Goal: Task Accomplishment & Management: Complete application form

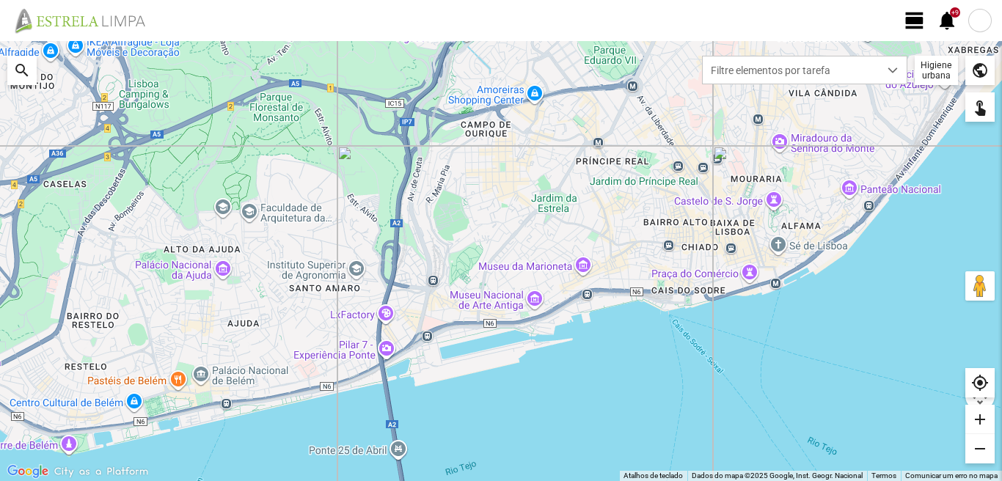
click at [910, 24] on span "view_day" at bounding box center [914, 21] width 22 height 22
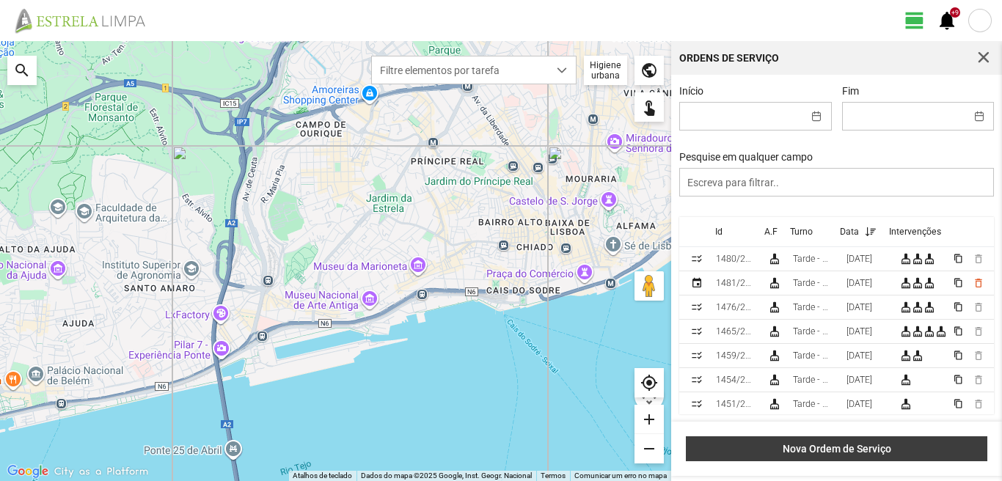
click at [846, 454] on span "Nova Ordem de Serviço" at bounding box center [837, 449] width 286 height 12
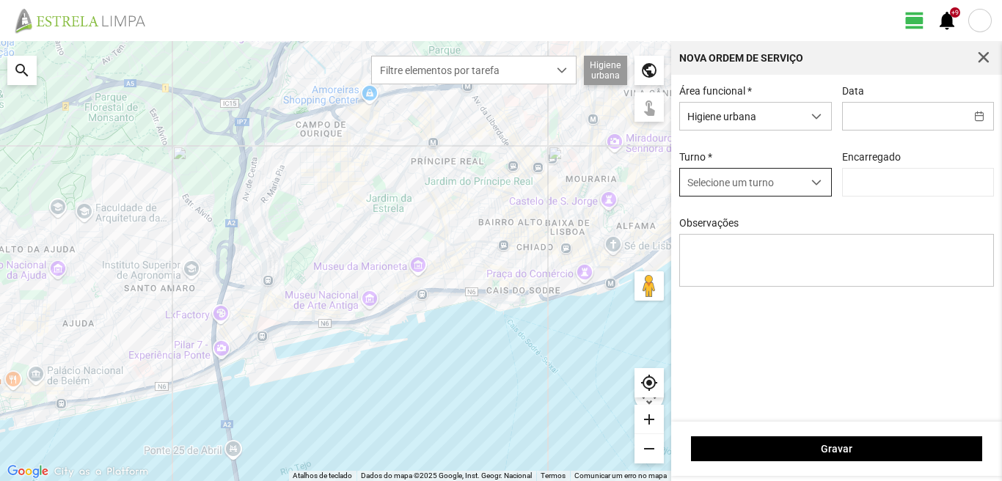
click at [815, 182] on span "dropdown trigger" at bounding box center [816, 182] width 10 height 10
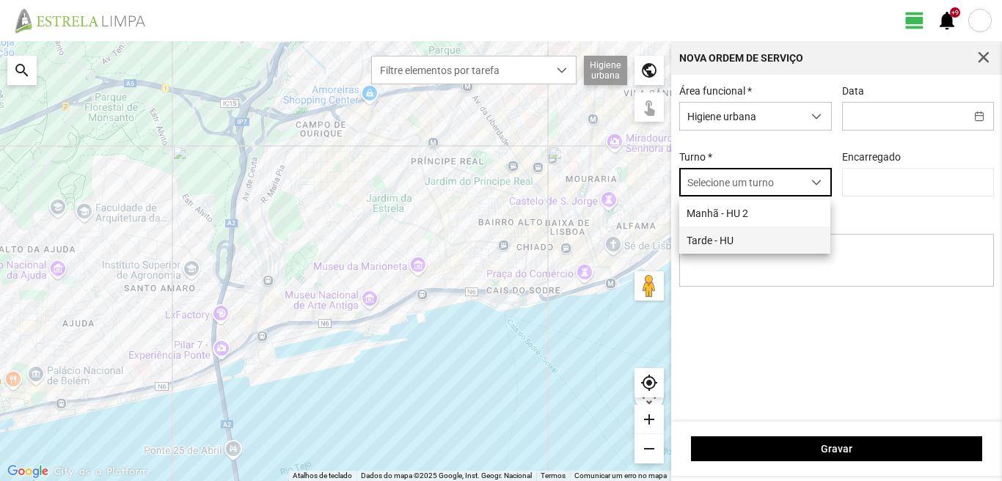
click at [737, 238] on li "Tarde - HU" at bounding box center [754, 240] width 151 height 27
type input "[PERSON_NAME]"
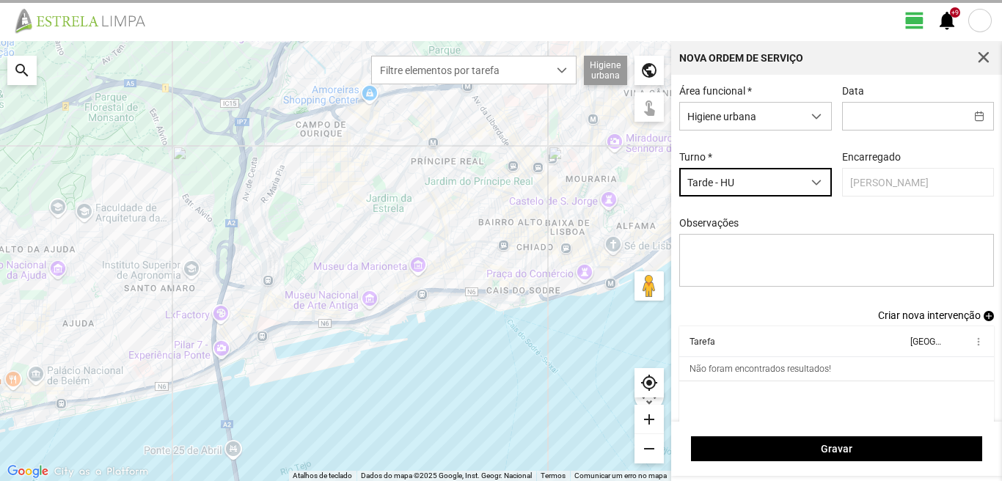
click at [923, 319] on span "Criar nova intervenção" at bounding box center [929, 315] width 103 height 12
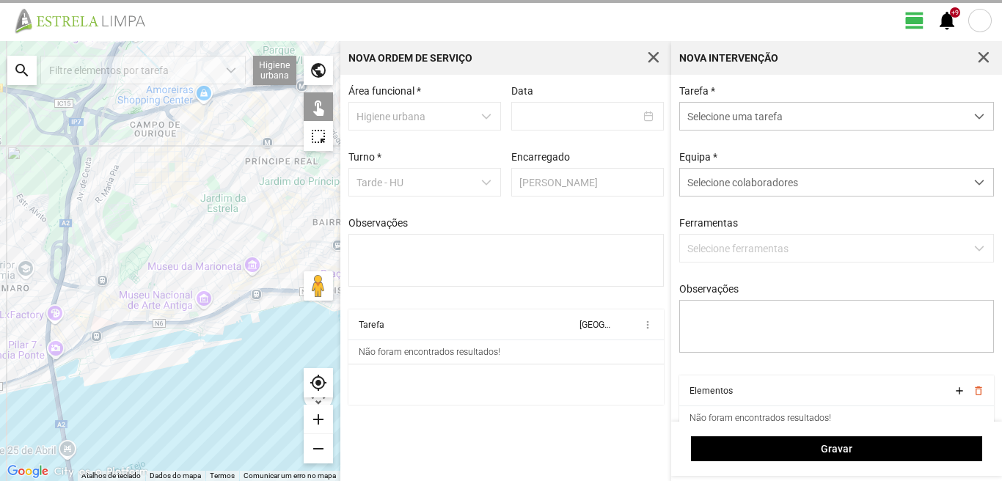
click at [21, 56] on div "search" at bounding box center [21, 70] width 29 height 29
click at [87, 71] on input "text" at bounding box center [147, 70] width 220 height 29
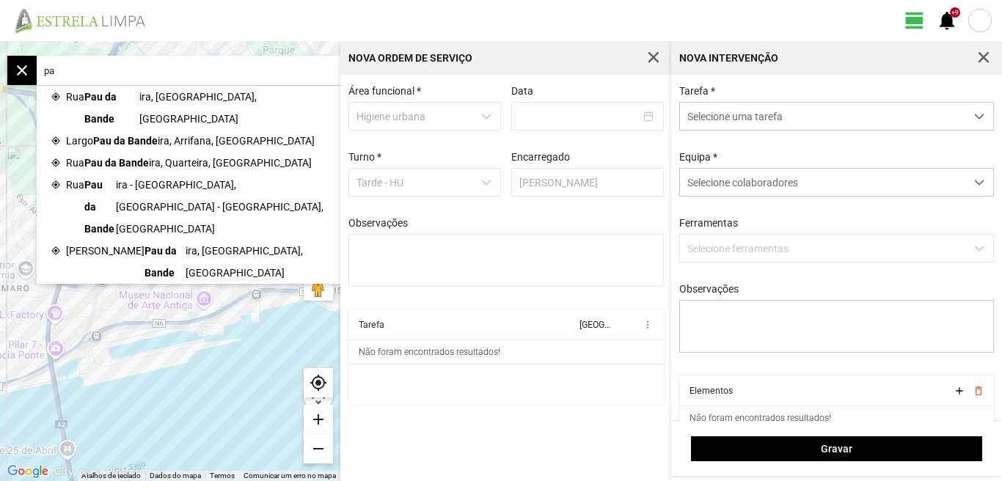
type input "p"
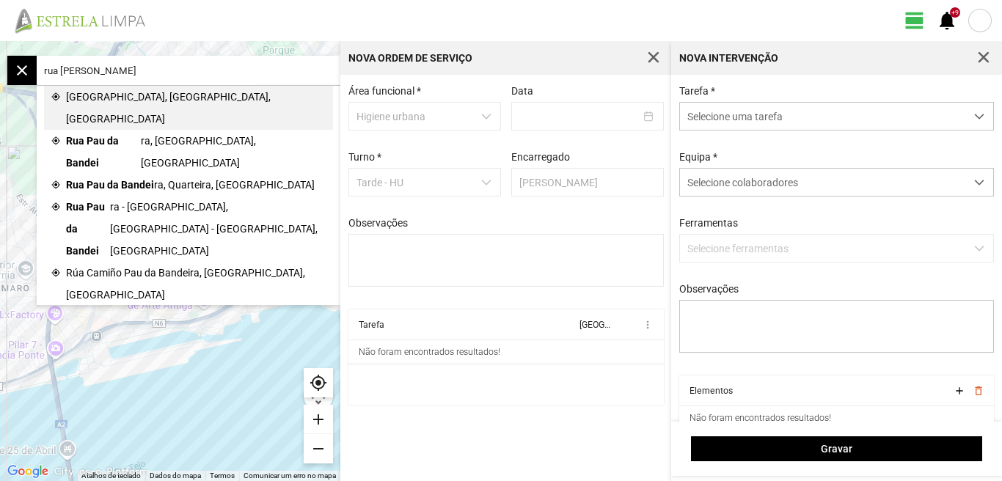
click at [168, 100] on span "[GEOGRAPHIC_DATA], [GEOGRAPHIC_DATA], [GEOGRAPHIC_DATA]" at bounding box center [196, 108] width 260 height 44
type input "[STREET_ADDRESS]"
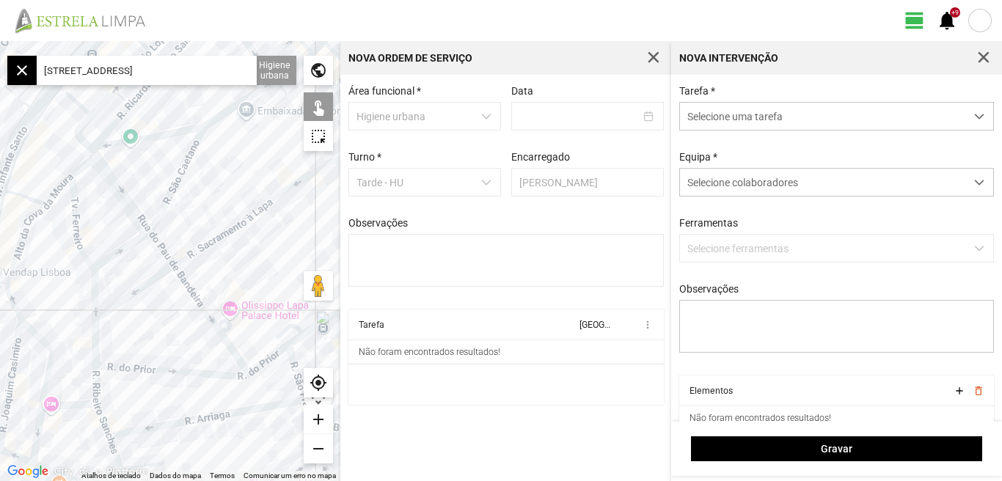
click at [320, 422] on div "add" at bounding box center [318, 419] width 29 height 29
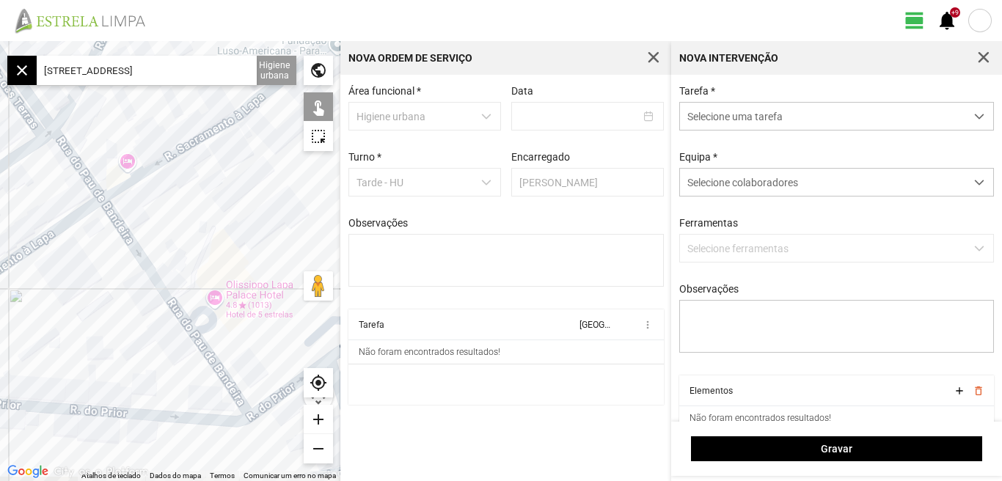
drag, startPoint x: 250, startPoint y: 290, endPoint x: 172, endPoint y: 215, distance: 108.9
click at [172, 216] on div at bounding box center [170, 261] width 340 height 440
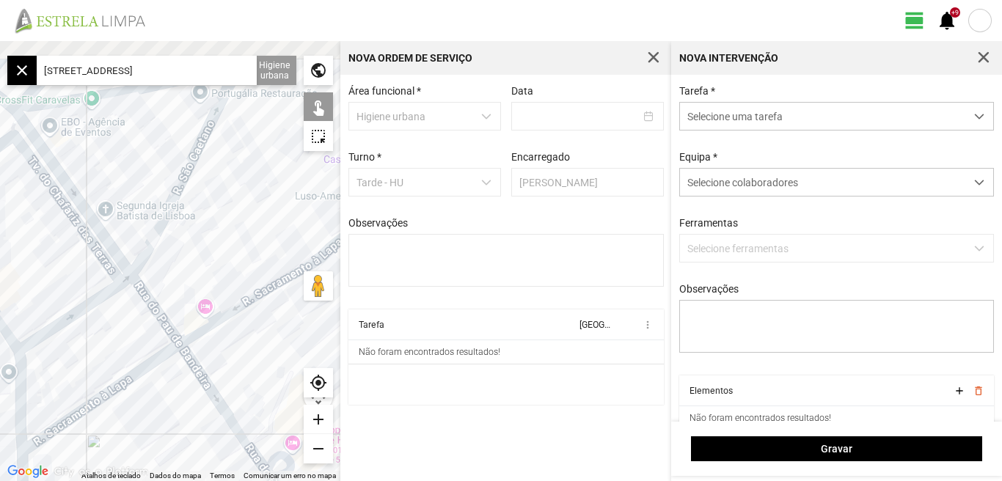
drag, startPoint x: 194, startPoint y: 260, endPoint x: 289, endPoint y: 433, distance: 197.5
click at [289, 433] on div at bounding box center [170, 261] width 340 height 440
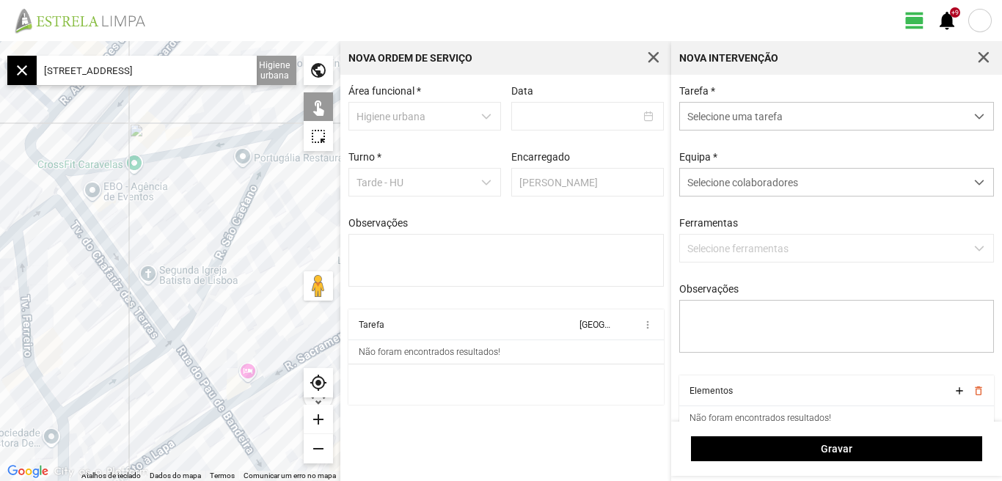
drag, startPoint x: 133, startPoint y: 210, endPoint x: 158, endPoint y: 238, distance: 37.4
click at [158, 238] on div at bounding box center [170, 261] width 340 height 440
click at [92, 222] on div at bounding box center [170, 261] width 340 height 440
drag, startPoint x: 151, startPoint y: 213, endPoint x: 139, endPoint y: 193, distance: 23.6
click at [139, 193] on div at bounding box center [170, 261] width 340 height 440
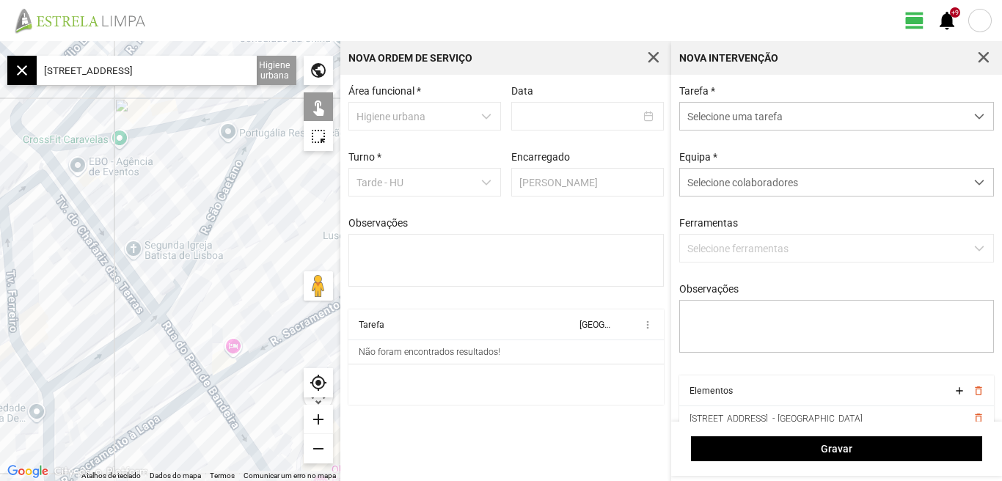
click at [185, 353] on div at bounding box center [170, 261] width 340 height 440
click at [221, 408] on div at bounding box center [170, 261] width 340 height 440
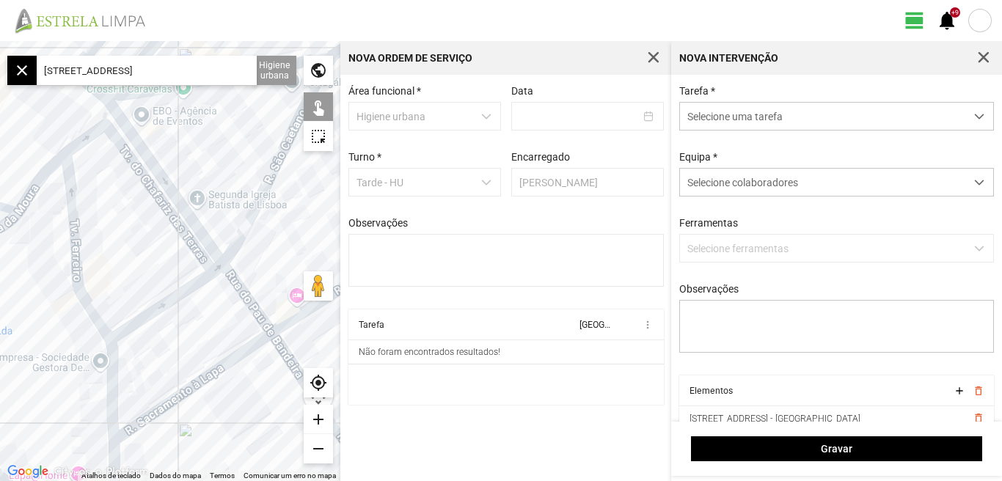
drag, startPoint x: 81, startPoint y: 270, endPoint x: 147, endPoint y: 219, distance: 83.1
click at [147, 219] on div at bounding box center [170, 261] width 340 height 440
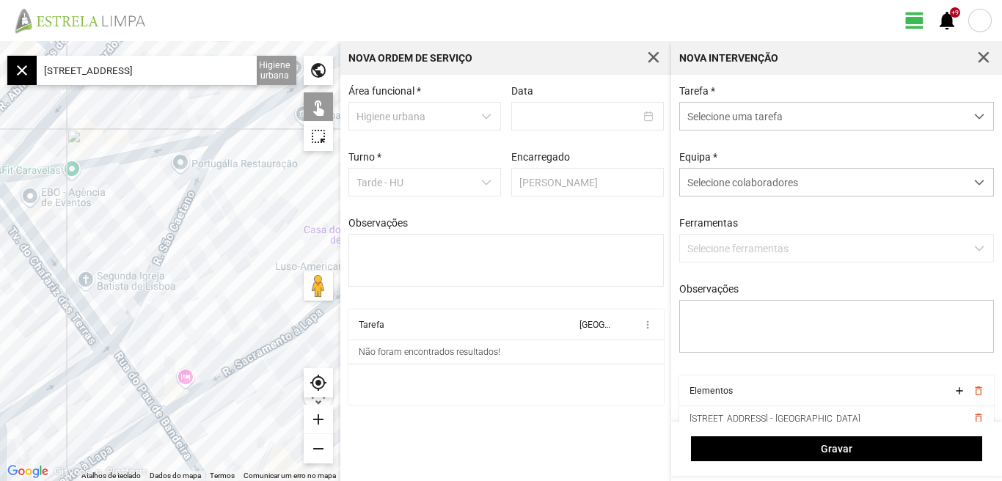
drag, startPoint x: 127, startPoint y: 265, endPoint x: 15, endPoint y: 348, distance: 139.5
click at [15, 348] on div at bounding box center [170, 261] width 340 height 440
click at [45, 172] on div at bounding box center [170, 261] width 340 height 440
click at [169, 233] on div at bounding box center [170, 261] width 340 height 440
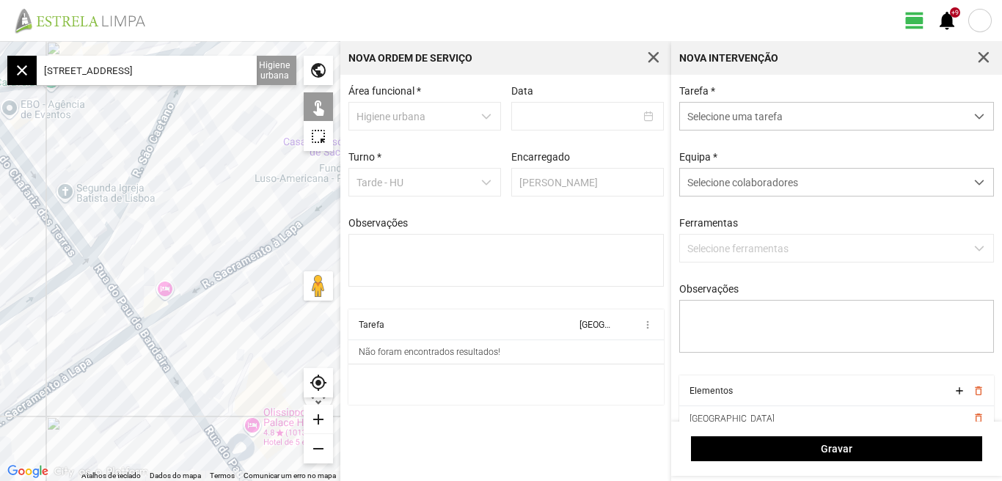
drag, startPoint x: 224, startPoint y: 301, endPoint x: 203, endPoint y: 210, distance: 92.5
click at [205, 212] on div at bounding box center [170, 261] width 340 height 440
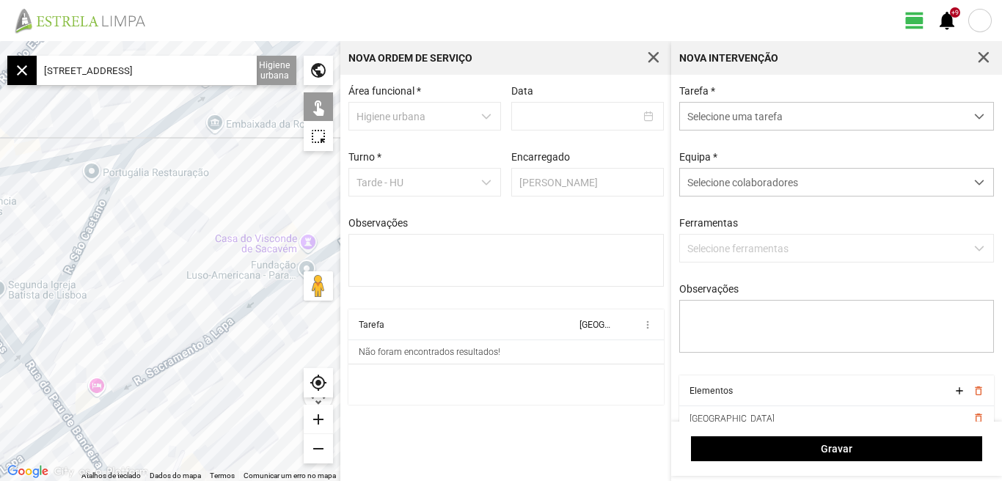
drag, startPoint x: 204, startPoint y: 212, endPoint x: 108, endPoint y: 330, distance: 152.2
click at [108, 330] on div at bounding box center [170, 261] width 340 height 440
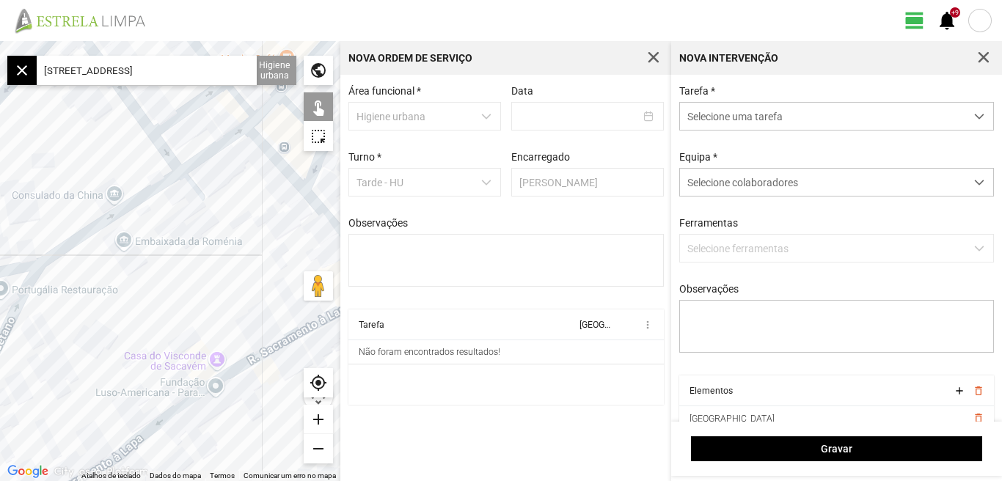
drag, startPoint x: 126, startPoint y: 262, endPoint x: 140, endPoint y: 298, distance: 38.5
click at [140, 298] on div at bounding box center [170, 261] width 340 height 440
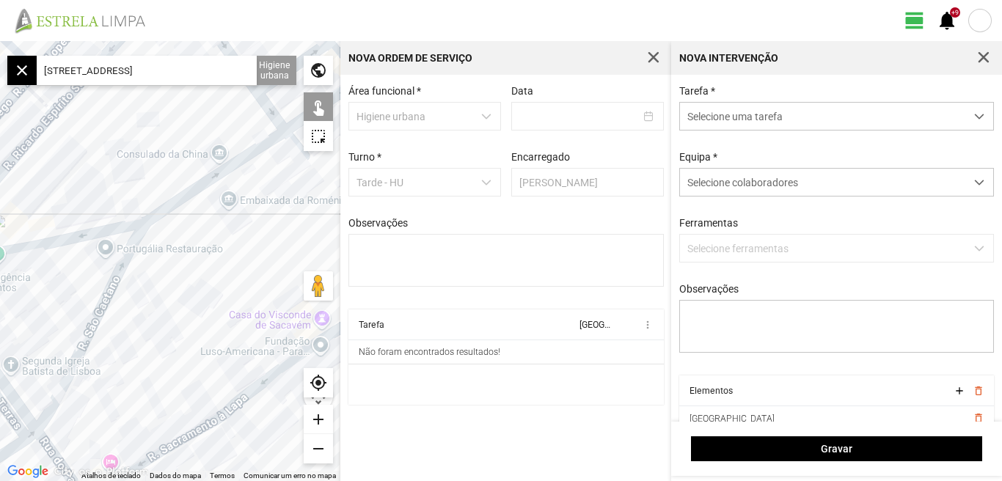
drag, startPoint x: 221, startPoint y: 271, endPoint x: 252, endPoint y: 254, distance: 35.8
click at [252, 254] on div at bounding box center [170, 261] width 340 height 440
click at [183, 196] on div at bounding box center [170, 261] width 340 height 440
drag, startPoint x: 245, startPoint y: 246, endPoint x: 148, endPoint y: 313, distance: 118.0
click at [150, 312] on div at bounding box center [170, 261] width 340 height 440
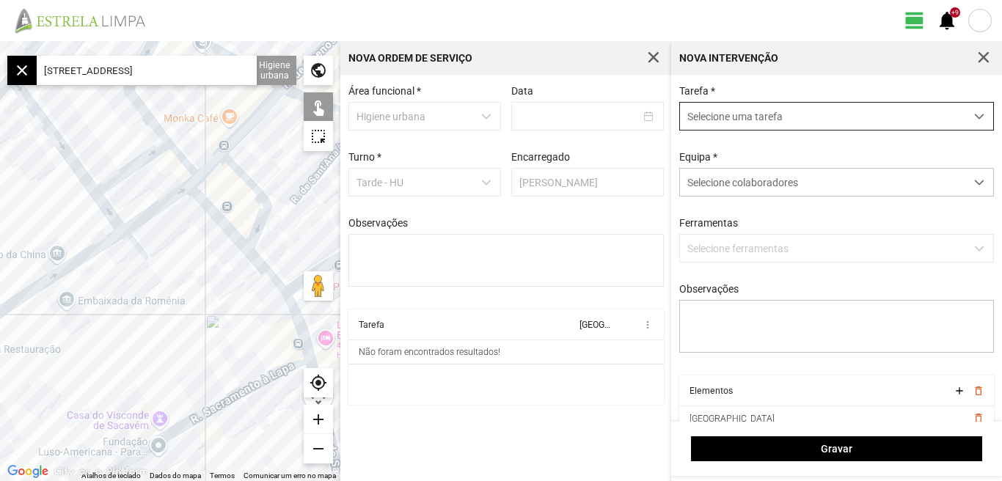
click at [974, 117] on span "dropdown trigger" at bounding box center [979, 116] width 10 height 10
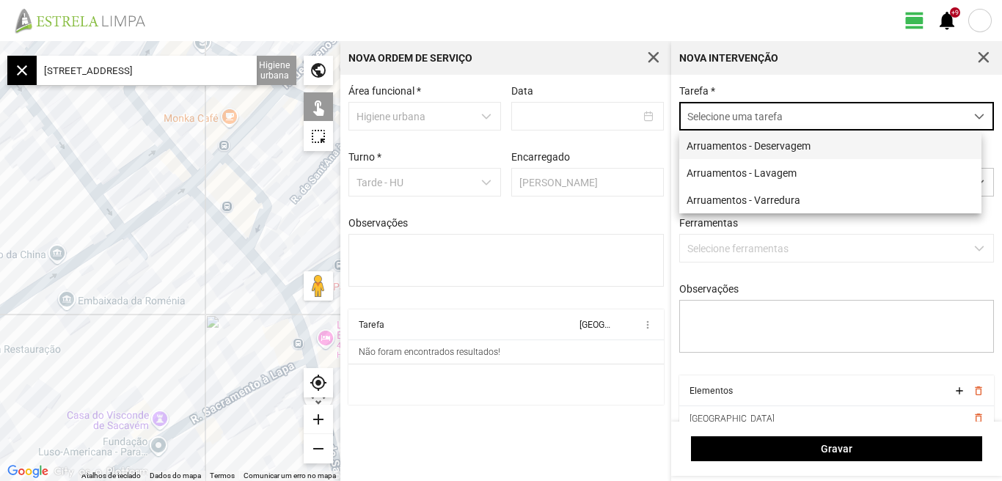
click at [784, 144] on li "Arruamentos - Deservagem" at bounding box center [830, 145] width 302 height 27
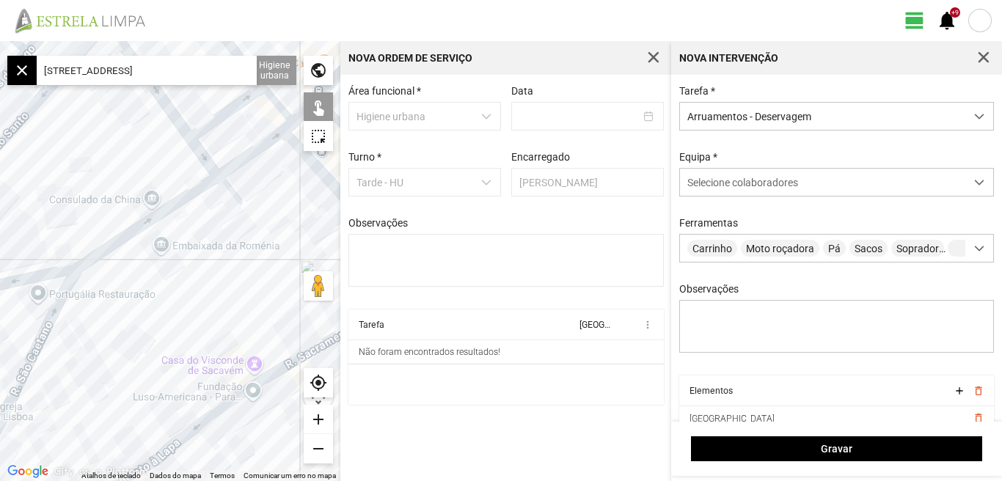
drag, startPoint x: 157, startPoint y: 378, endPoint x: 314, endPoint y: 288, distance: 180.6
click at [314, 288] on div "Atalhos de teclado Dados do mapa Dados do mapa ©2025 Google, Inst. Geogr. Nacio…" at bounding box center [170, 261] width 340 height 440
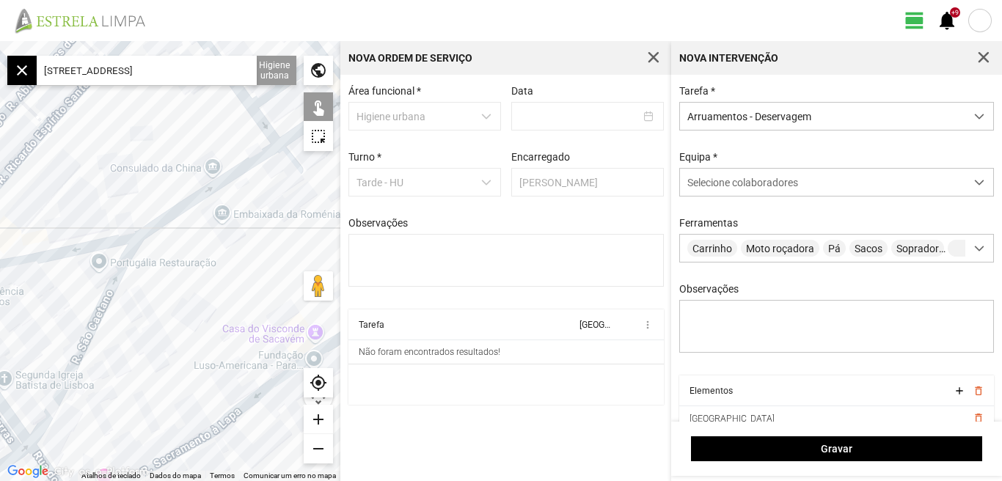
click at [177, 207] on div at bounding box center [170, 261] width 340 height 440
click at [101, 309] on div at bounding box center [170, 261] width 340 height 440
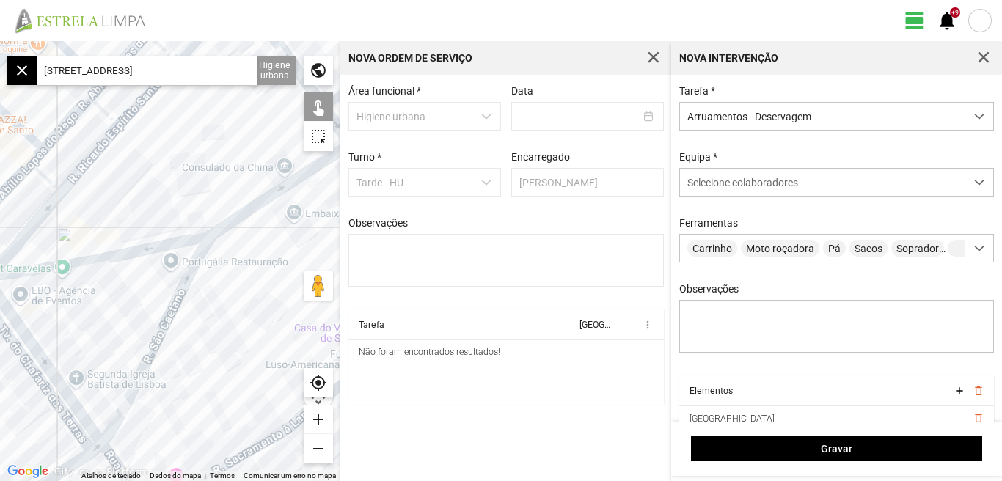
drag, startPoint x: 206, startPoint y: 317, endPoint x: 279, endPoint y: 311, distance: 72.9
click at [279, 312] on div at bounding box center [170, 261] width 340 height 440
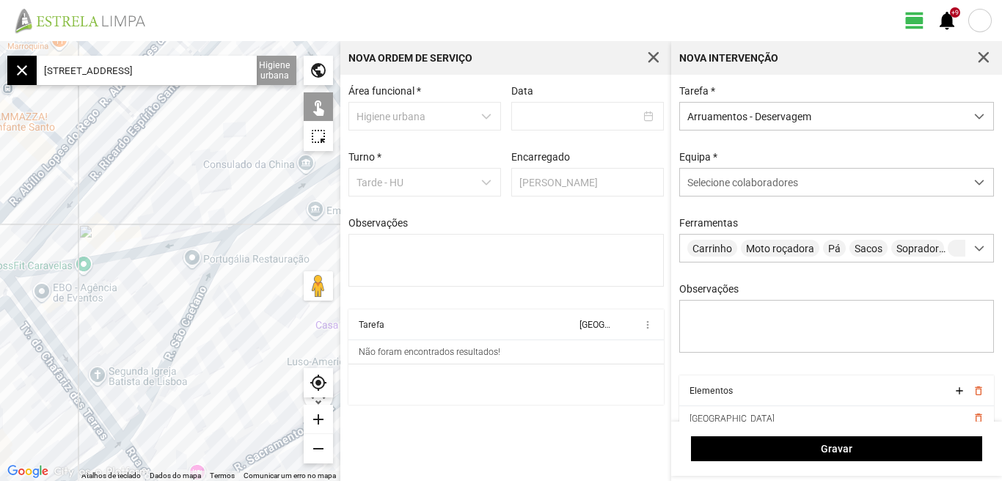
click at [151, 249] on div at bounding box center [170, 261] width 340 height 440
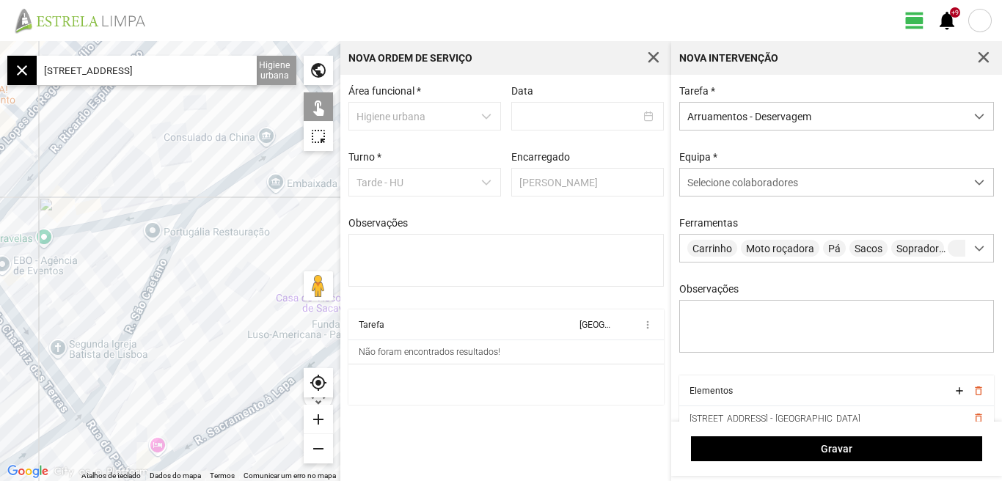
drag, startPoint x: 205, startPoint y: 272, endPoint x: 174, endPoint y: 255, distance: 35.1
click at [183, 261] on div at bounding box center [170, 261] width 340 height 440
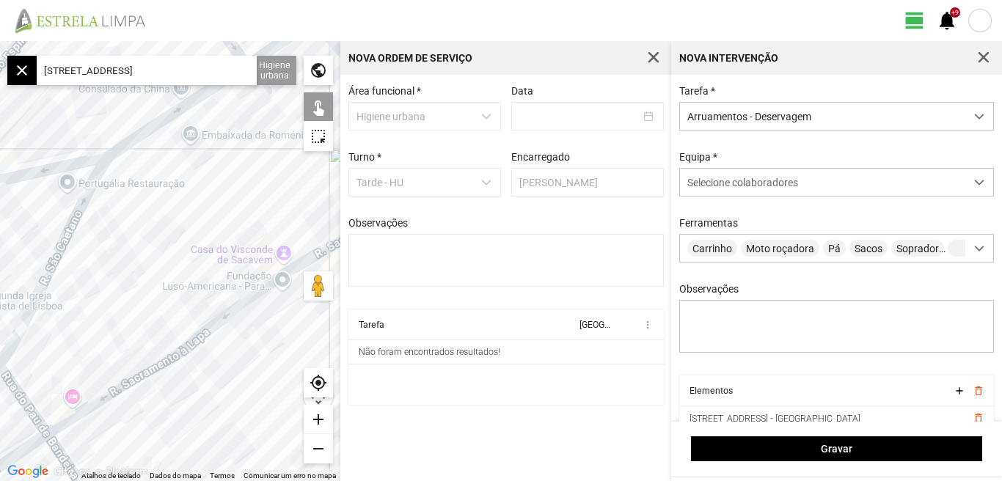
click at [24, 175] on div at bounding box center [170, 261] width 340 height 440
click at [63, 240] on div at bounding box center [170, 261] width 340 height 440
click at [189, 346] on div at bounding box center [170, 261] width 340 height 440
drag, startPoint x: 170, startPoint y: 227, endPoint x: 58, endPoint y: 284, distance: 125.9
click at [56, 293] on div at bounding box center [170, 261] width 340 height 440
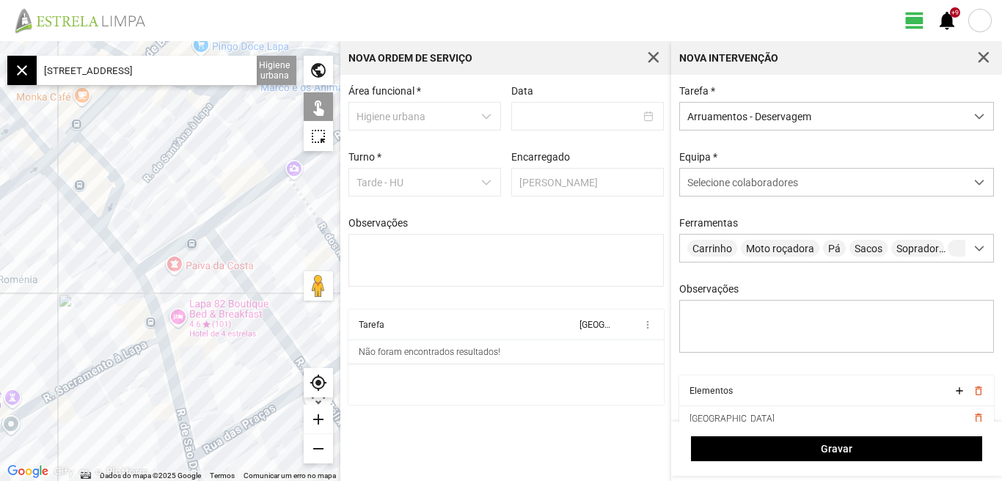
drag, startPoint x: 57, startPoint y: 287, endPoint x: 202, endPoint y: 188, distance: 175.7
click at [202, 188] on div at bounding box center [170, 261] width 340 height 440
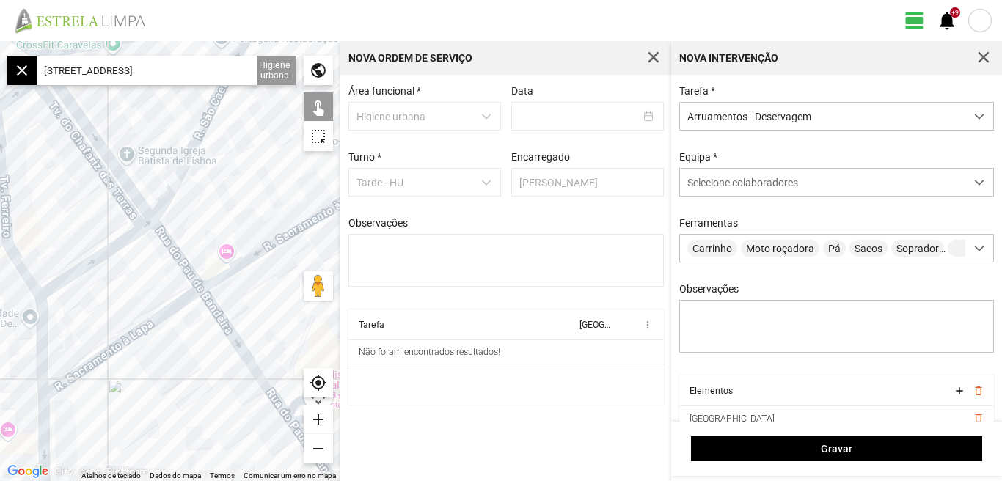
drag, startPoint x: 208, startPoint y: 383, endPoint x: 135, endPoint y: 294, distance: 115.7
click at [135, 294] on div at bounding box center [170, 261] width 340 height 440
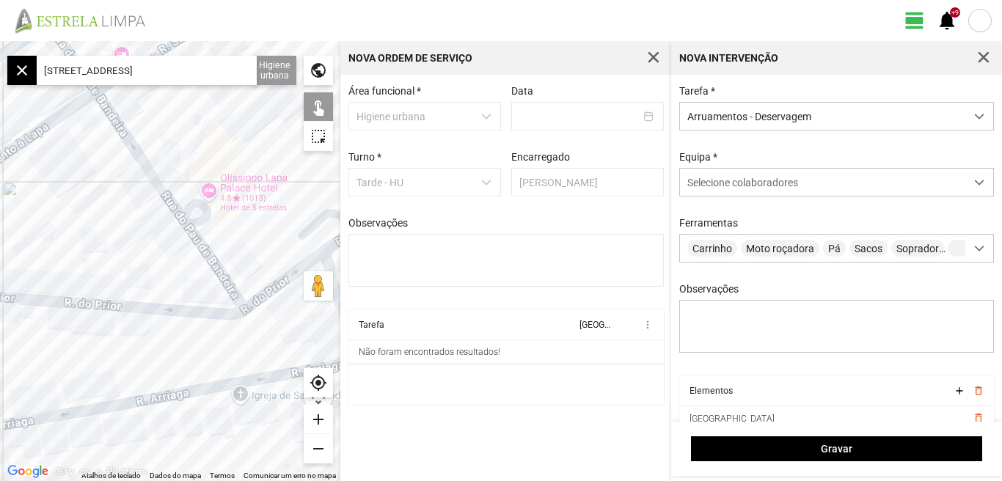
drag, startPoint x: 59, startPoint y: 244, endPoint x: 193, endPoint y: 243, distance: 134.2
click at [192, 243] on div at bounding box center [170, 261] width 340 height 440
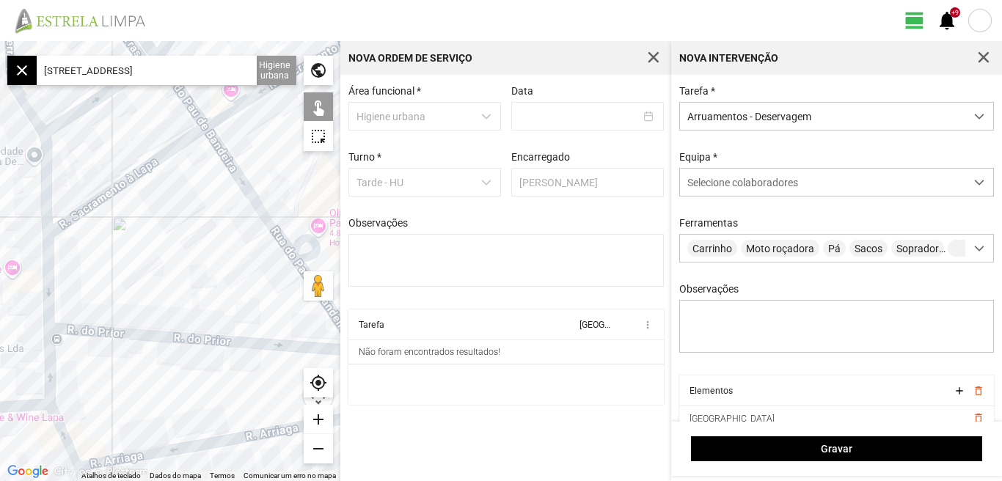
drag, startPoint x: 155, startPoint y: 261, endPoint x: 166, endPoint y: 281, distance: 22.6
click at [166, 281] on div at bounding box center [170, 261] width 340 height 440
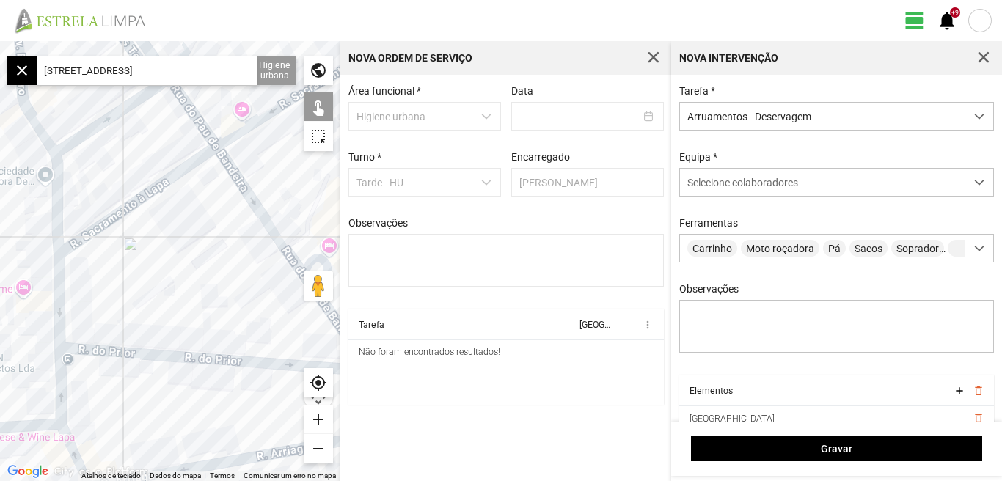
click at [131, 205] on div at bounding box center [170, 261] width 340 height 440
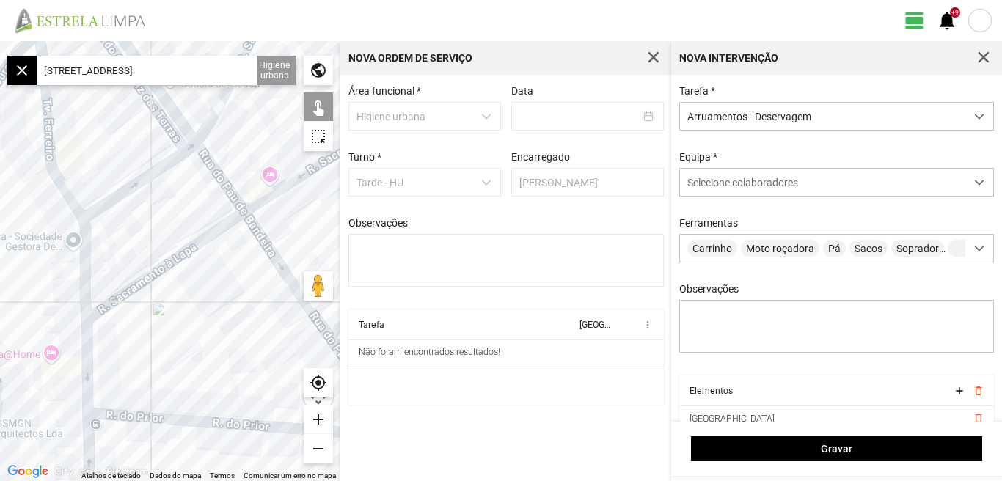
drag, startPoint x: 139, startPoint y: 163, endPoint x: 176, endPoint y: 243, distance: 88.2
click at [176, 243] on div at bounding box center [170, 261] width 340 height 440
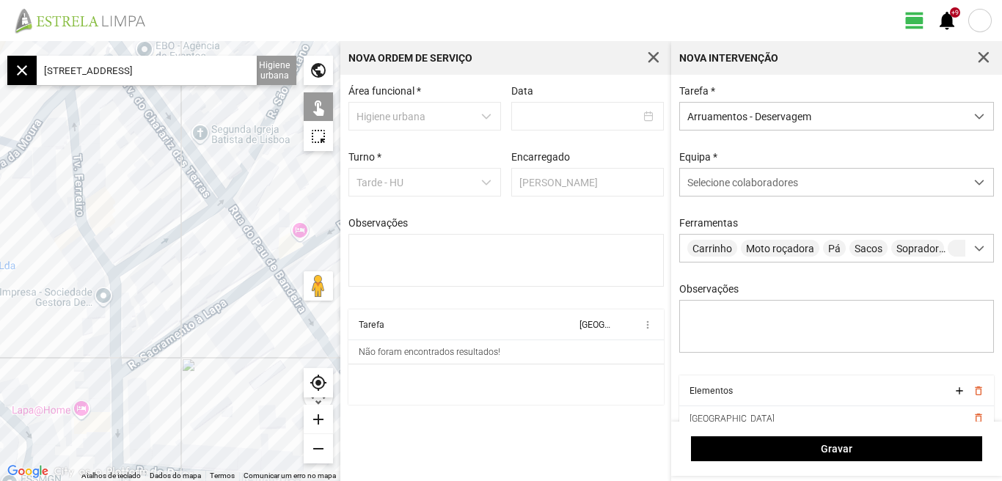
drag, startPoint x: 176, startPoint y: 244, endPoint x: 197, endPoint y: 285, distance: 46.2
click at [197, 285] on div at bounding box center [170, 261] width 340 height 440
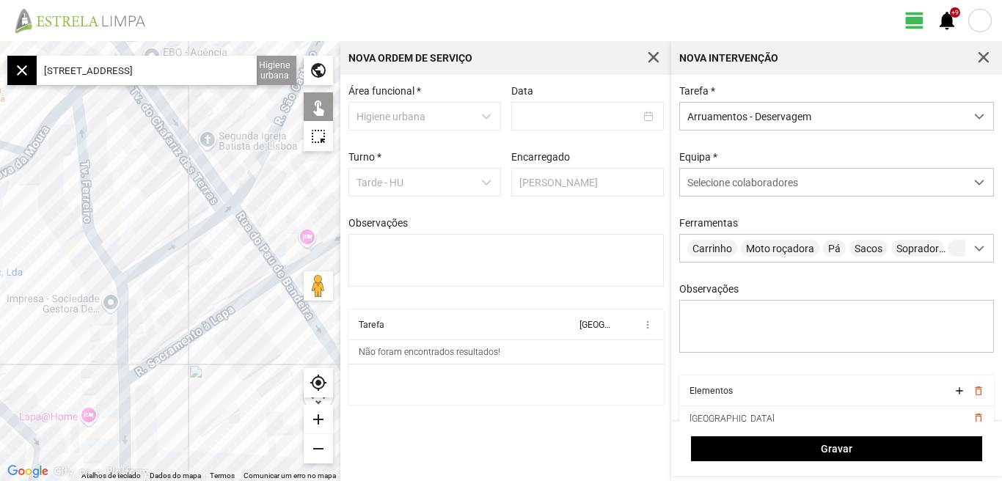
click at [174, 243] on div at bounding box center [170, 261] width 340 height 440
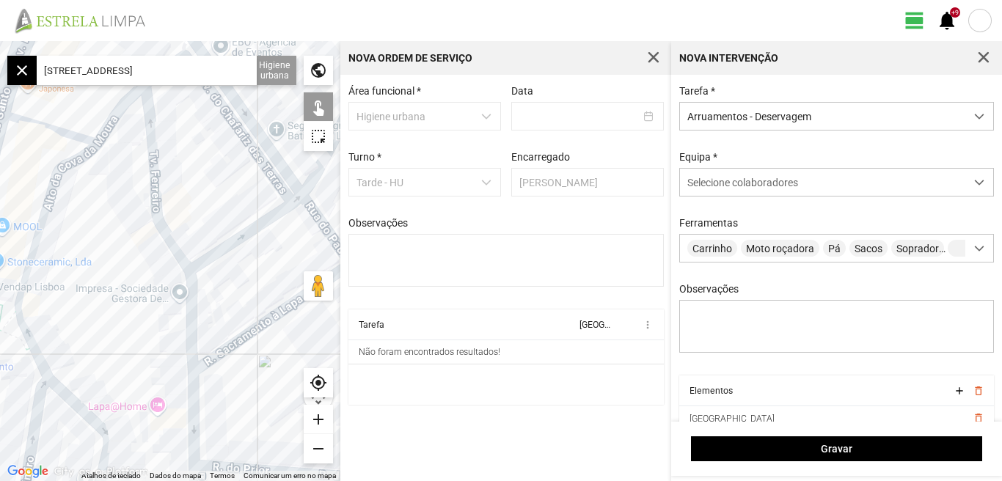
drag, startPoint x: 130, startPoint y: 191, endPoint x: 202, endPoint y: 180, distance: 72.8
click at [202, 180] on div at bounding box center [170, 261] width 340 height 440
click at [162, 199] on div at bounding box center [170, 261] width 340 height 440
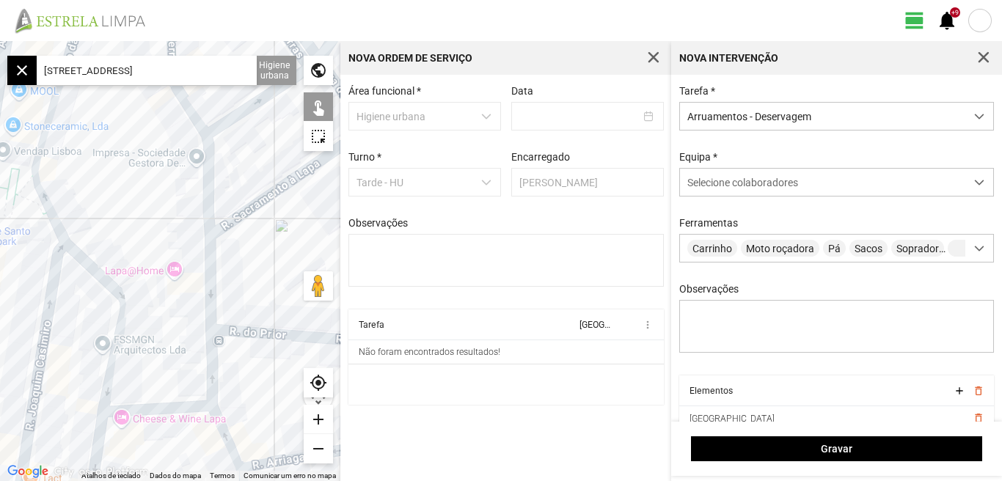
drag, startPoint x: 147, startPoint y: 336, endPoint x: 164, endPoint y: 187, distance: 149.8
click at [163, 189] on div at bounding box center [170, 261] width 340 height 440
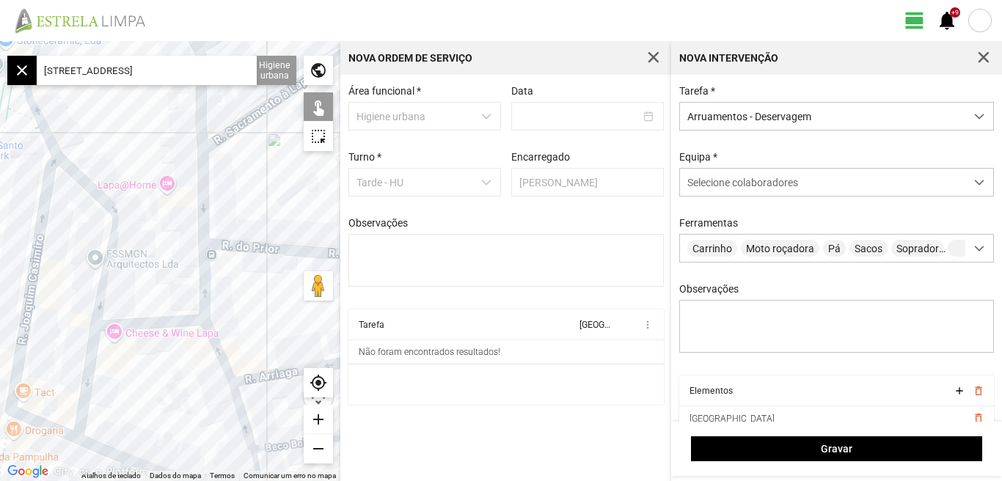
drag, startPoint x: 128, startPoint y: 208, endPoint x: 117, endPoint y: 138, distance: 71.2
click at [117, 138] on div at bounding box center [170, 261] width 340 height 440
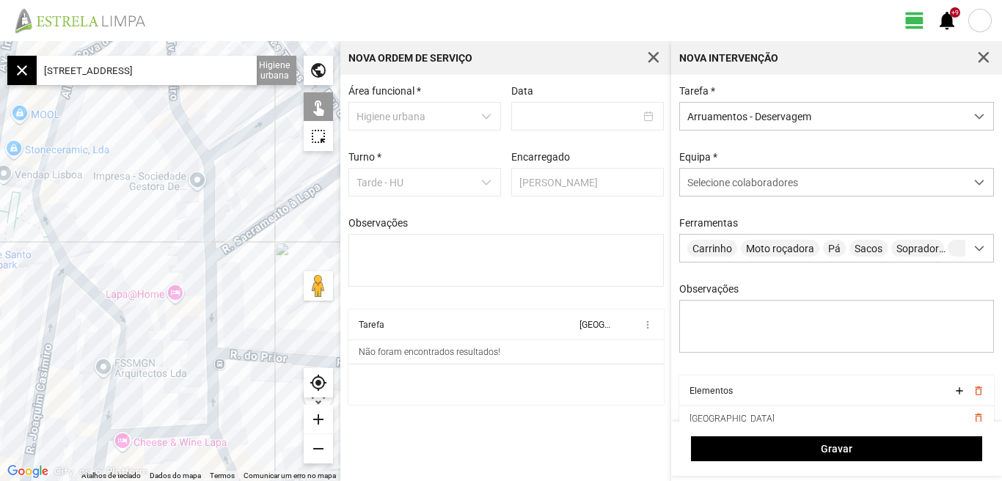
drag, startPoint x: 137, startPoint y: 129, endPoint x: 147, endPoint y: 242, distance: 113.4
click at [147, 242] on div at bounding box center [170, 261] width 340 height 440
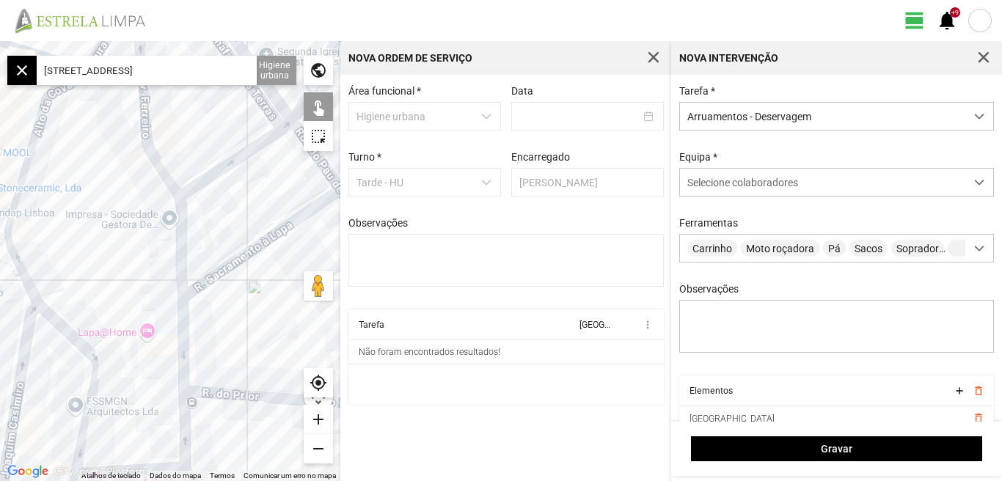
drag, startPoint x: 131, startPoint y: 199, endPoint x: 91, endPoint y: 243, distance: 59.7
click at [92, 243] on div at bounding box center [170, 261] width 340 height 440
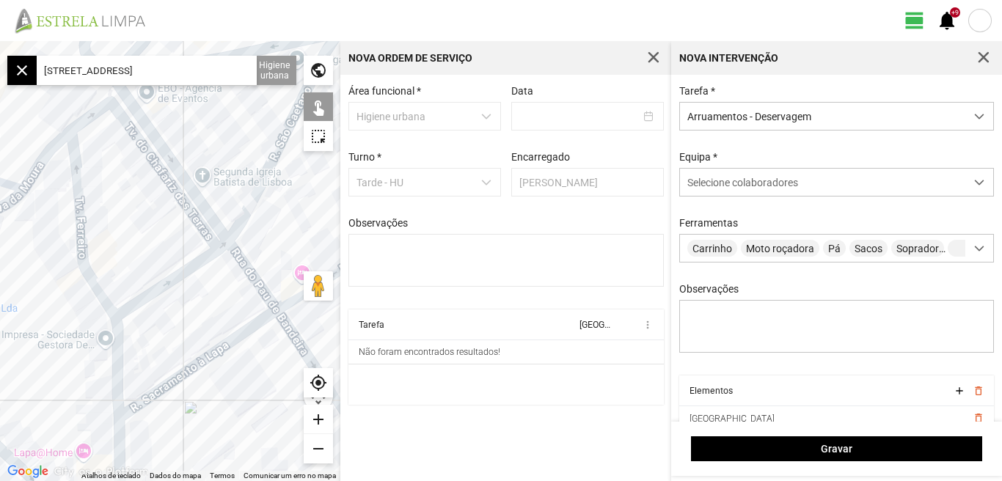
drag, startPoint x: 239, startPoint y: 198, endPoint x: 210, endPoint y: 305, distance: 110.8
click at [210, 305] on div at bounding box center [170, 261] width 340 height 440
click at [973, 183] on div at bounding box center [979, 182] width 29 height 27
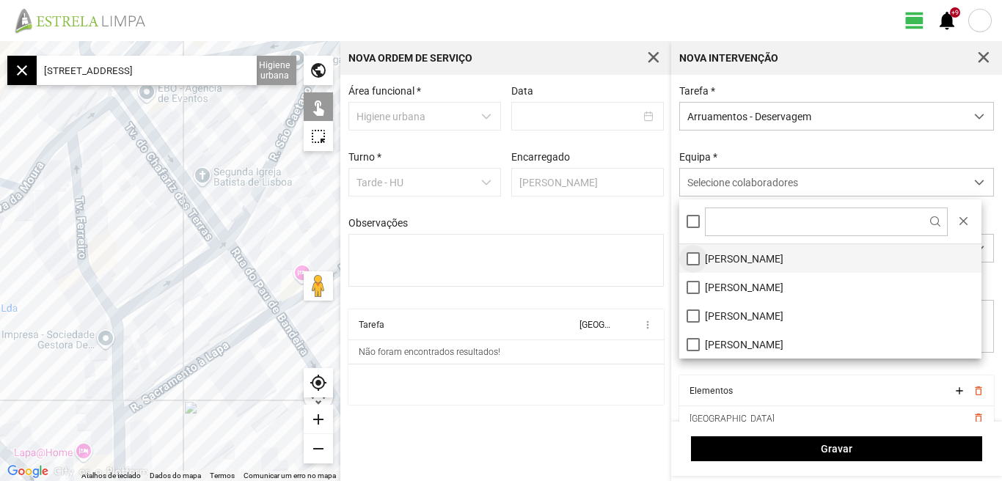
click at [695, 260] on li "[PERSON_NAME]" at bounding box center [830, 258] width 302 height 29
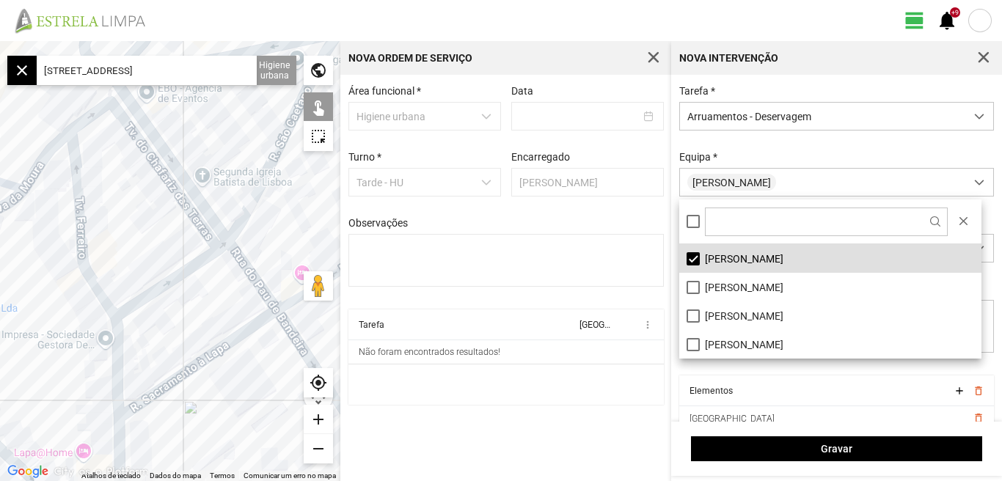
drag, startPoint x: 620, startPoint y: 409, endPoint x: 649, endPoint y: 350, distance: 66.2
click at [617, 409] on div "Tarefa Equipa more_vert Não foram encontrados resultados!" at bounding box center [505, 360] width 315 height 103
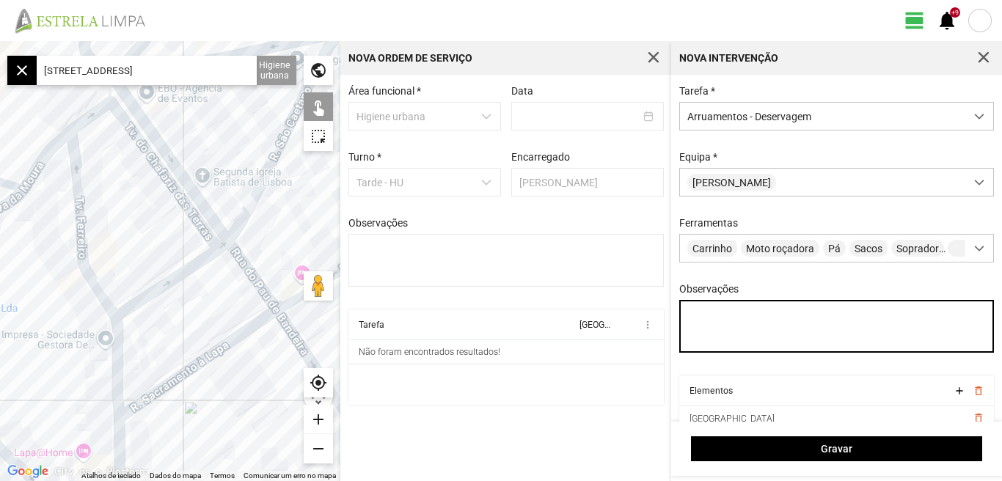
click at [714, 317] on textarea "Observações" at bounding box center [836, 326] width 315 height 53
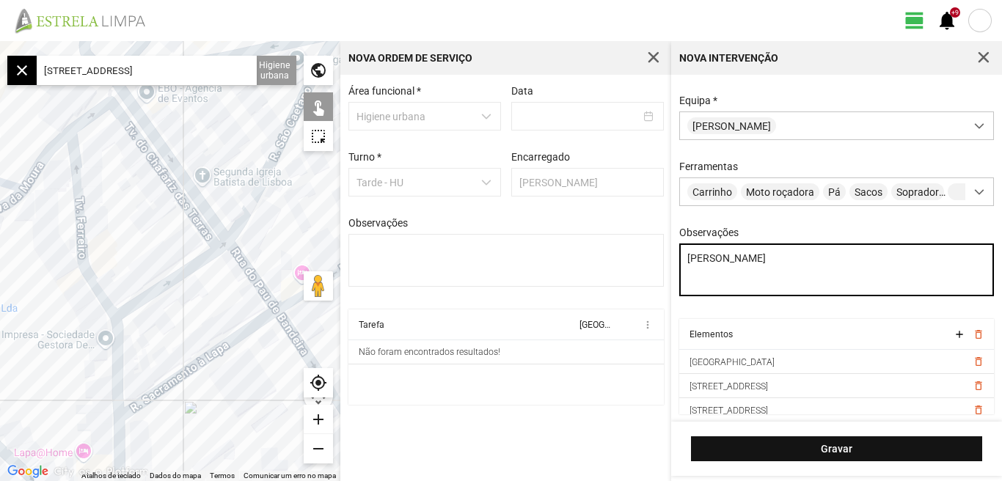
type textarea "[PERSON_NAME]"
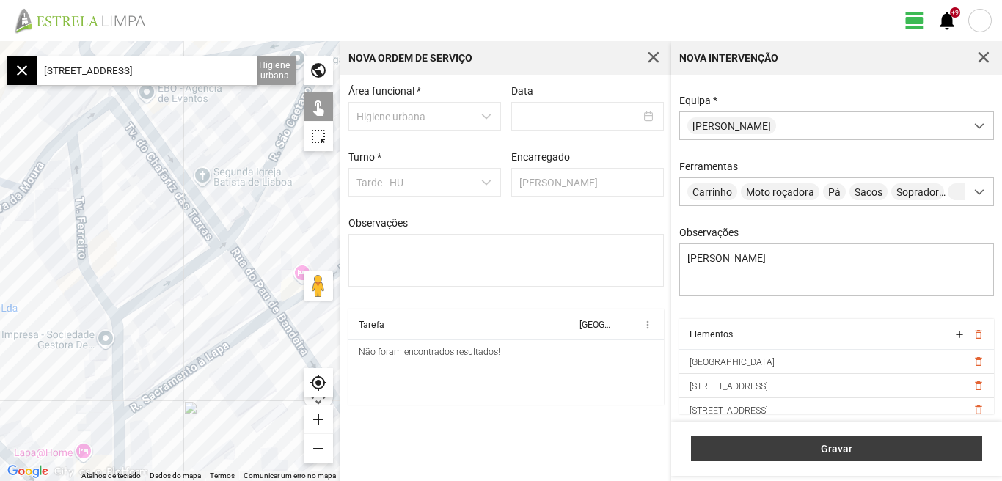
click at [843, 448] on span "Gravar" at bounding box center [837, 449] width 276 height 12
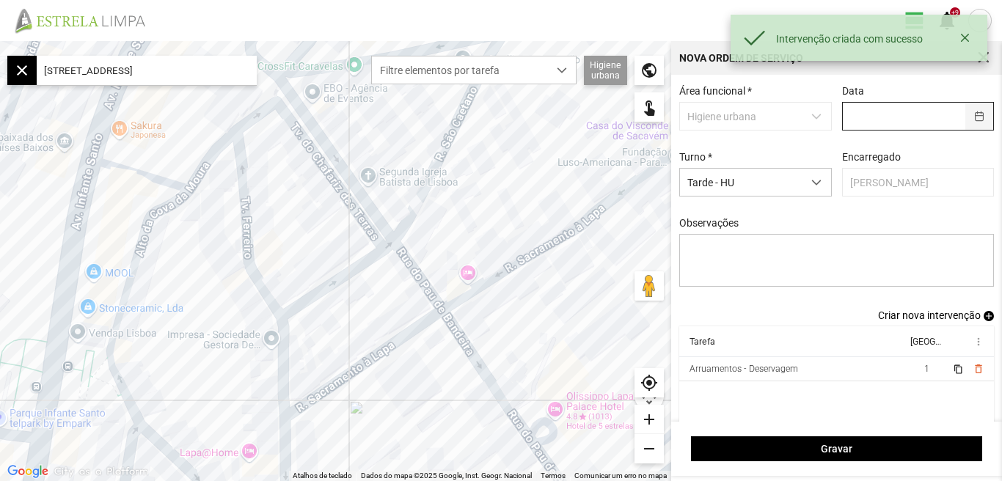
click at [971, 114] on button "button" at bounding box center [979, 116] width 29 height 27
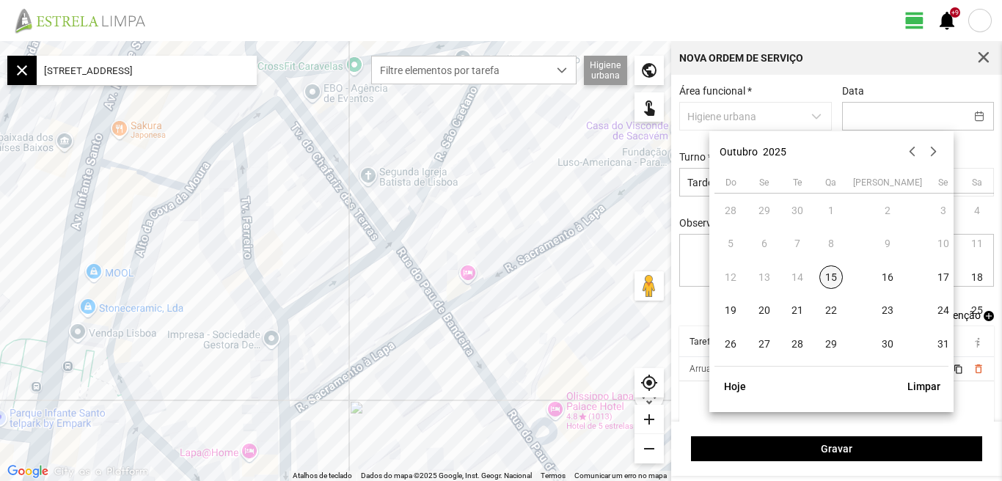
click at [834, 279] on span "15" at bounding box center [830, 276] width 23 height 23
type input "[DATE]"
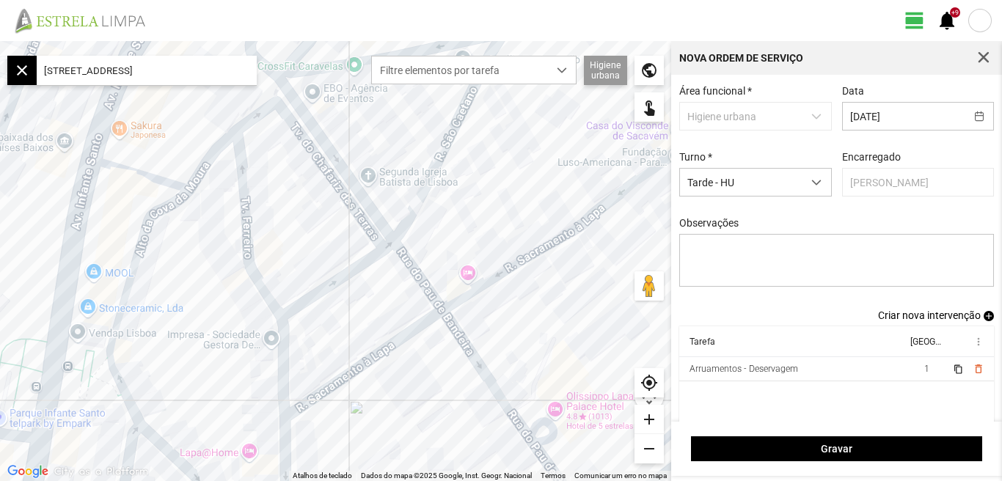
scroll to position [12, 0]
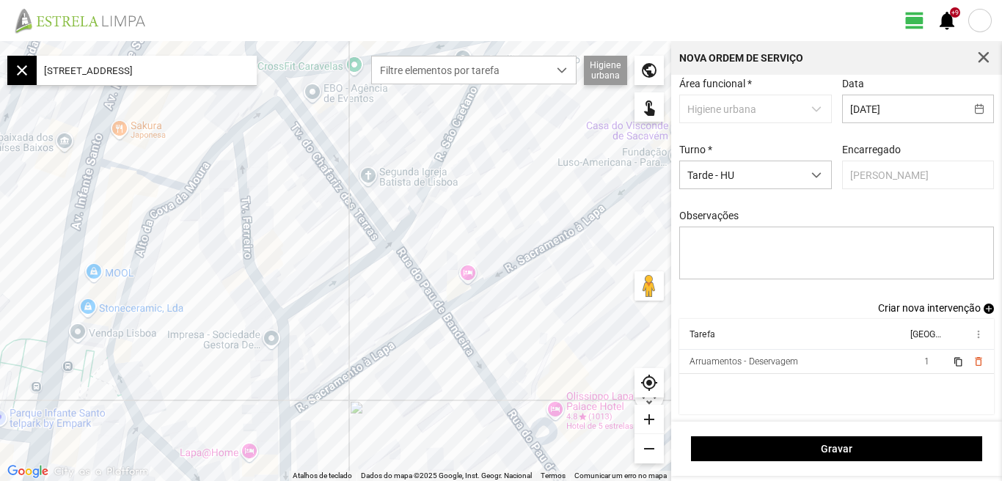
click at [916, 307] on span "Criar nova intervenção" at bounding box center [929, 308] width 103 height 12
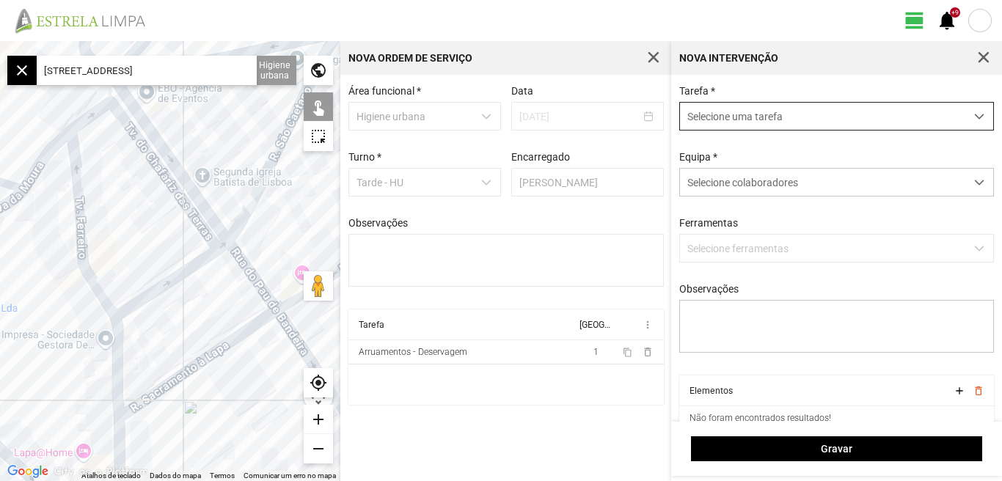
click at [974, 118] on span "dropdown trigger" at bounding box center [979, 116] width 10 height 10
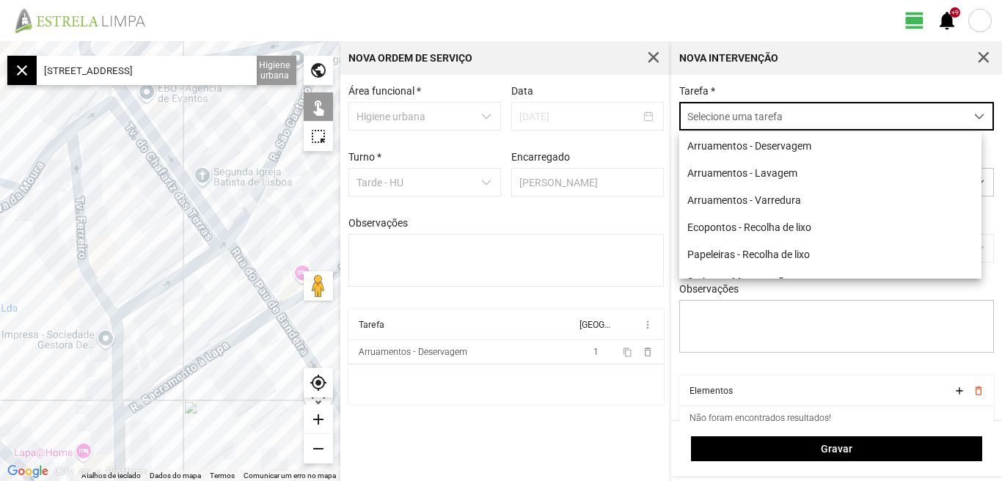
scroll to position [8, 65]
click at [787, 147] on li "Arruamentos - Deservagem" at bounding box center [830, 145] width 302 height 27
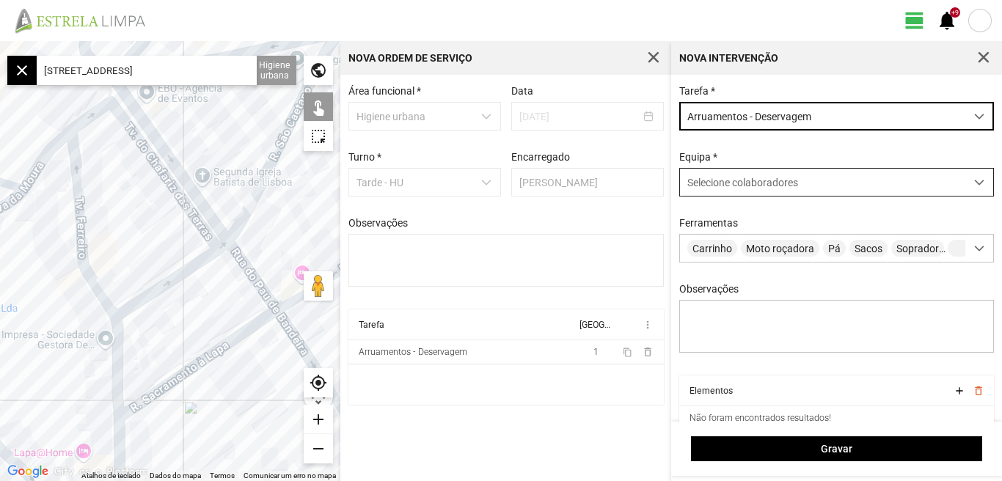
click at [974, 185] on span at bounding box center [979, 182] width 10 height 10
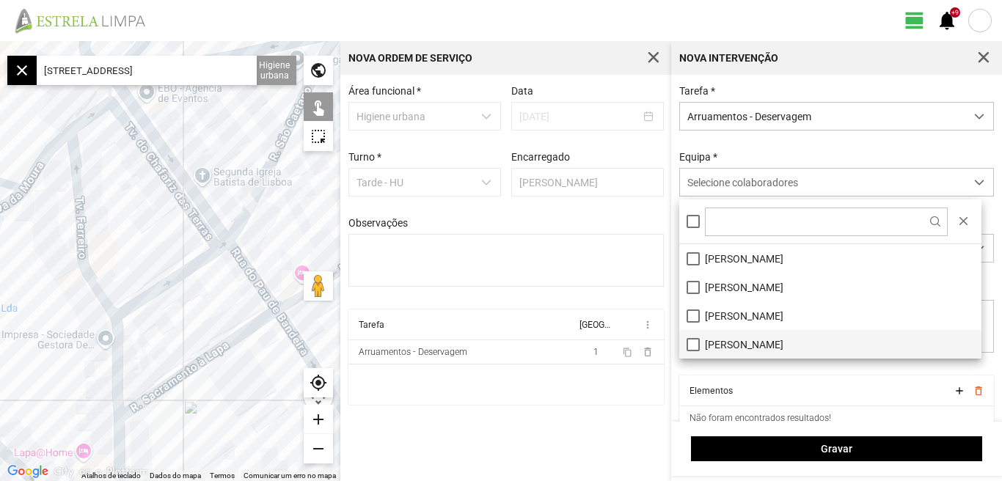
click at [733, 343] on li "[PERSON_NAME]" at bounding box center [830, 344] width 302 height 29
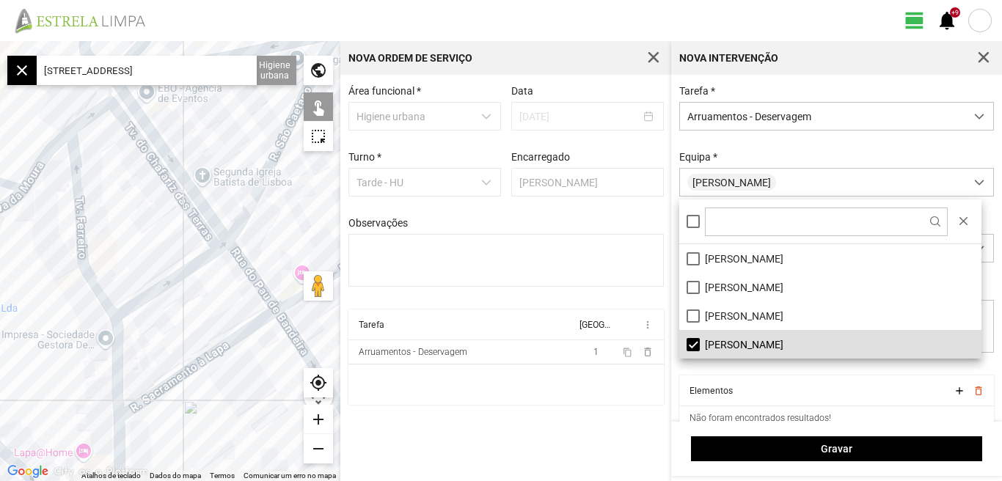
click at [551, 15] on fbc-header "view_day +9 notifications" at bounding box center [501, 20] width 1002 height 41
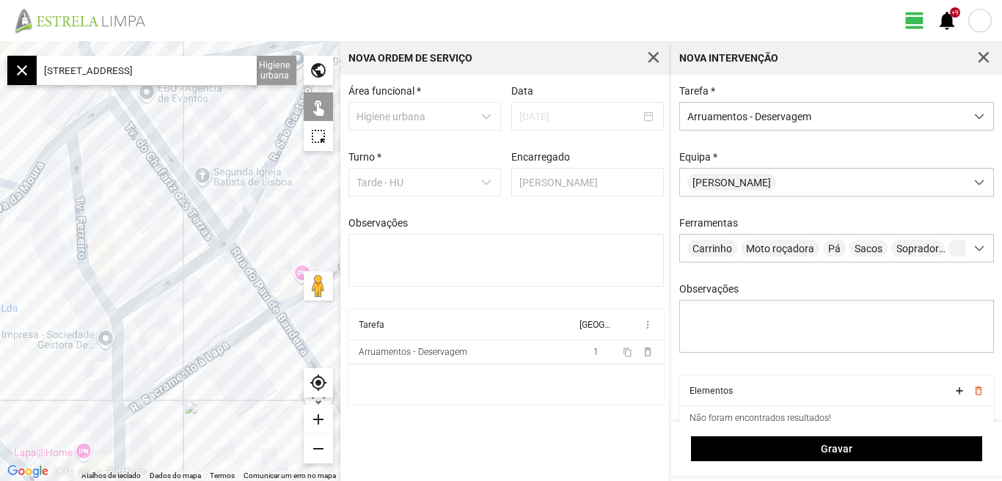
click at [680, 304] on div "Observações" at bounding box center [837, 319] width 326 height 72
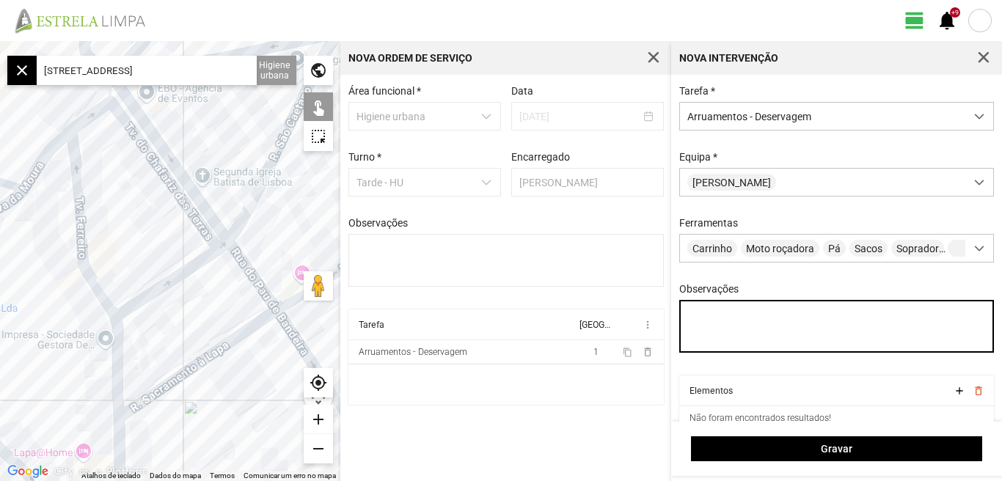
click at [692, 313] on textarea "Observações" at bounding box center [836, 326] width 315 height 53
type textarea "[PERSON_NAME]"
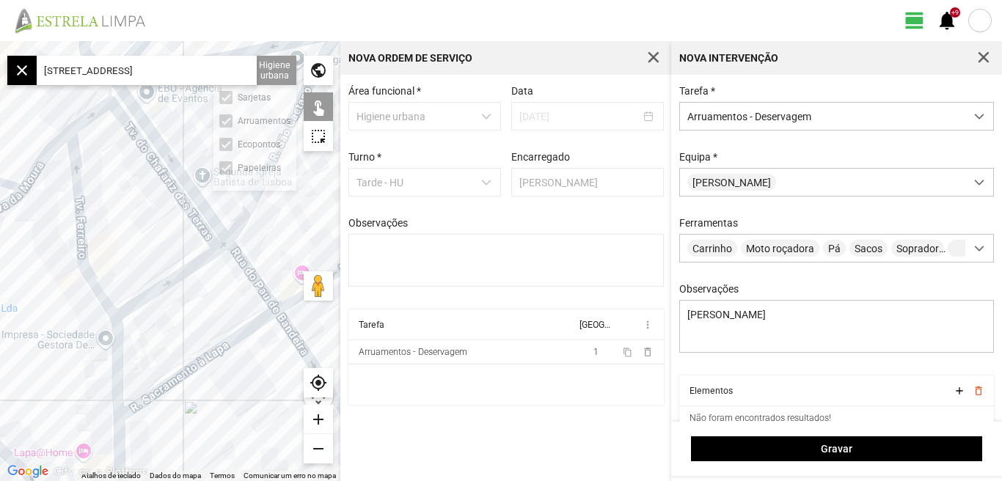
drag, startPoint x: 44, startPoint y: 71, endPoint x: 290, endPoint y: 81, distance: 245.8
click at [0, 41] on fbc-map "← Mover para a esquerda → Mover para a direita ↑ Mover para cima ↓ Mover para b…" at bounding box center [0, 41] width 0 height 0
click at [98, 68] on input "text" at bounding box center [147, 70] width 220 height 29
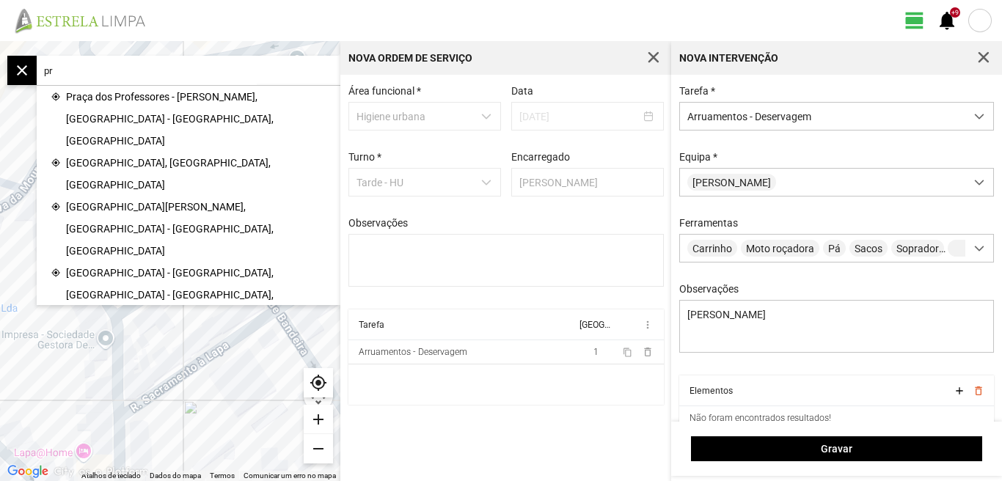
type input "p"
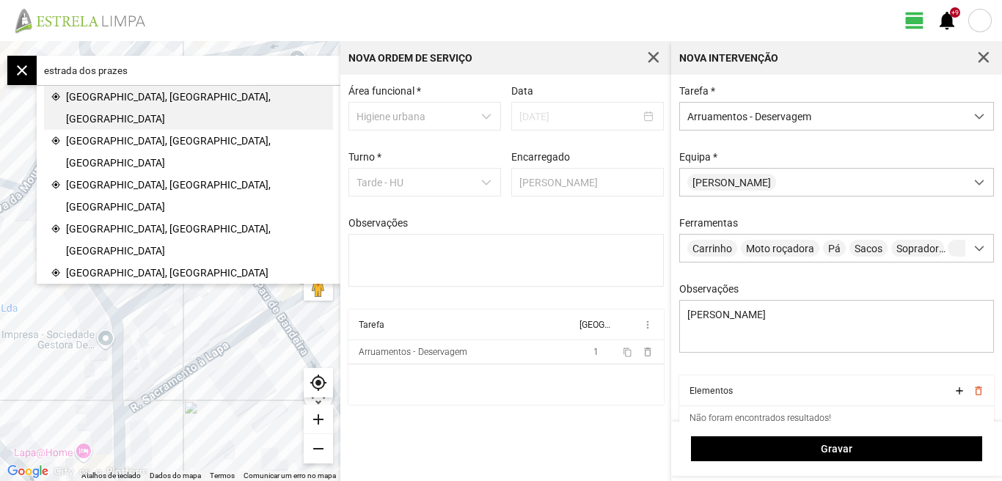
click at [126, 92] on span "[GEOGRAPHIC_DATA], [GEOGRAPHIC_DATA], [GEOGRAPHIC_DATA]" at bounding box center [196, 108] width 260 height 44
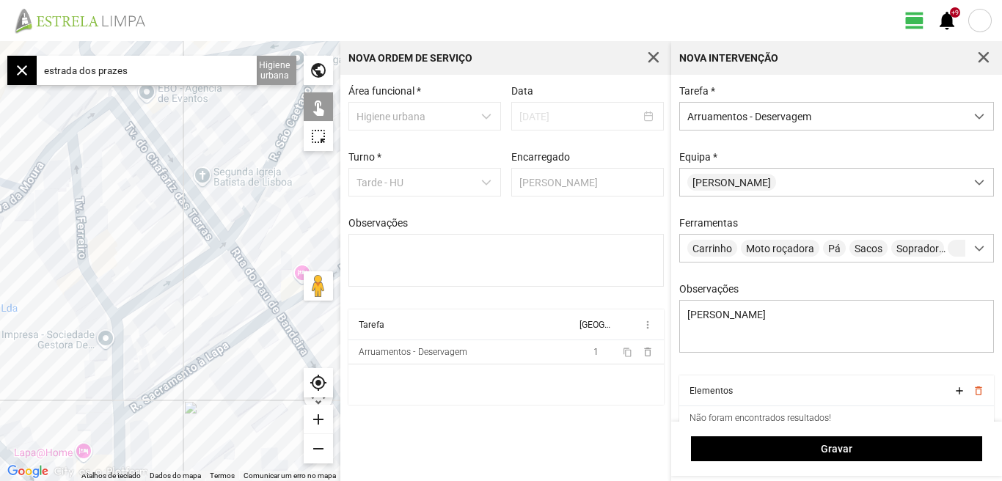
type input "Estr. dos Prazeres, 1350 [GEOGRAPHIC_DATA], [GEOGRAPHIC_DATA]"
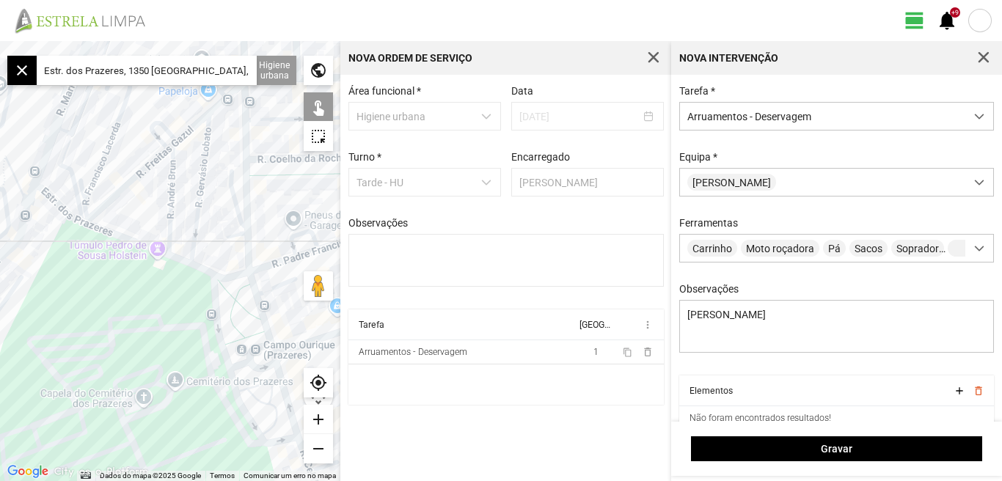
drag, startPoint x: 196, startPoint y: 346, endPoint x: 87, endPoint y: 277, distance: 129.8
click at [93, 283] on div at bounding box center [170, 261] width 340 height 440
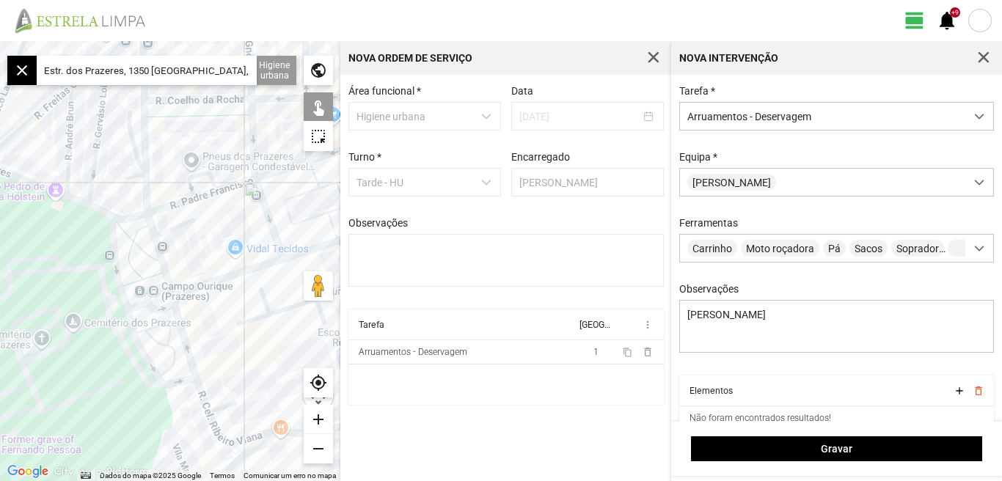
click at [34, 183] on div at bounding box center [170, 261] width 340 height 440
click at [131, 221] on div at bounding box center [170, 261] width 340 height 440
click at [130, 217] on div at bounding box center [170, 261] width 340 height 440
click at [111, 241] on div at bounding box center [170, 261] width 340 height 440
click at [113, 241] on div at bounding box center [170, 261] width 340 height 440
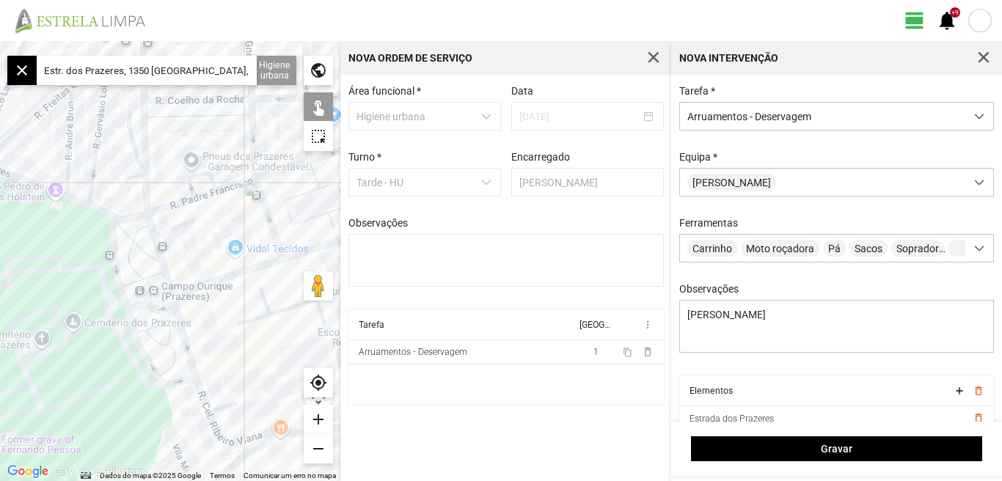
click at [155, 240] on div at bounding box center [170, 261] width 340 height 440
click at [150, 304] on div at bounding box center [170, 261] width 340 height 440
click at [140, 351] on div at bounding box center [170, 261] width 340 height 440
click at [181, 323] on div at bounding box center [170, 261] width 340 height 440
click at [173, 296] on div at bounding box center [170, 261] width 340 height 440
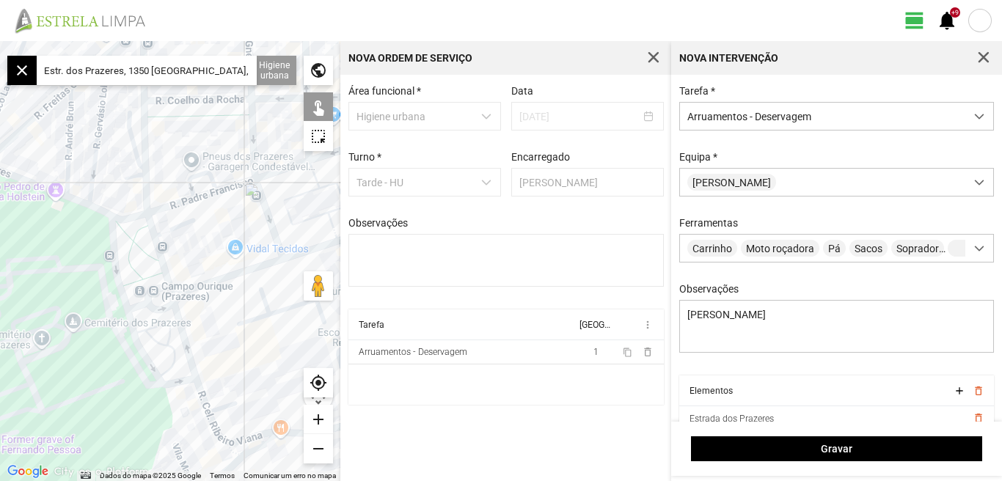
drag, startPoint x: 528, startPoint y: 21, endPoint x: 444, endPoint y: -6, distance: 87.7
click at [444, 0] on html "view_day +9 notifications ← Mover para a esquerda → Mover para a direita ↑ Move…" at bounding box center [501, 240] width 1002 height 481
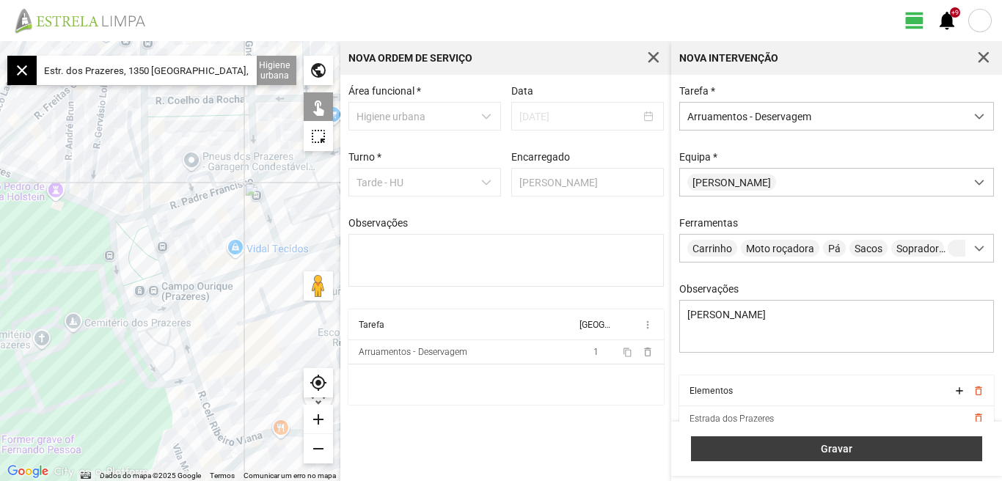
click at [837, 449] on span "Gravar" at bounding box center [837, 449] width 276 height 12
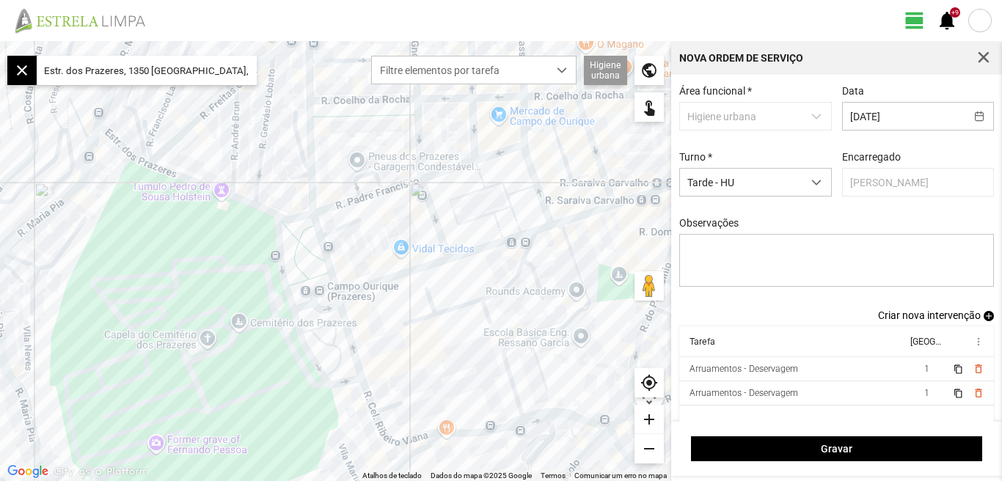
scroll to position [12, 0]
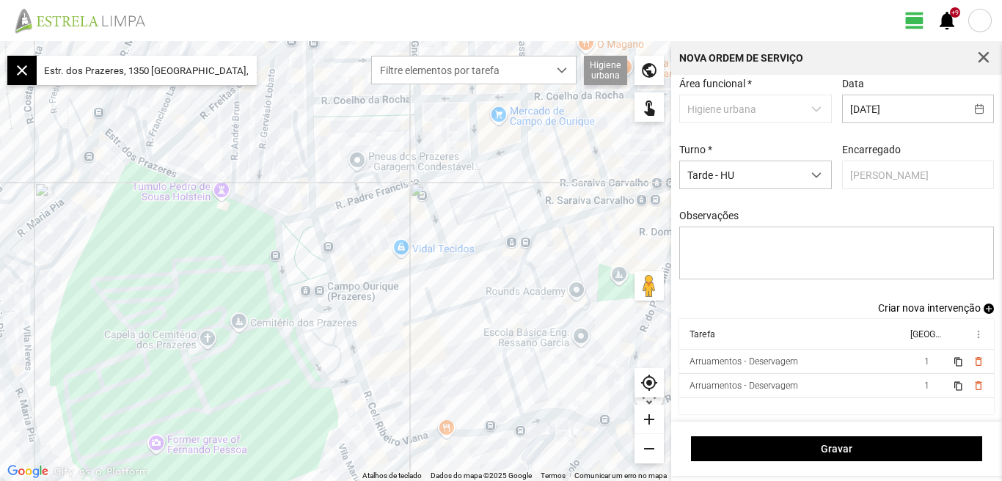
click at [925, 304] on span "Criar nova intervenção" at bounding box center [929, 308] width 103 height 12
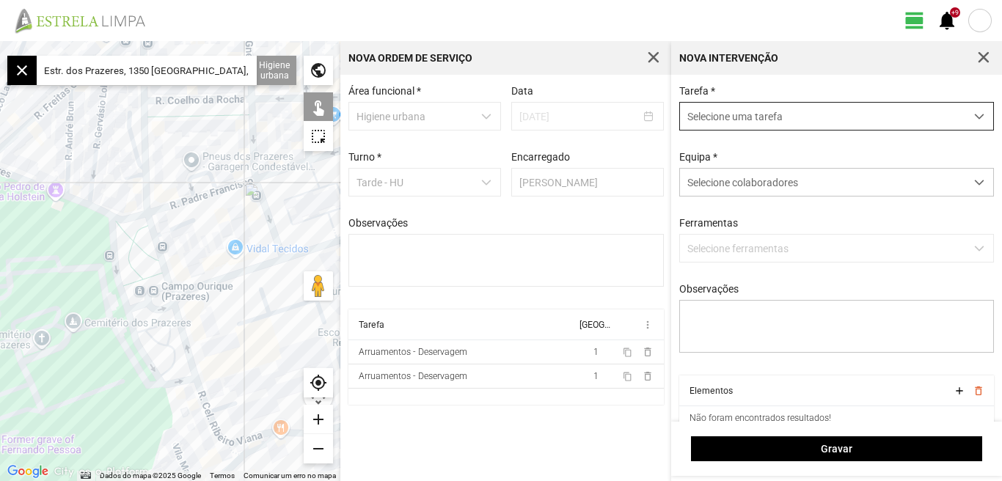
click at [974, 116] on span "dropdown trigger" at bounding box center [979, 116] width 10 height 10
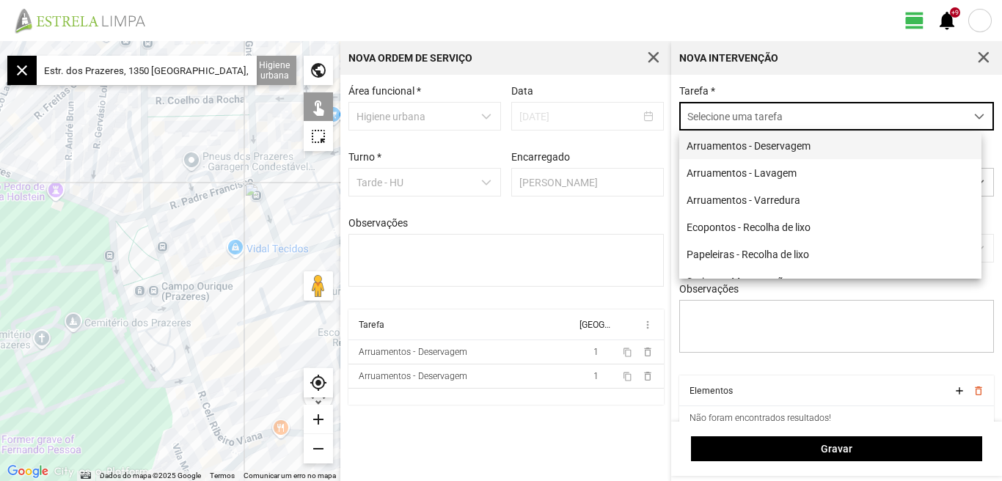
click at [794, 149] on li "Arruamentos - Deservagem" at bounding box center [830, 145] width 302 height 27
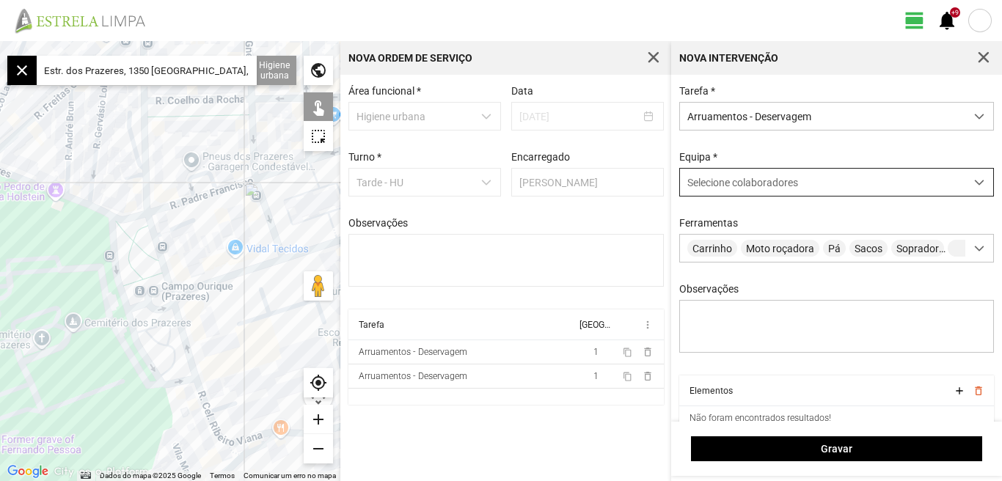
click at [974, 183] on span at bounding box center [979, 182] width 10 height 10
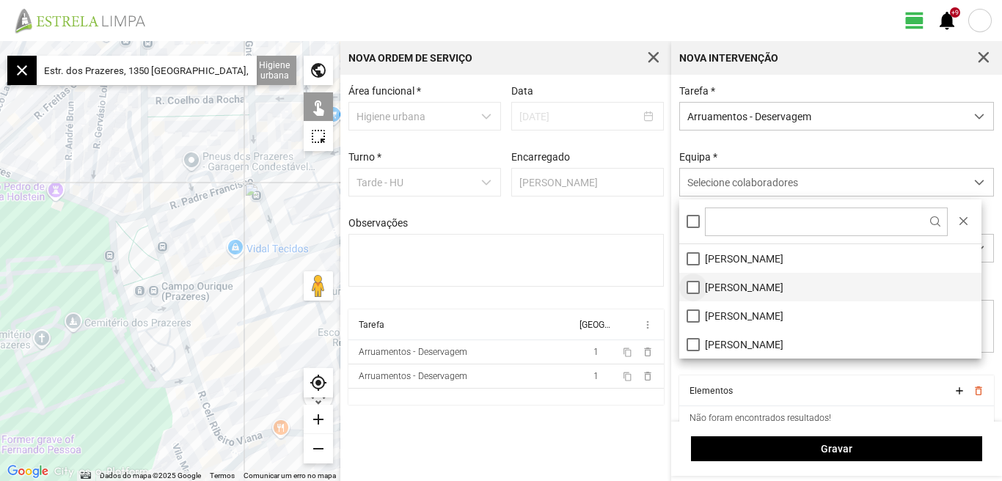
click at [691, 284] on li "[PERSON_NAME]" at bounding box center [830, 287] width 302 height 29
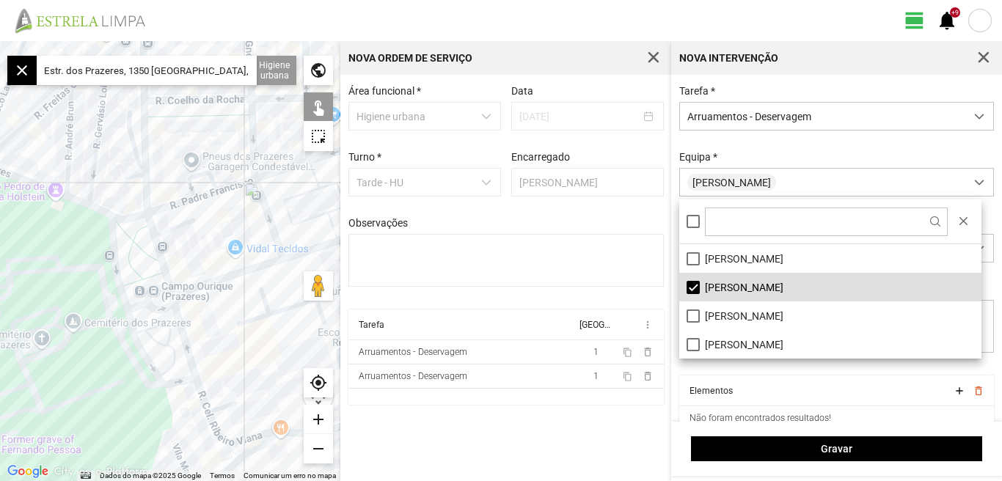
click at [508, 10] on fbc-header "view_day +9 notifications" at bounding box center [501, 20] width 1002 height 41
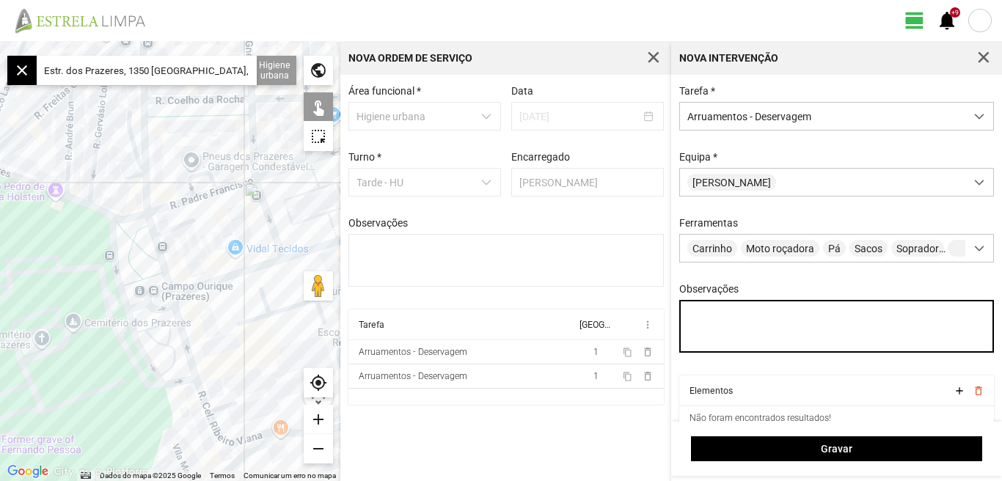
click at [716, 320] on textarea "Observações" at bounding box center [836, 326] width 315 height 53
type textarea "[PERSON_NAME]"
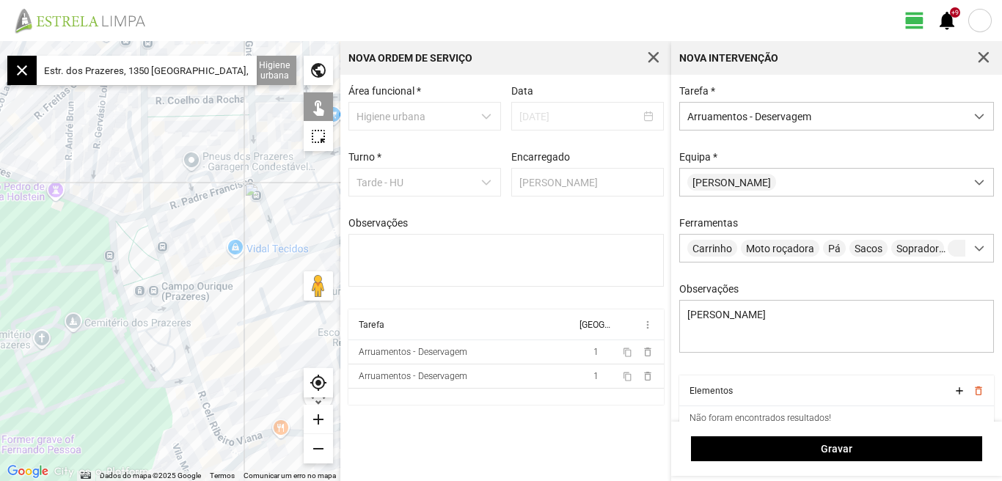
drag, startPoint x: 42, startPoint y: 69, endPoint x: 243, endPoint y: 61, distance: 201.1
click at [243, 61] on input "Estr. dos Prazeres, 1350 [GEOGRAPHIC_DATA], [GEOGRAPHIC_DATA]" at bounding box center [147, 70] width 220 height 29
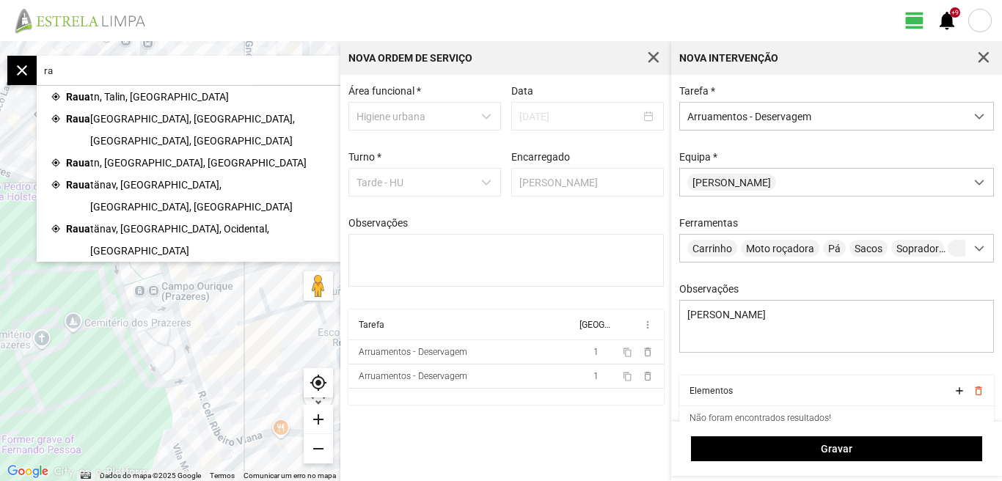
type input "r"
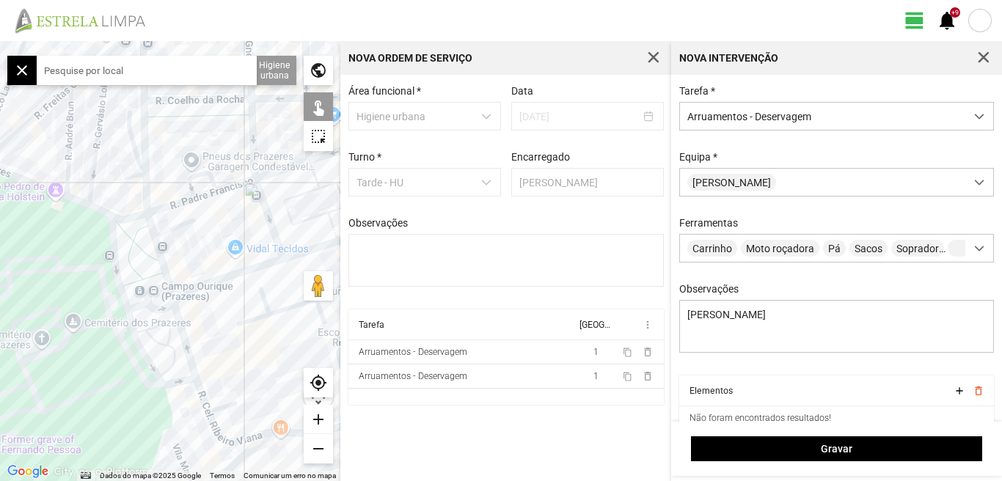
type input "f"
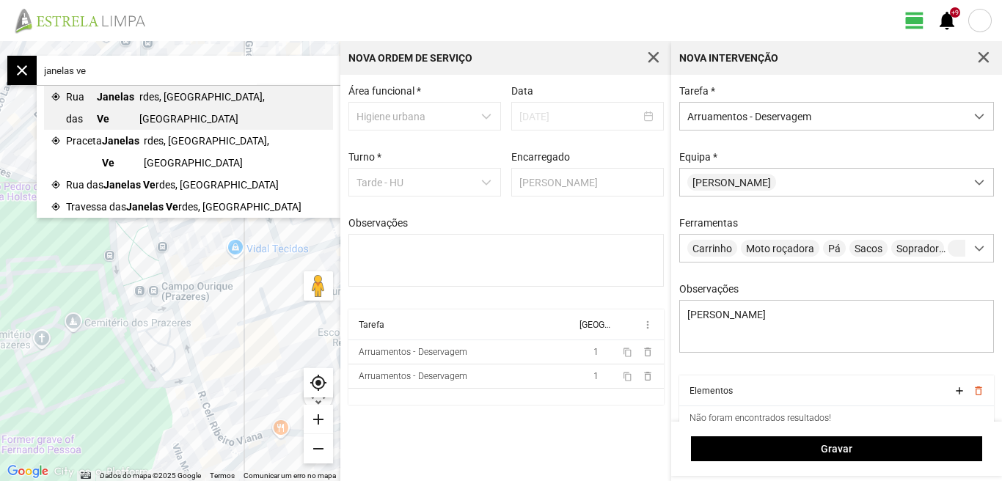
click at [131, 98] on span "Janelas Ve" at bounding box center [118, 108] width 43 height 44
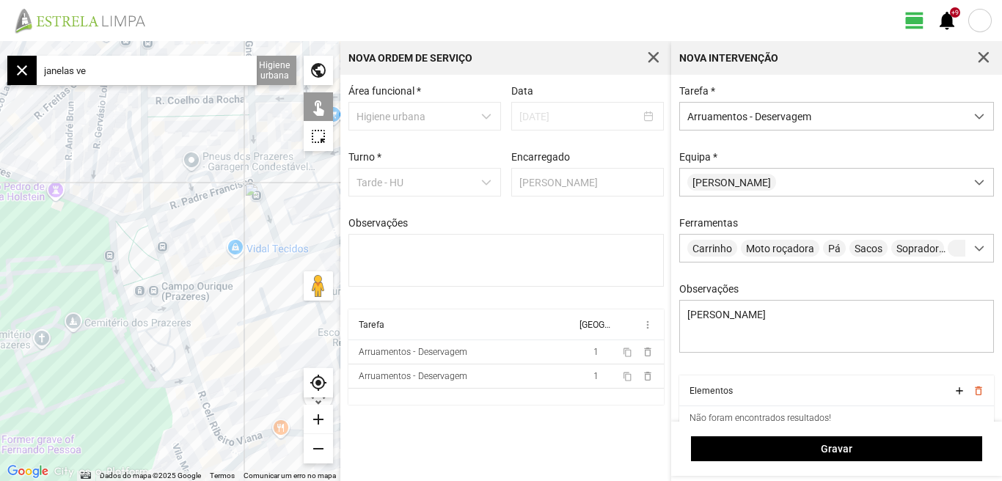
type input "[STREET_ADDRESS]"
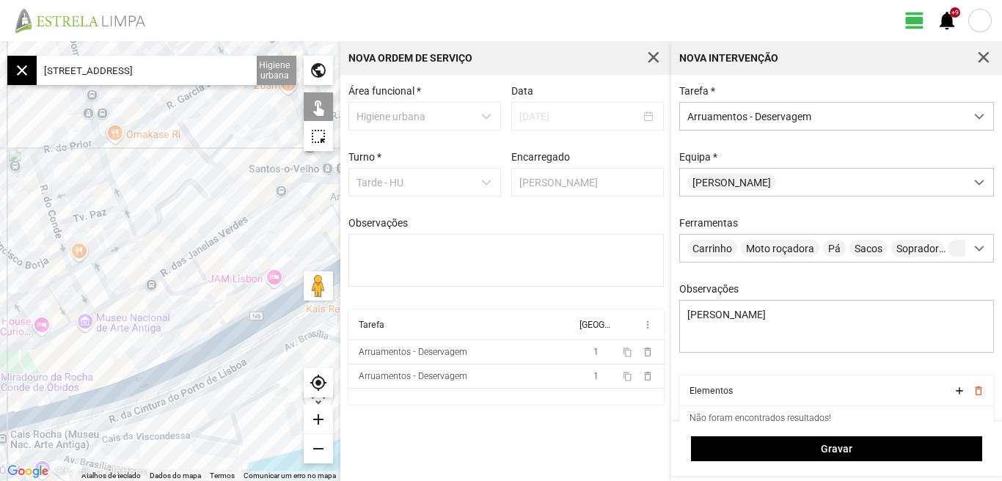
click at [319, 418] on div "add" at bounding box center [318, 419] width 29 height 29
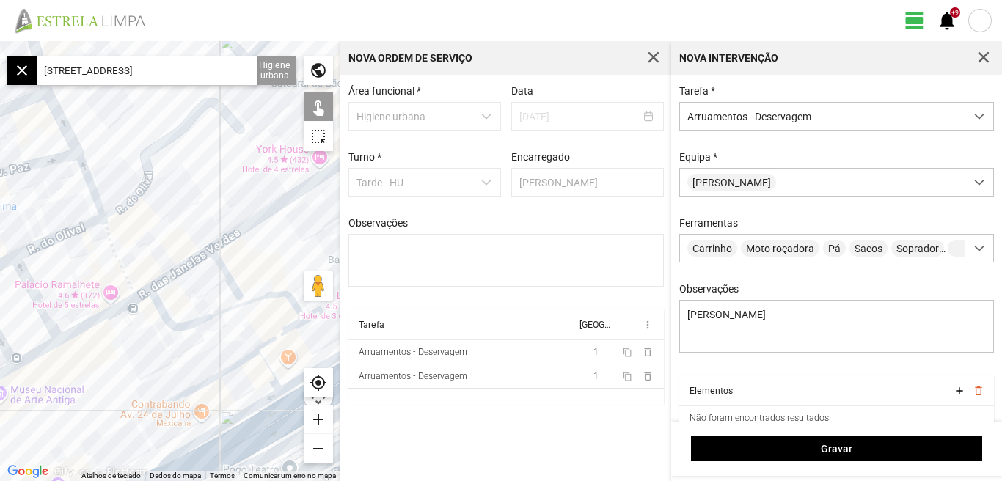
drag, startPoint x: 273, startPoint y: 265, endPoint x: 185, endPoint y: 315, distance: 100.9
click at [189, 314] on div at bounding box center [170, 261] width 340 height 440
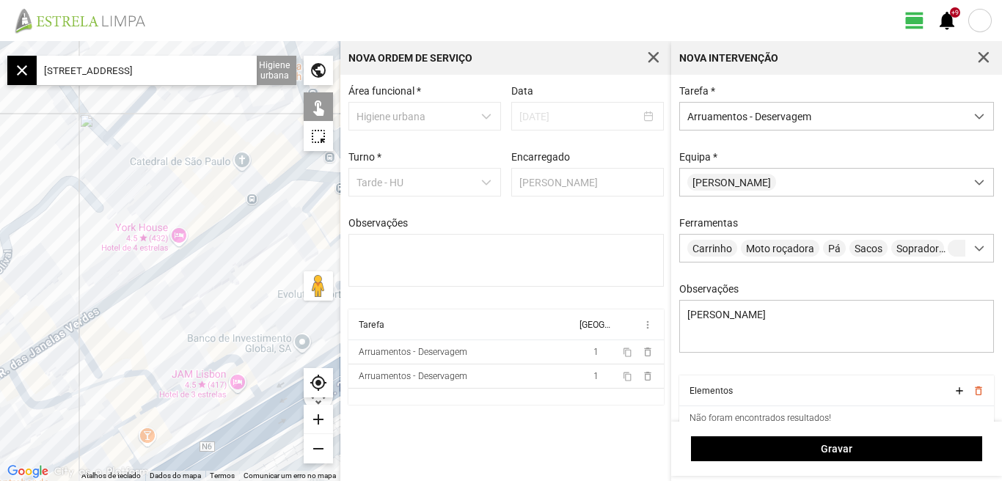
drag, startPoint x: 127, startPoint y: 326, endPoint x: 110, endPoint y: 329, distance: 17.1
click at [115, 329] on div at bounding box center [170, 261] width 340 height 440
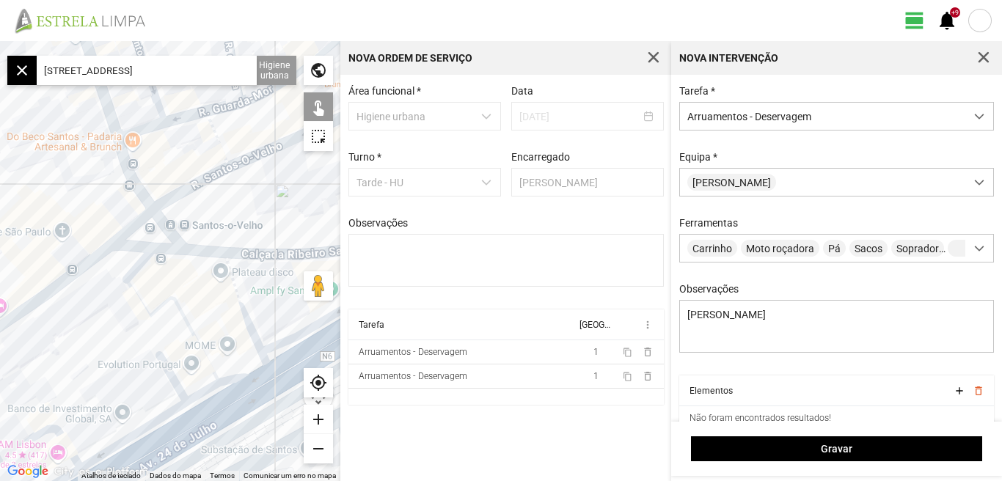
drag, startPoint x: 54, startPoint y: 373, endPoint x: 144, endPoint y: 306, distance: 112.8
click at [144, 306] on div at bounding box center [170, 261] width 340 height 440
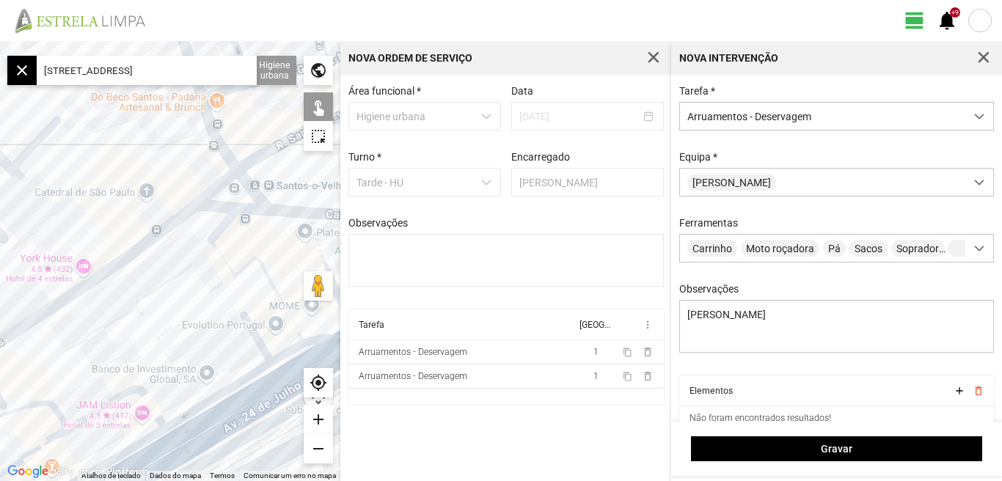
click at [180, 216] on div at bounding box center [170, 261] width 340 height 440
click at [180, 214] on div at bounding box center [170, 261] width 340 height 440
drag, startPoint x: 102, startPoint y: 331, endPoint x: 305, endPoint y: 209, distance: 237.1
click at [304, 210] on div at bounding box center [170, 261] width 340 height 440
drag, startPoint x: 144, startPoint y: 309, endPoint x: 249, endPoint y: 217, distance: 139.7
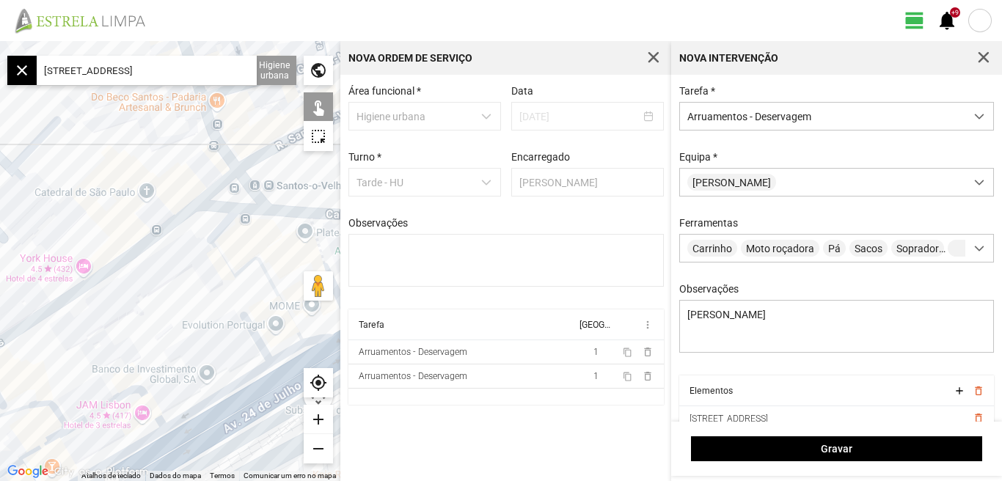
click at [246, 218] on div at bounding box center [170, 261] width 340 height 440
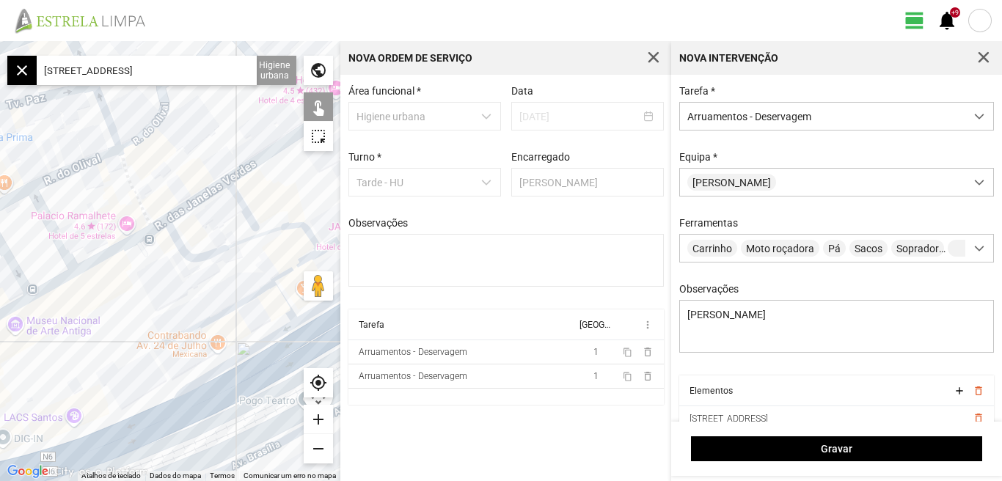
drag, startPoint x: 96, startPoint y: 284, endPoint x: 130, endPoint y: 271, distance: 36.0
click at [129, 272] on div at bounding box center [170, 261] width 340 height 440
click at [122, 246] on div at bounding box center [170, 261] width 340 height 440
click at [320, 411] on div "add" at bounding box center [318, 419] width 29 height 29
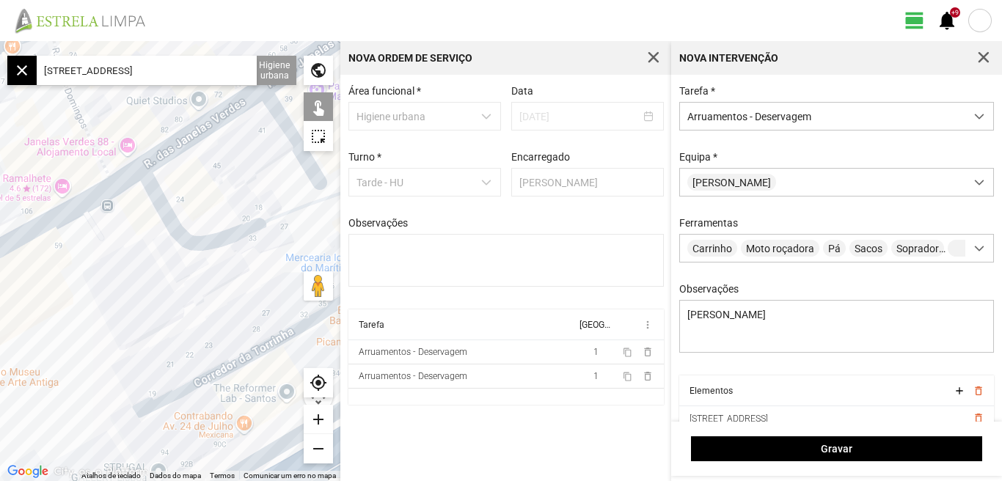
drag, startPoint x: 240, startPoint y: 327, endPoint x: 258, endPoint y: 298, distance: 33.6
click at [258, 298] on div at bounding box center [170, 261] width 340 height 440
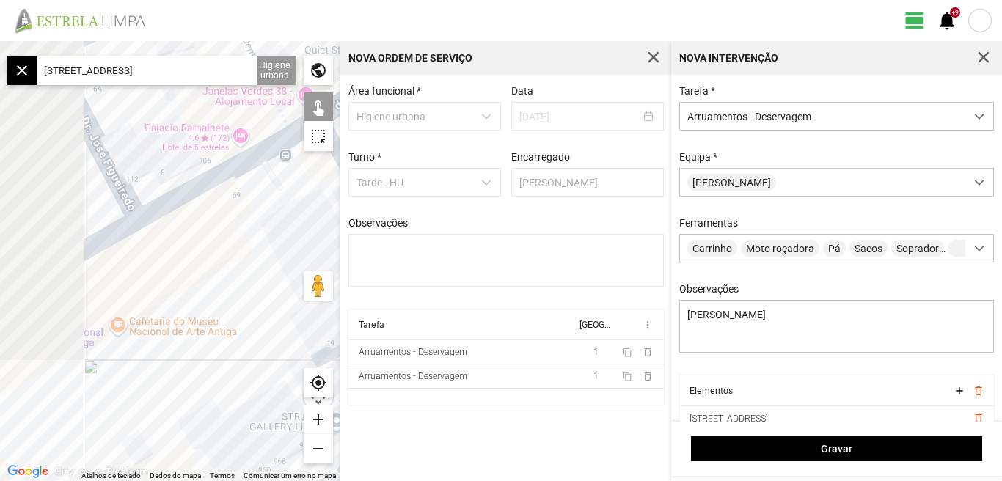
drag, startPoint x: 127, startPoint y: 315, endPoint x: 242, endPoint y: 284, distance: 119.2
click at [249, 284] on div at bounding box center [170, 261] width 340 height 440
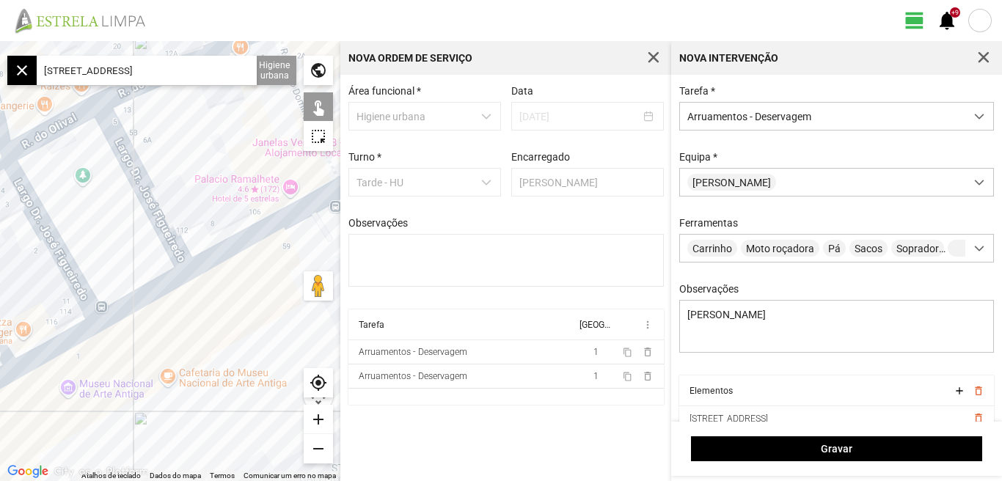
drag, startPoint x: 167, startPoint y: 253, endPoint x: 216, endPoint y: 309, distance: 74.3
click at [216, 309] on div at bounding box center [170, 261] width 340 height 440
click at [157, 216] on div at bounding box center [170, 261] width 340 height 440
click at [181, 151] on div at bounding box center [170, 261] width 340 height 440
click at [134, 174] on div at bounding box center [170, 261] width 340 height 440
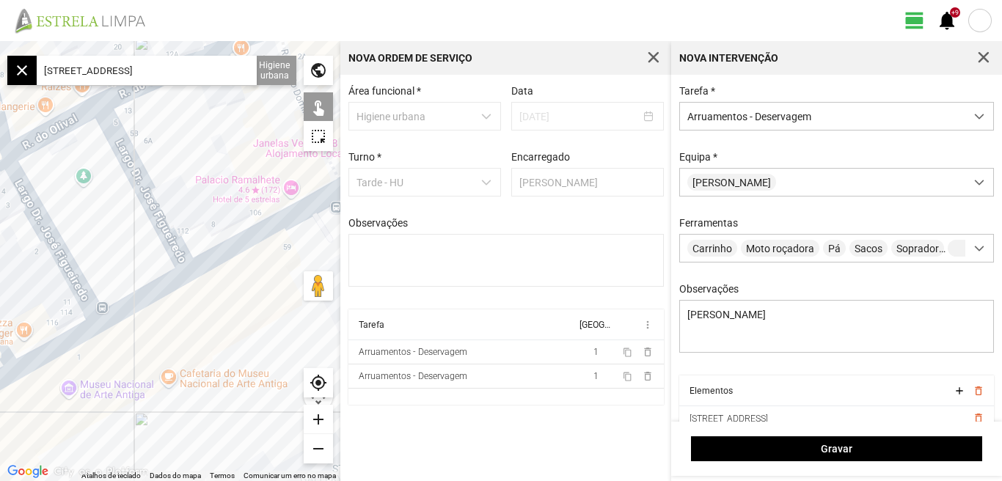
click at [188, 337] on div at bounding box center [170, 261] width 340 height 440
drag, startPoint x: 157, startPoint y: 339, endPoint x: 225, endPoint y: 306, distance: 75.4
click at [225, 307] on div at bounding box center [170, 261] width 340 height 440
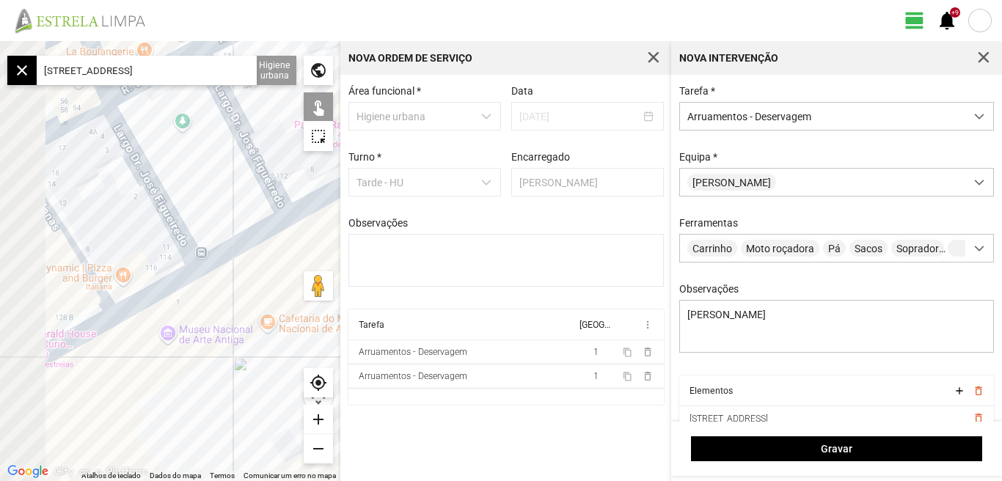
drag, startPoint x: 222, startPoint y: 290, endPoint x: 261, endPoint y: 271, distance: 43.3
click at [260, 272] on div at bounding box center [170, 261] width 340 height 440
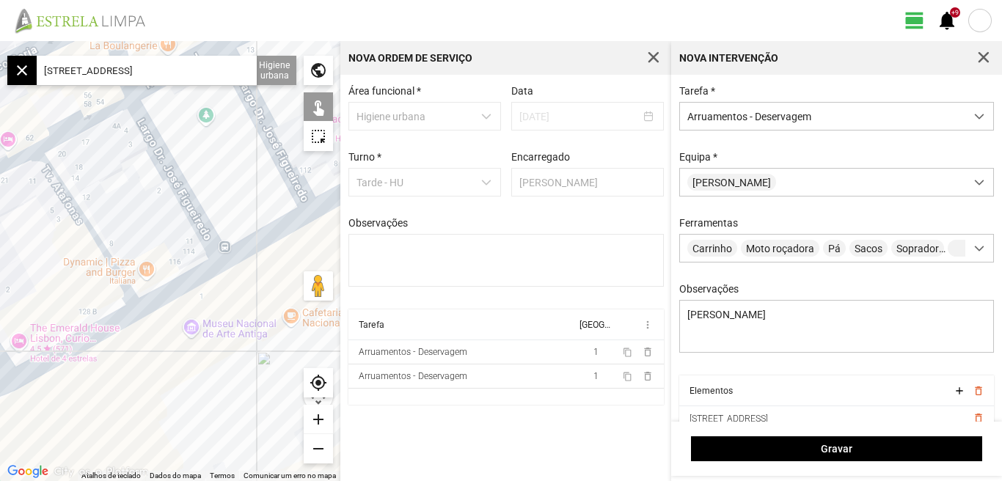
drag, startPoint x: 128, startPoint y: 339, endPoint x: 161, endPoint y: 319, distance: 38.5
click at [164, 337] on div at bounding box center [170, 261] width 340 height 440
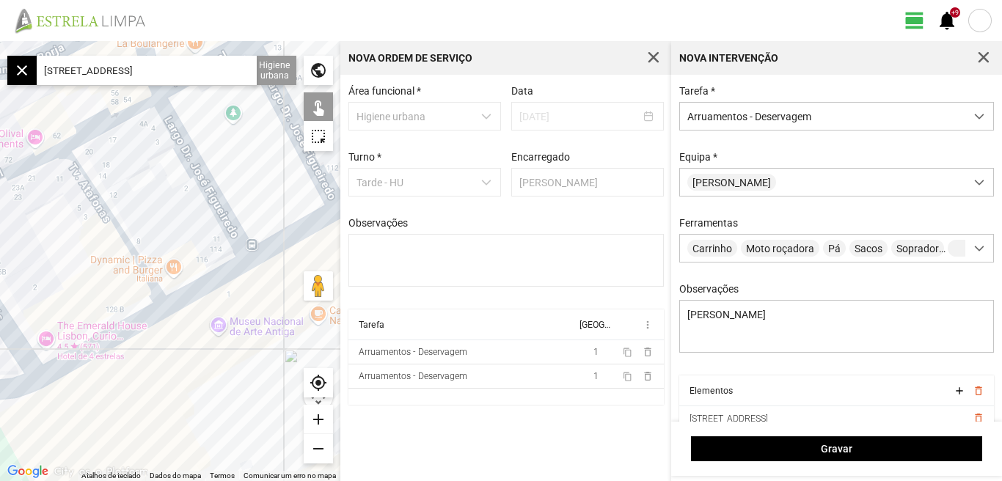
click at [108, 220] on div at bounding box center [170, 261] width 340 height 440
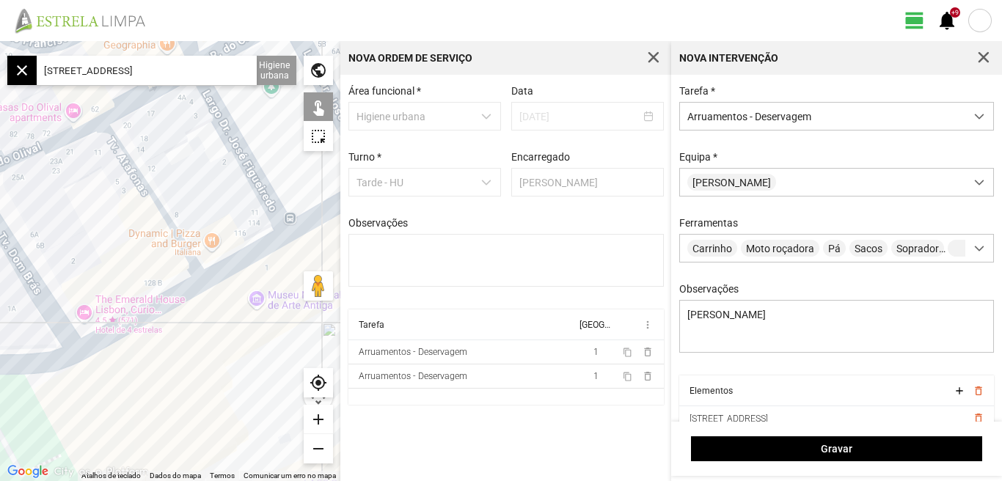
drag, startPoint x: 58, startPoint y: 265, endPoint x: 155, endPoint y: 216, distance: 108.5
click at [154, 216] on div at bounding box center [170, 261] width 340 height 440
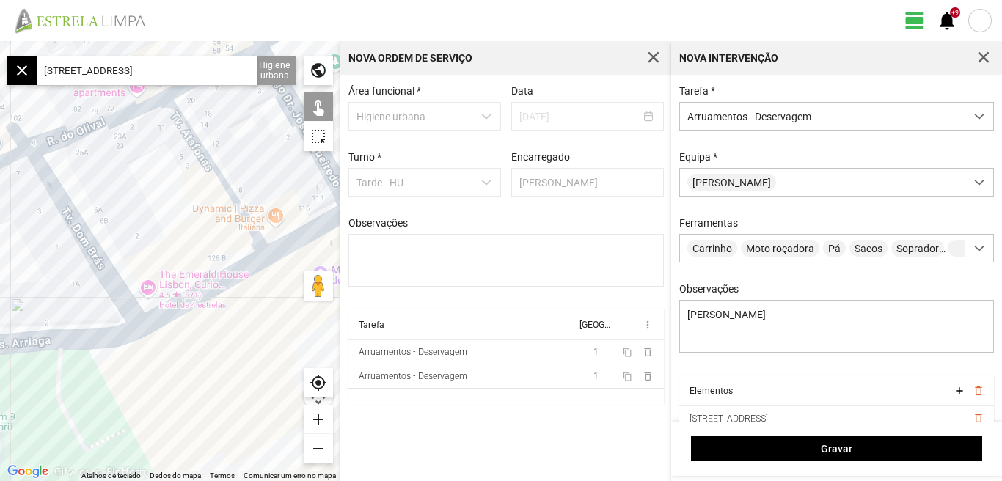
click at [84, 244] on div at bounding box center [170, 261] width 340 height 440
click at [83, 242] on div at bounding box center [170, 261] width 340 height 440
click at [87, 239] on div at bounding box center [170, 261] width 340 height 440
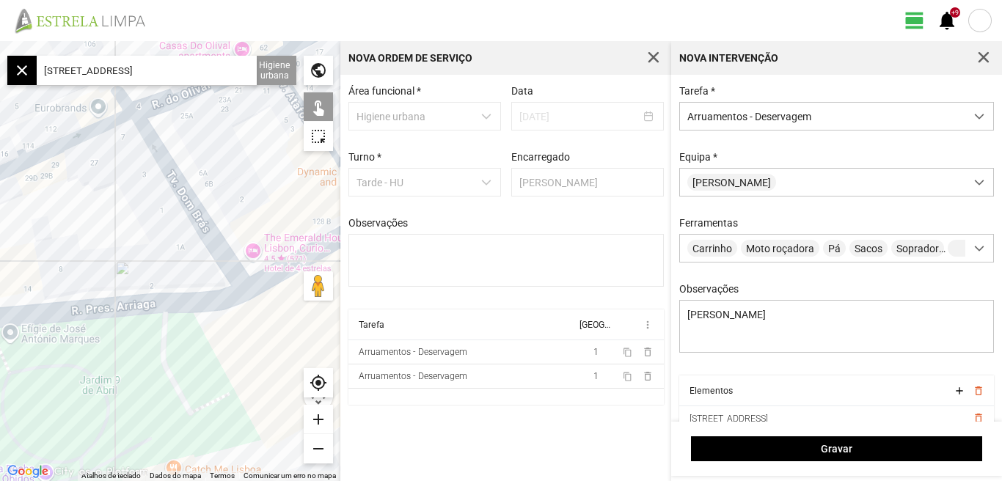
drag, startPoint x: 167, startPoint y: 240, endPoint x: 275, endPoint y: 200, distance: 114.8
click at [274, 201] on div at bounding box center [170, 261] width 340 height 440
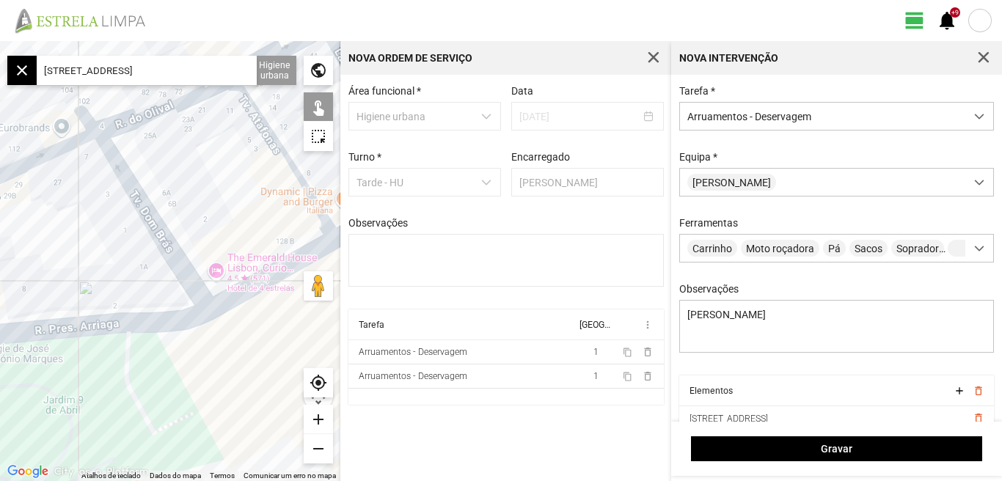
drag, startPoint x: 136, startPoint y: 245, endPoint x: 17, endPoint y: 292, distance: 127.7
click at [22, 292] on div at bounding box center [170, 261] width 340 height 440
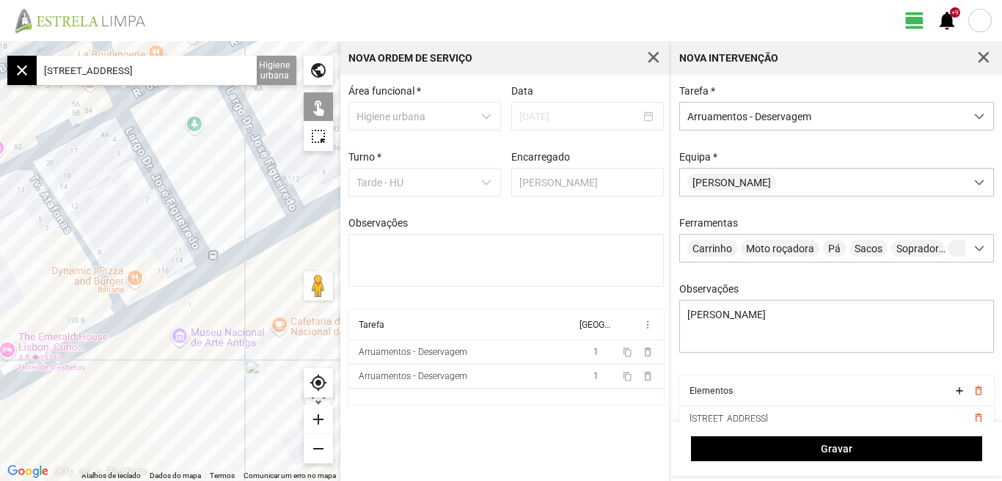
click at [257, 242] on div at bounding box center [170, 261] width 340 height 440
click at [169, 290] on div at bounding box center [170, 261] width 340 height 440
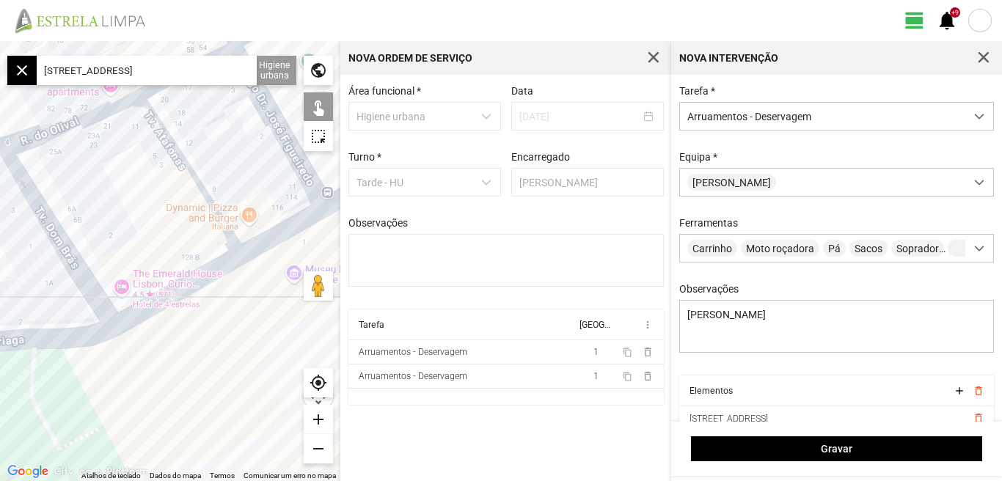
drag, startPoint x: 132, startPoint y: 378, endPoint x: 255, endPoint y: 305, distance: 143.0
click at [254, 311] on div at bounding box center [170, 261] width 340 height 440
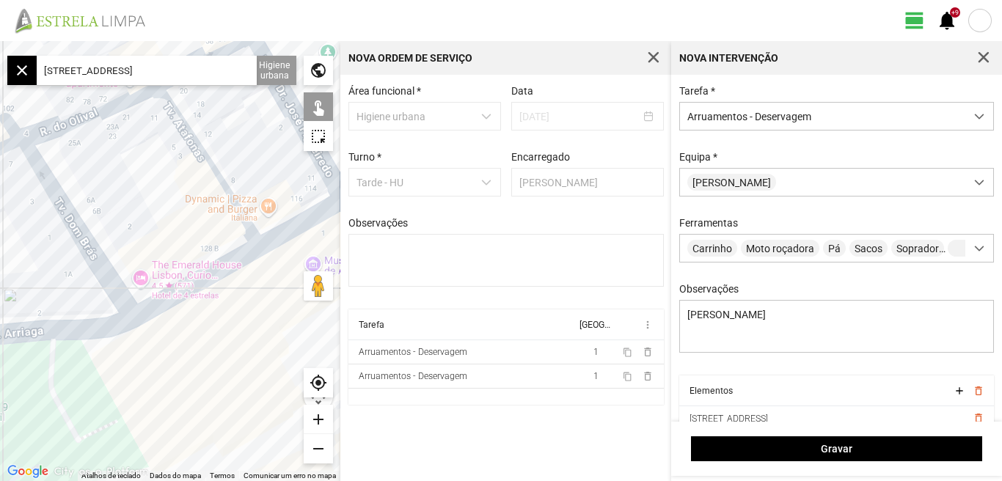
click at [204, 271] on div at bounding box center [170, 261] width 340 height 440
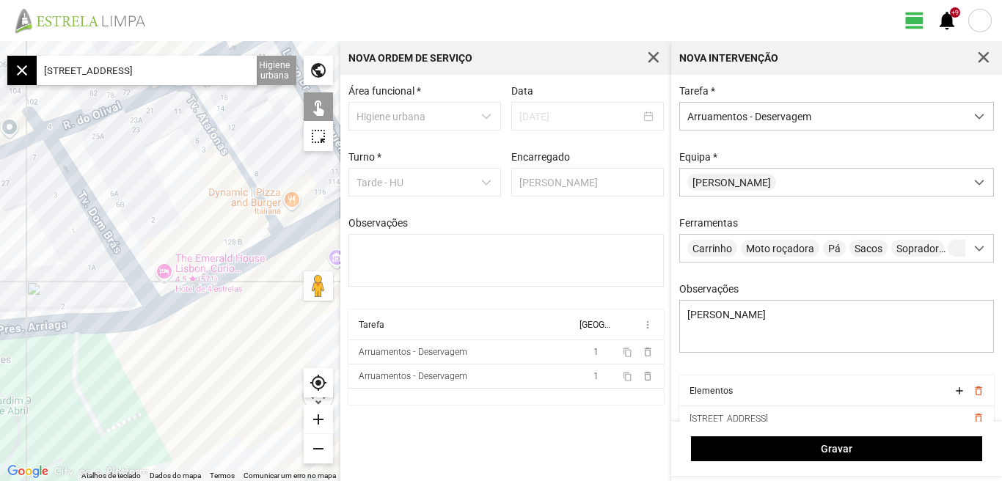
drag, startPoint x: 101, startPoint y: 373, endPoint x: 209, endPoint y: 331, distance: 115.6
click at [206, 341] on div at bounding box center [170, 261] width 340 height 440
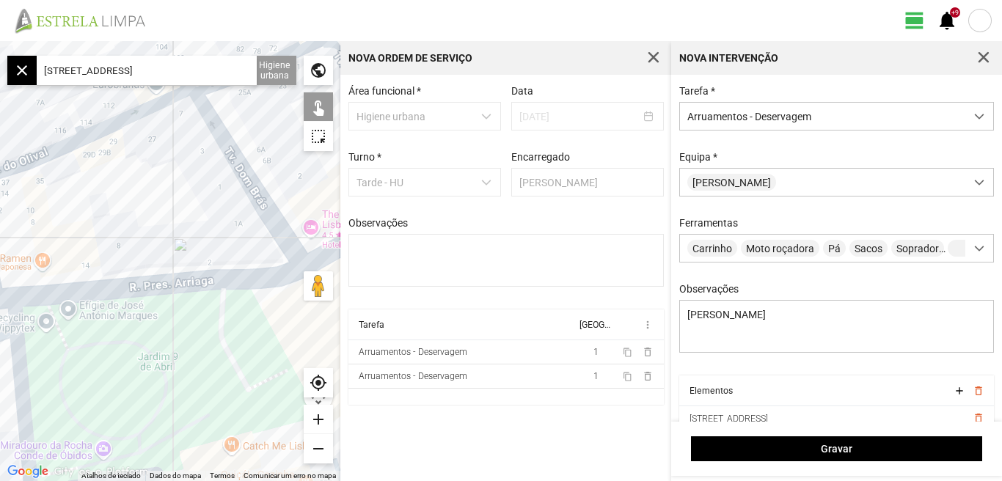
click at [183, 284] on div at bounding box center [170, 261] width 340 height 440
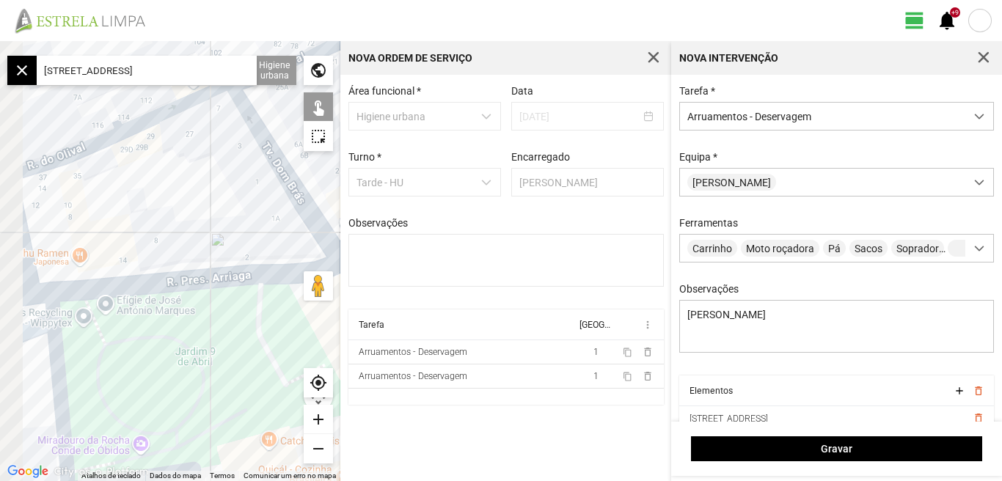
drag, startPoint x: 89, startPoint y: 376, endPoint x: 221, endPoint y: 357, distance: 133.3
click at [221, 357] on div at bounding box center [170, 261] width 340 height 440
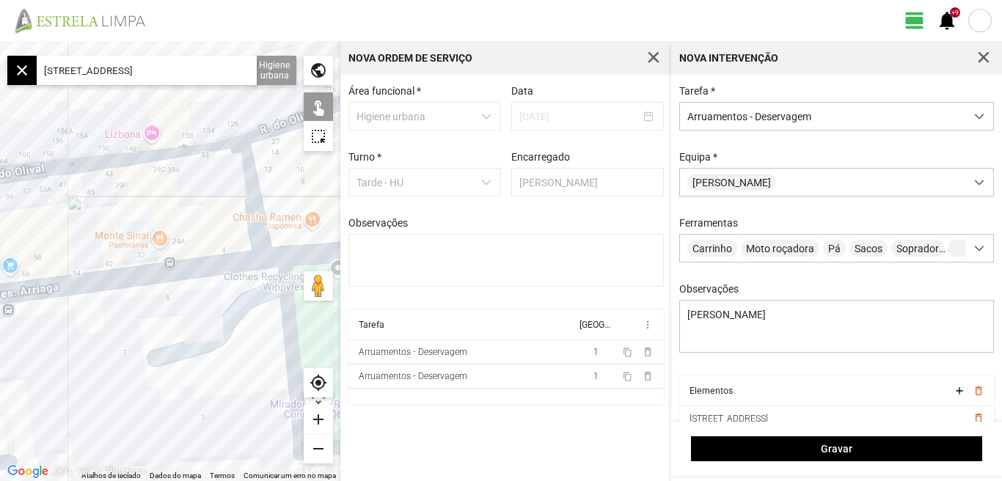
click at [131, 275] on div at bounding box center [170, 261] width 340 height 440
drag, startPoint x: 55, startPoint y: 353, endPoint x: 243, endPoint y: 361, distance: 188.6
click at [242, 361] on div at bounding box center [170, 261] width 340 height 440
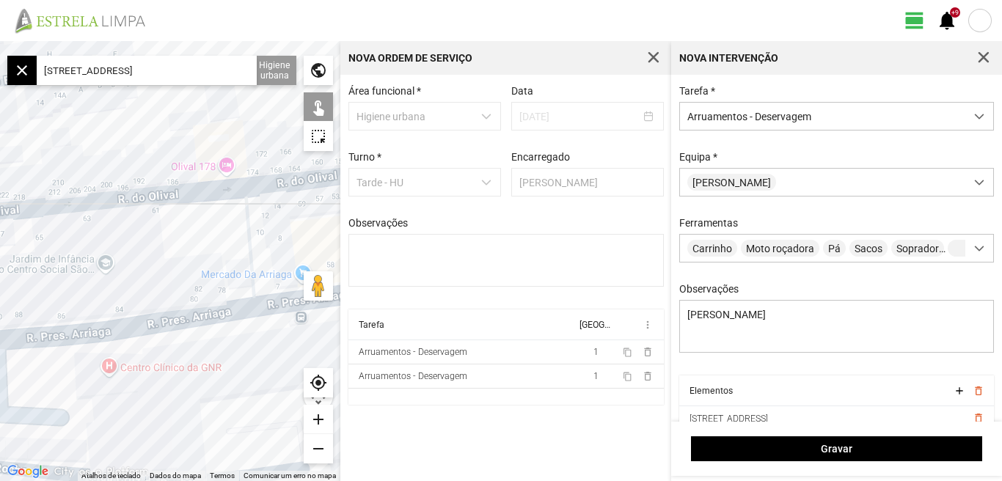
click at [169, 323] on div at bounding box center [170, 261] width 340 height 440
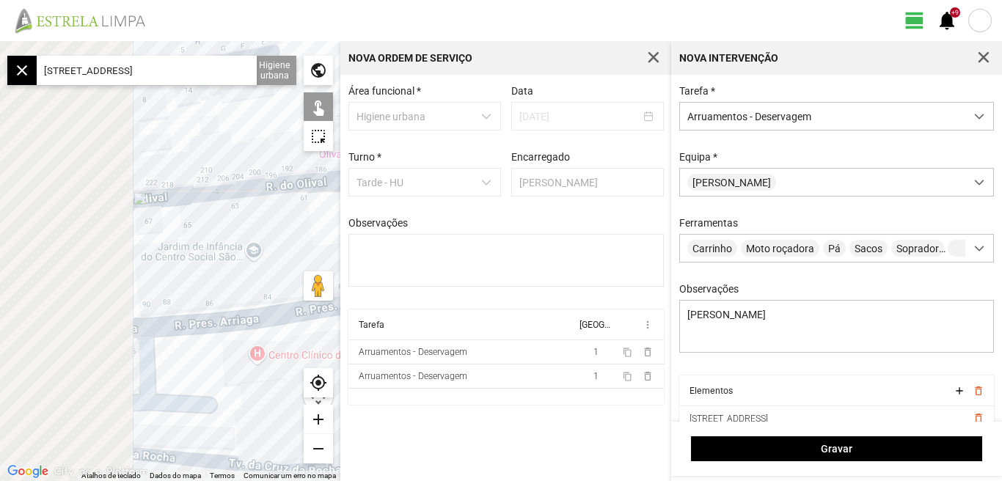
drag, startPoint x: 87, startPoint y: 399, endPoint x: 240, endPoint y: 386, distance: 153.0
click at [240, 386] on div at bounding box center [170, 261] width 340 height 440
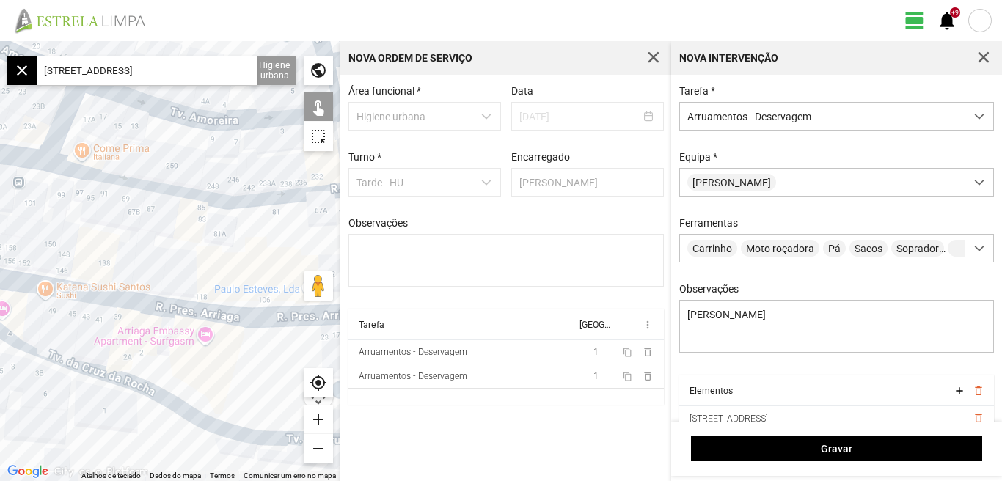
drag, startPoint x: 148, startPoint y: 384, endPoint x: 259, endPoint y: 370, distance: 111.6
click at [256, 371] on div at bounding box center [170, 261] width 340 height 440
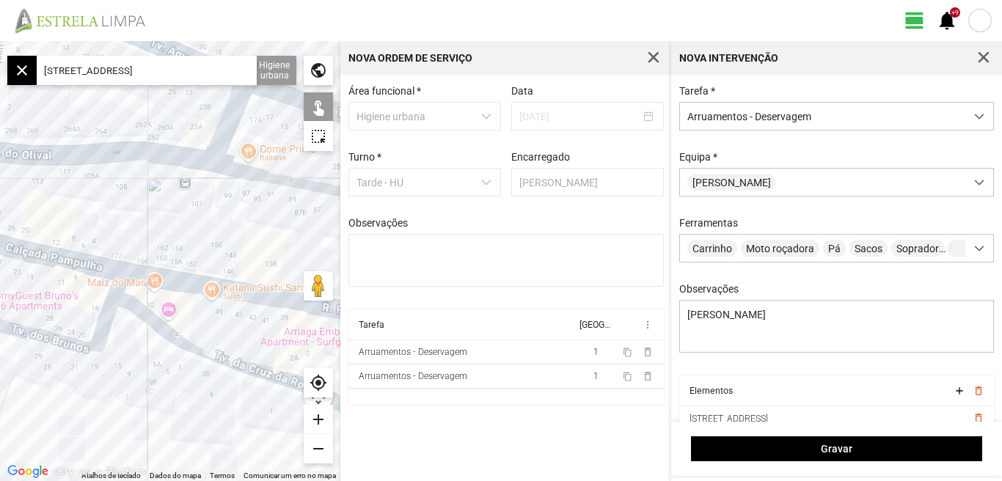
drag, startPoint x: 139, startPoint y: 343, endPoint x: 294, endPoint y: 351, distance: 154.9
click at [294, 351] on div at bounding box center [170, 261] width 340 height 440
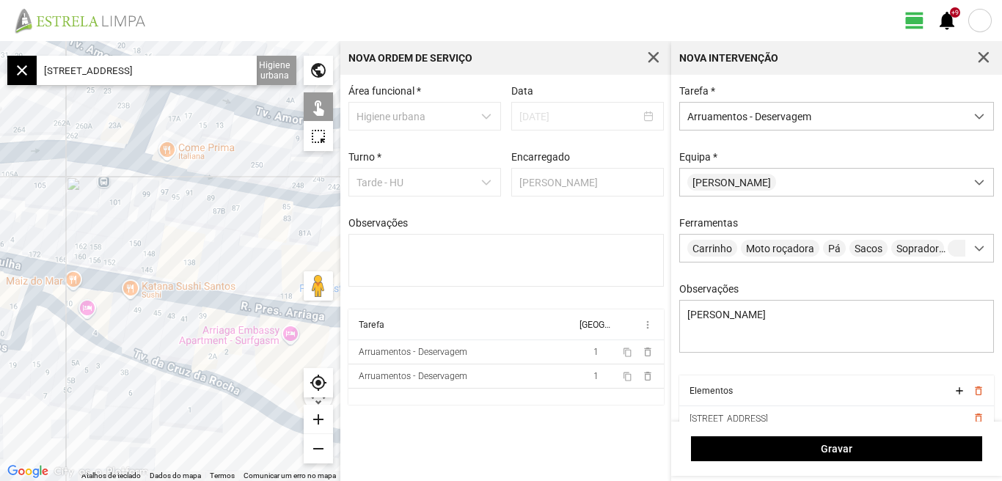
drag, startPoint x: 247, startPoint y: 340, endPoint x: 117, endPoint y: 339, distance: 130.5
click at [134, 338] on div at bounding box center [170, 261] width 340 height 440
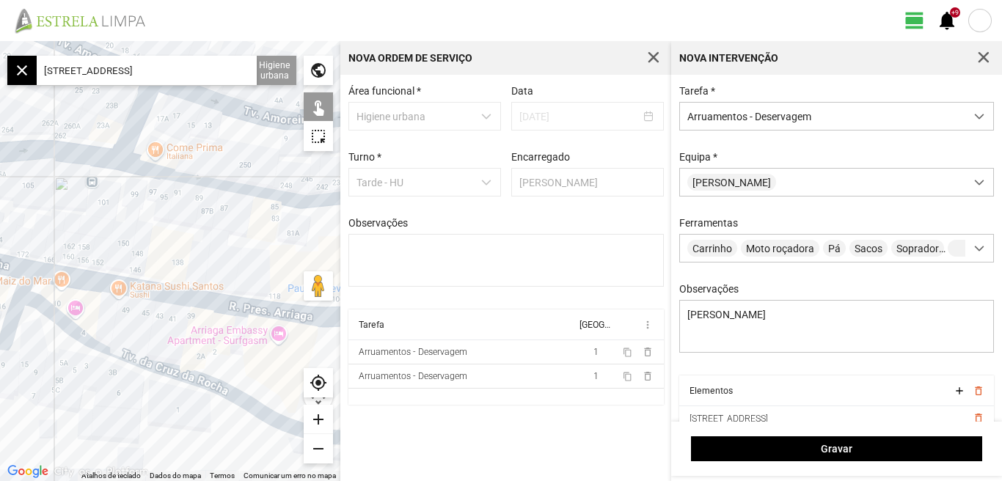
click at [202, 301] on div at bounding box center [170, 261] width 340 height 440
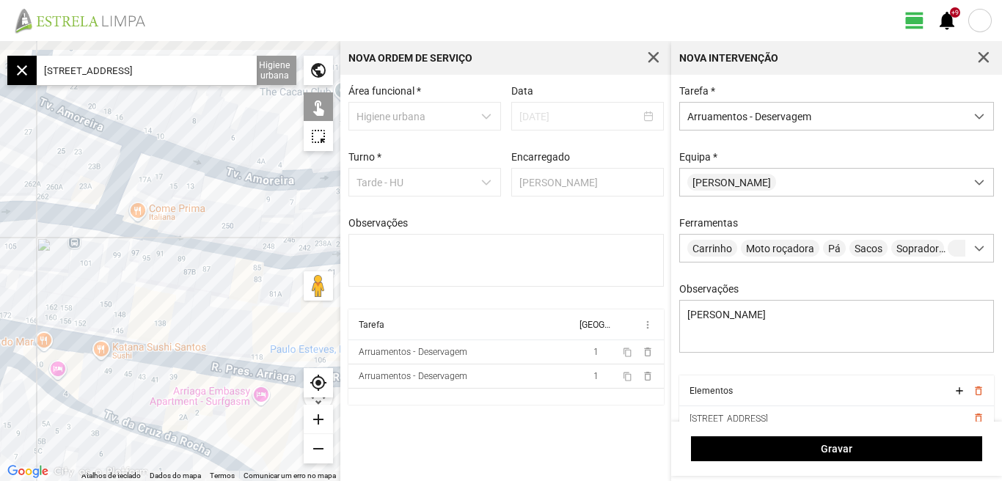
drag, startPoint x: 202, startPoint y: 233, endPoint x: 144, endPoint y: 314, distance: 99.7
click at [144, 314] on div at bounding box center [170, 261] width 340 height 440
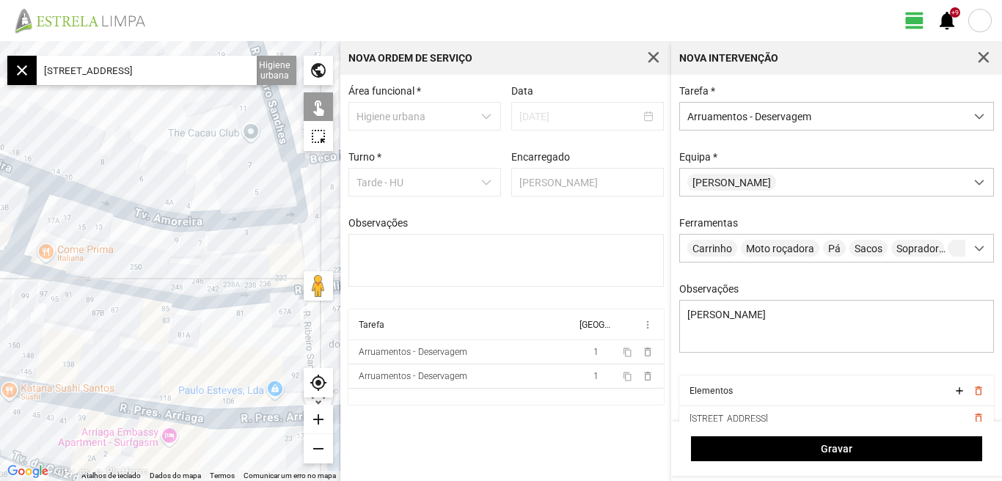
drag, startPoint x: 183, startPoint y: 348, endPoint x: 109, endPoint y: 344, distance: 74.2
click at [111, 345] on div at bounding box center [170, 261] width 340 height 440
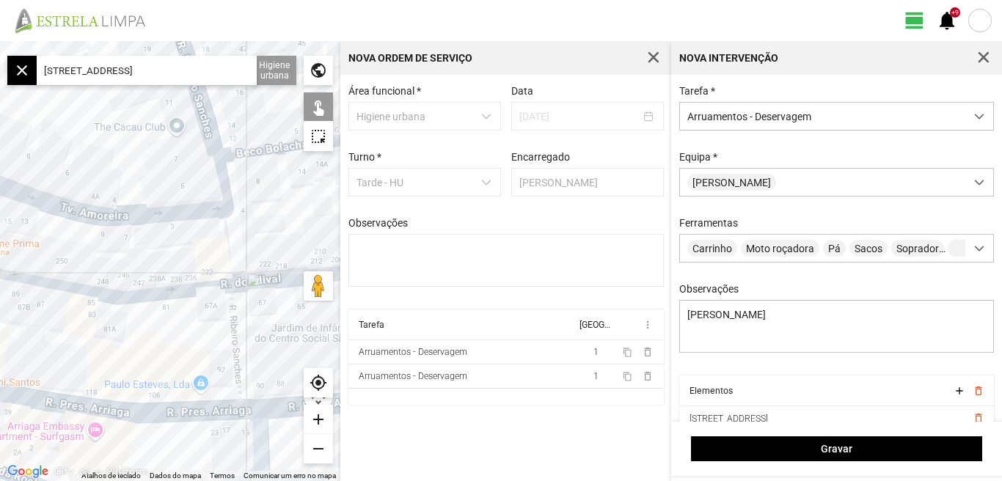
drag, startPoint x: 105, startPoint y: 342, endPoint x: 205, endPoint y: 336, distance: 100.7
click at [199, 337] on div at bounding box center [170, 261] width 340 height 440
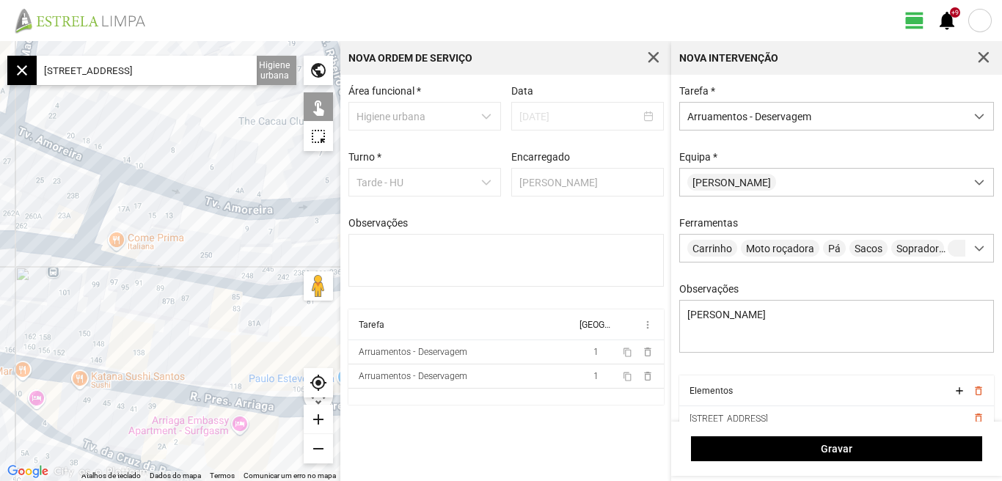
drag, startPoint x: 112, startPoint y: 331, endPoint x: 216, endPoint y: 331, distance: 103.4
click at [216, 331] on div at bounding box center [170, 261] width 340 height 440
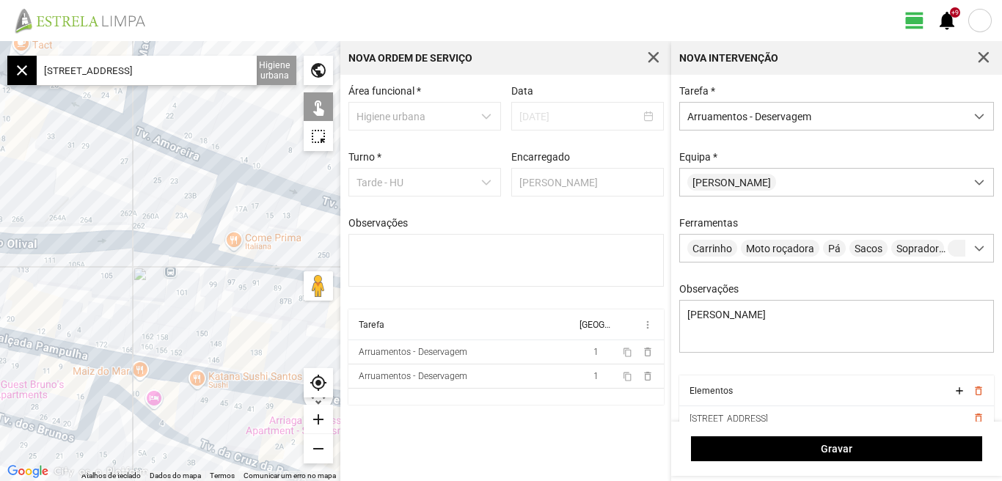
drag, startPoint x: 120, startPoint y: 317, endPoint x: 200, endPoint y: 328, distance: 81.5
click at [199, 328] on div at bounding box center [170, 261] width 340 height 440
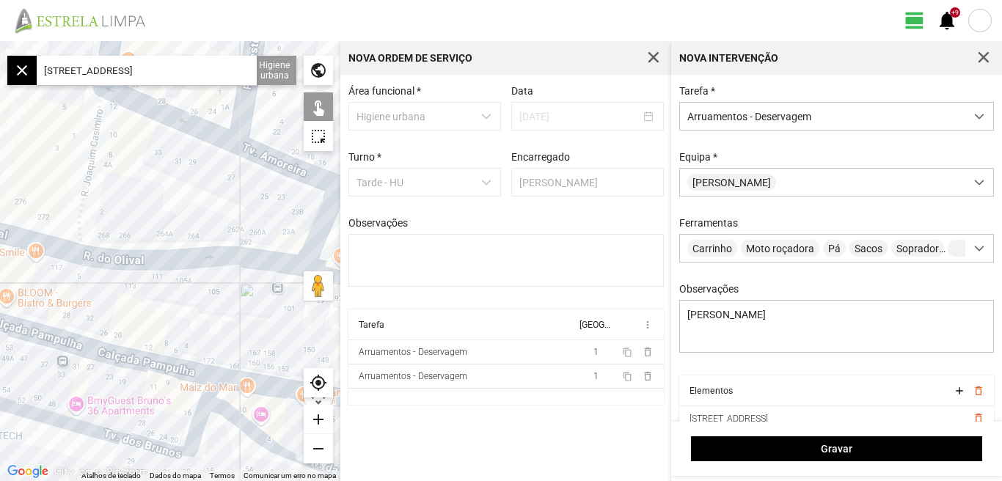
drag, startPoint x: 129, startPoint y: 317, endPoint x: 152, endPoint y: 319, distance: 22.8
click at [152, 319] on div at bounding box center [170, 261] width 340 height 440
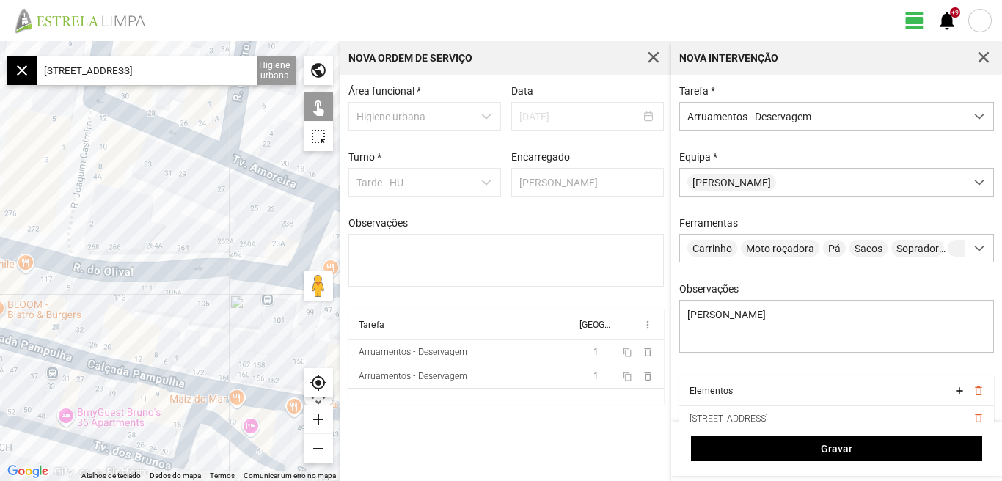
drag, startPoint x: 196, startPoint y: 197, endPoint x: 98, endPoint y: 214, distance: 99.7
click at [98, 214] on div at bounding box center [170, 261] width 340 height 440
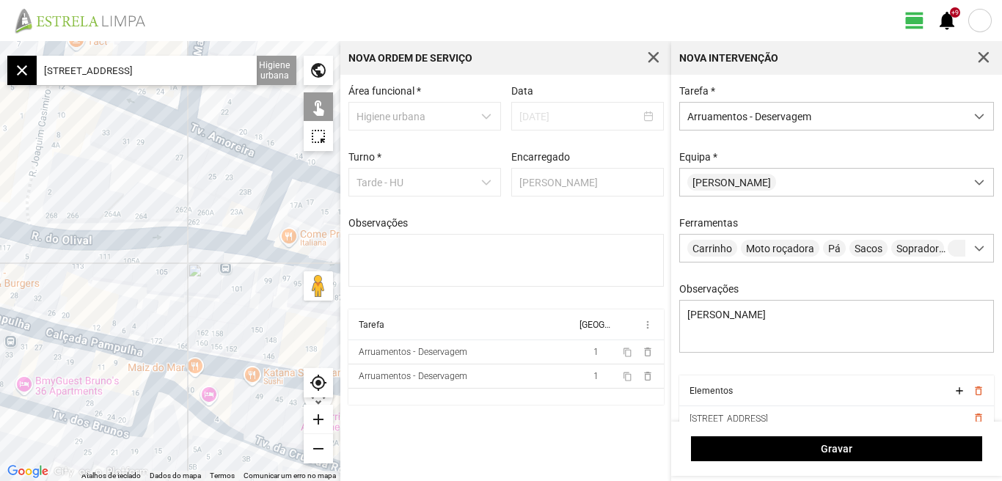
drag, startPoint x: 166, startPoint y: 320, endPoint x: 182, endPoint y: 314, distance: 16.5
click at [182, 314] on div at bounding box center [170, 261] width 340 height 440
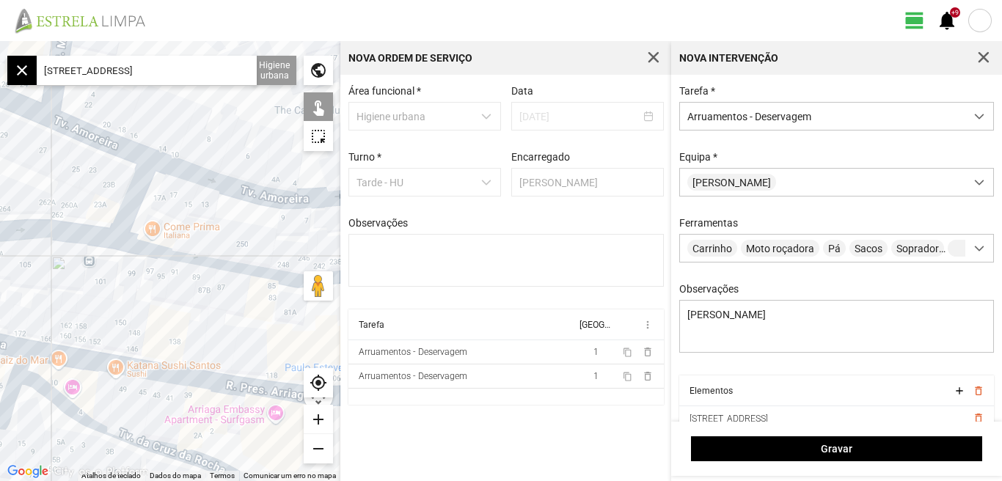
drag, startPoint x: 202, startPoint y: 287, endPoint x: 41, endPoint y: 287, distance: 161.3
click at [43, 287] on div at bounding box center [170, 261] width 340 height 440
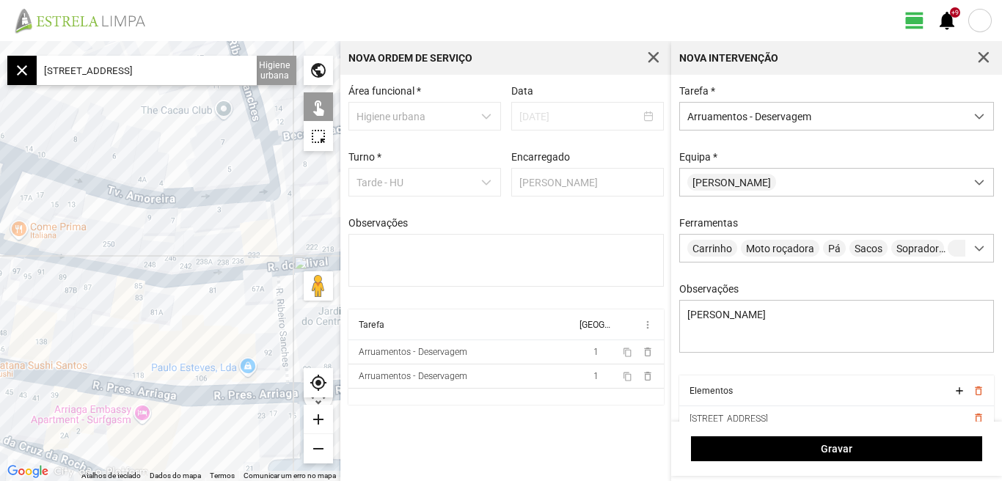
drag, startPoint x: 191, startPoint y: 331, endPoint x: 84, endPoint y: 331, distance: 106.3
click at [84, 331] on div at bounding box center [170, 261] width 340 height 440
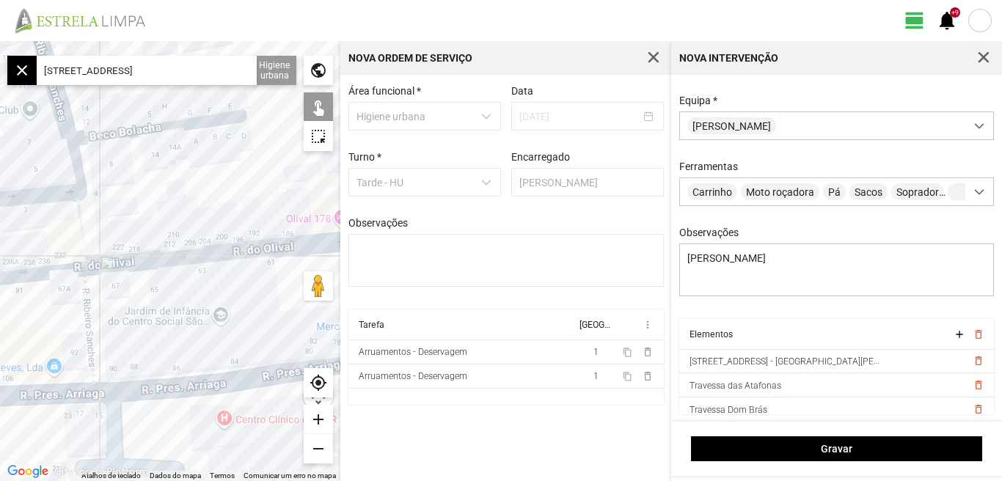
scroll to position [202, 0]
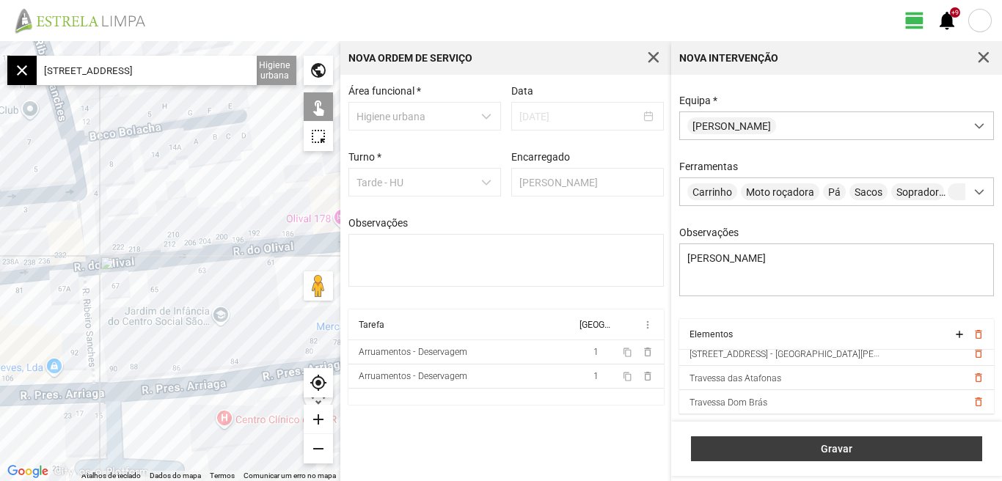
click at [834, 451] on span "Gravar" at bounding box center [837, 449] width 276 height 12
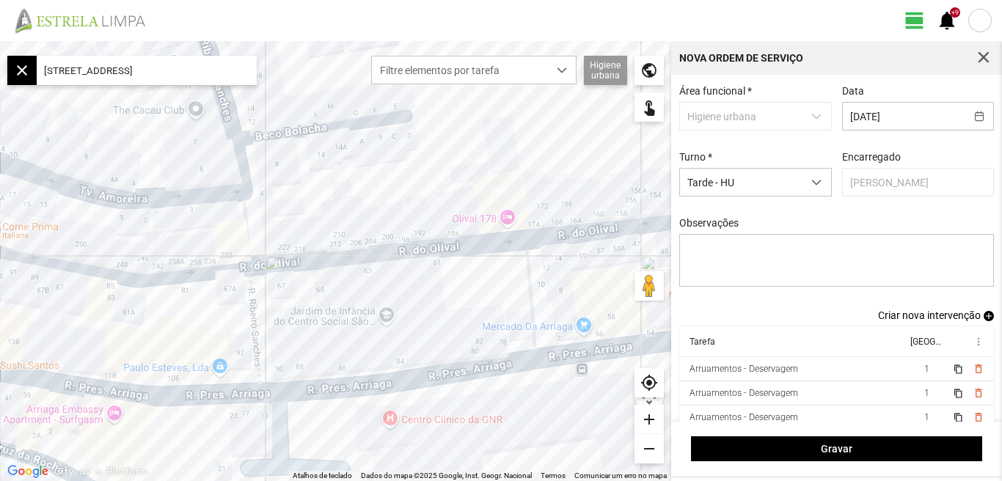
scroll to position [12, 0]
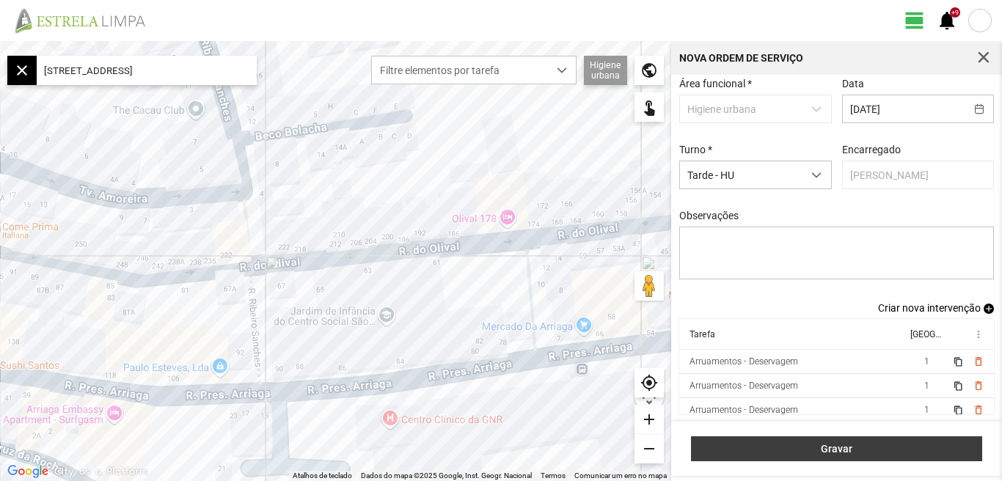
click at [837, 447] on span "Gravar" at bounding box center [837, 449] width 276 height 12
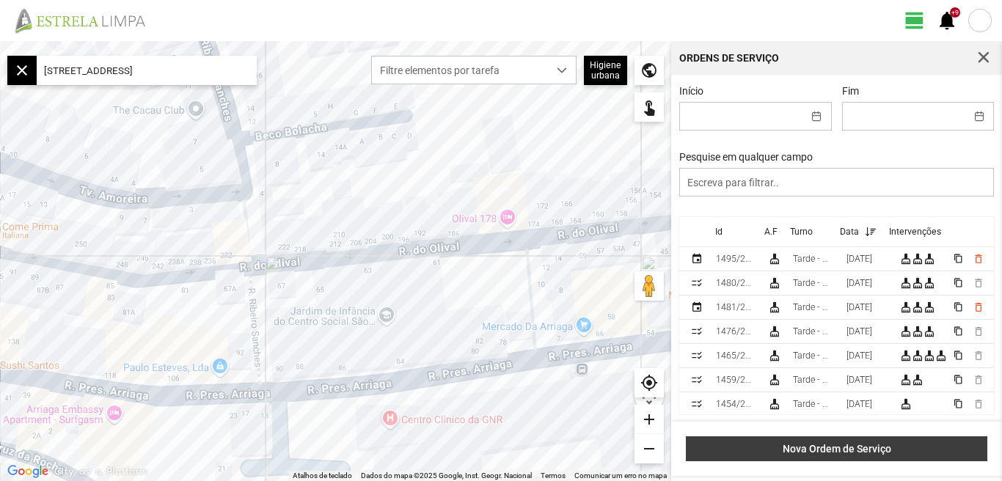
click at [855, 452] on span "Nova Ordem de Serviço" at bounding box center [837, 449] width 286 height 12
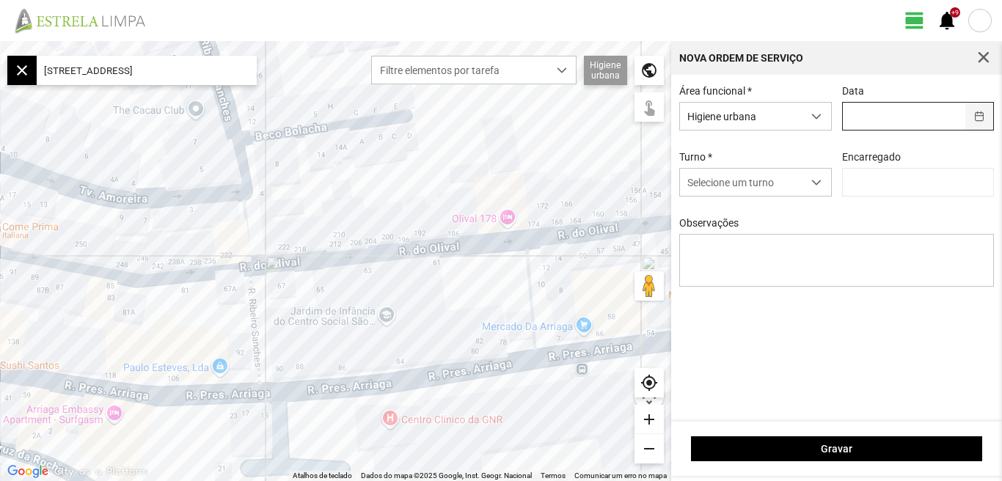
click at [977, 115] on button "button" at bounding box center [979, 116] width 29 height 27
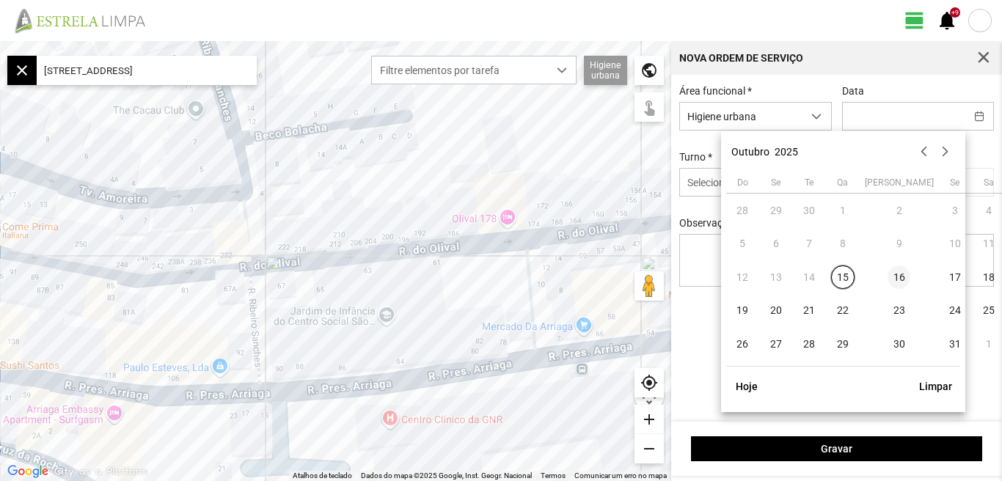
click at [887, 272] on span "16" at bounding box center [898, 276] width 23 height 23
type input "[DATE]"
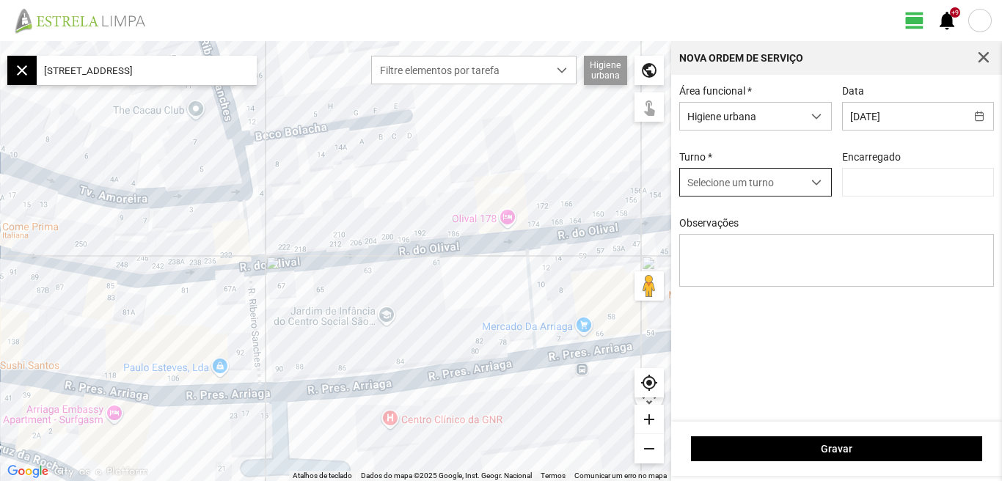
click at [817, 183] on span "dropdown trigger" at bounding box center [816, 182] width 10 height 10
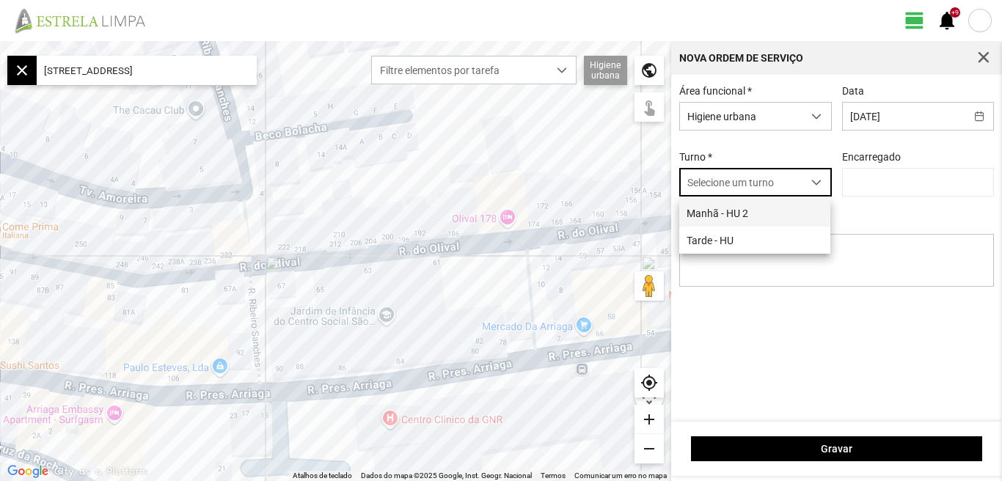
scroll to position [8, 65]
click at [713, 243] on li "Tarde - HU" at bounding box center [754, 240] width 151 height 27
type input "[PERSON_NAME]"
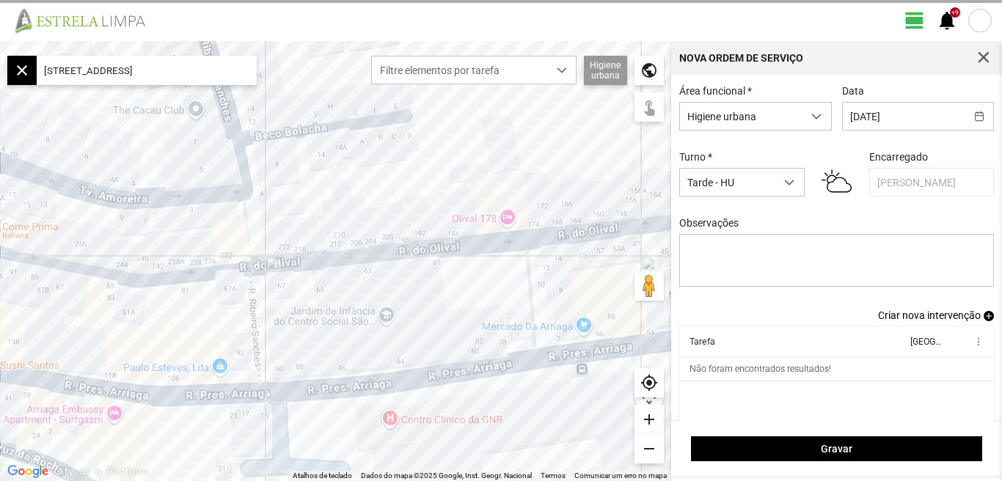
click at [909, 320] on span "Criar nova intervenção" at bounding box center [929, 315] width 103 height 12
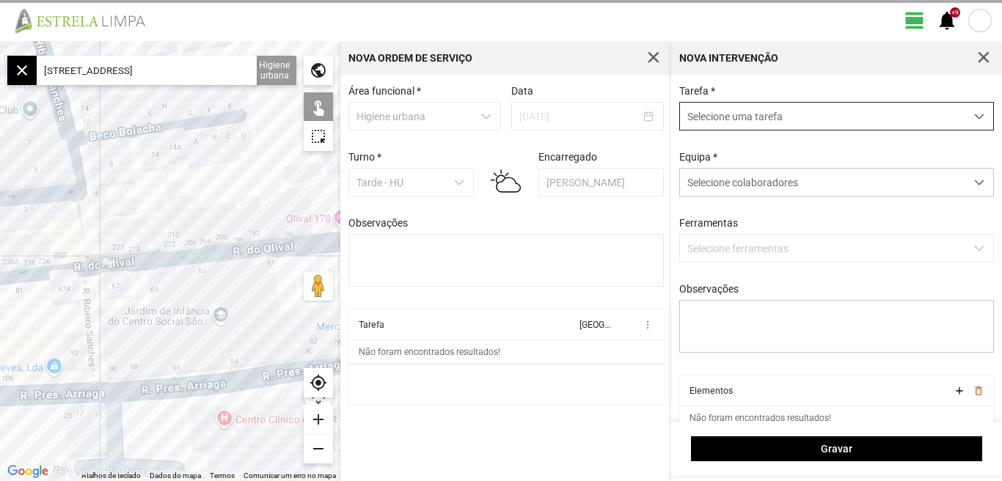
click at [974, 117] on span "dropdown trigger" at bounding box center [979, 116] width 10 height 10
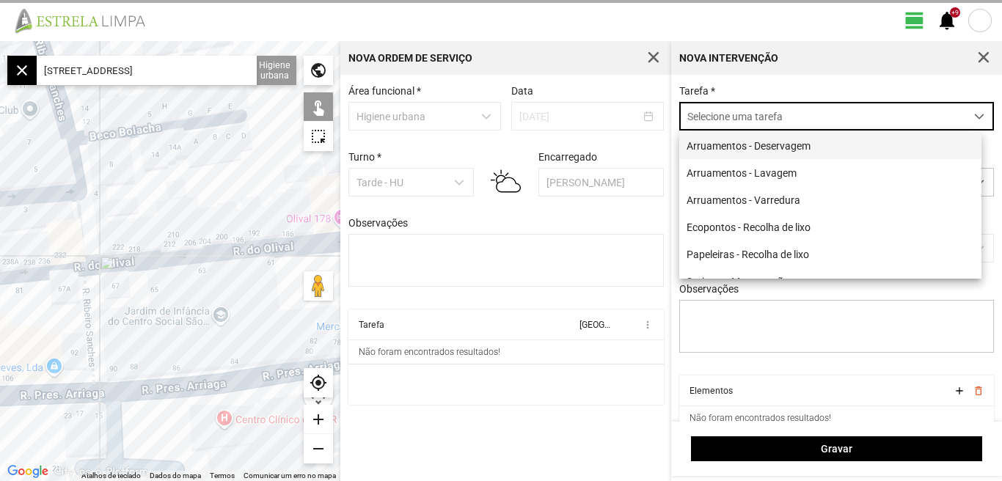
click at [750, 155] on li "Arruamentos - Deservagem" at bounding box center [830, 145] width 302 height 27
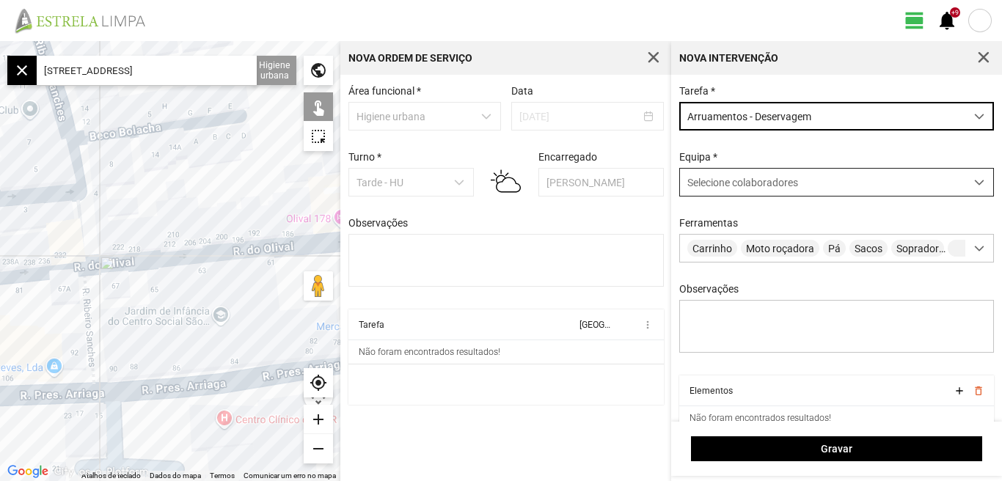
click at [974, 181] on span at bounding box center [979, 182] width 10 height 10
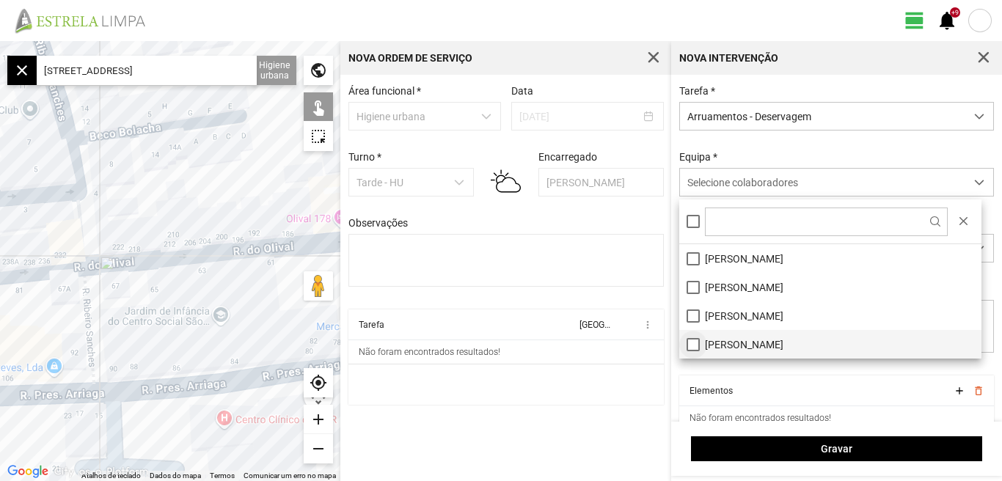
click at [697, 348] on li "[PERSON_NAME]" at bounding box center [830, 344] width 302 height 29
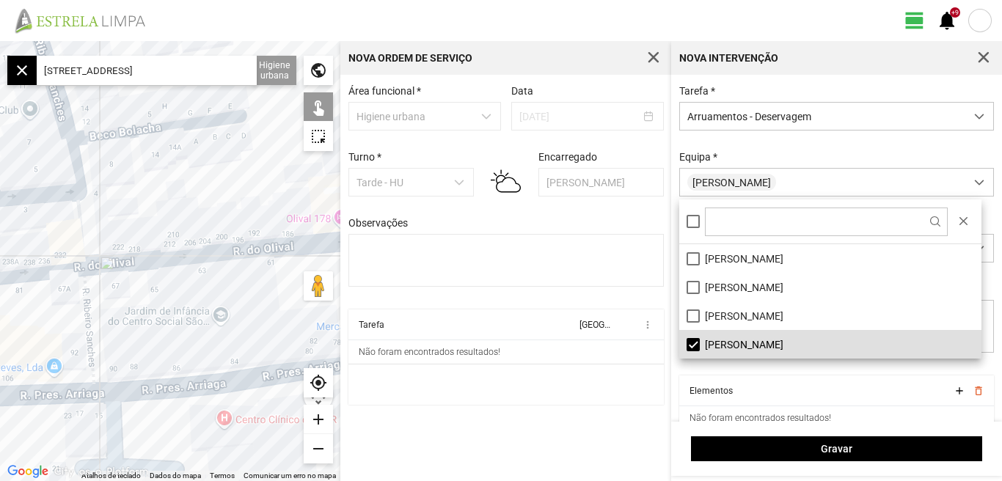
drag, startPoint x: 45, startPoint y: 69, endPoint x: 326, endPoint y: 64, distance: 281.6
click at [0, 41] on fbc-map "← Mover para a esquerda → Mover para a direita ↑ Mover para cima ↓ Mover para b…" at bounding box center [0, 41] width 0 height 0
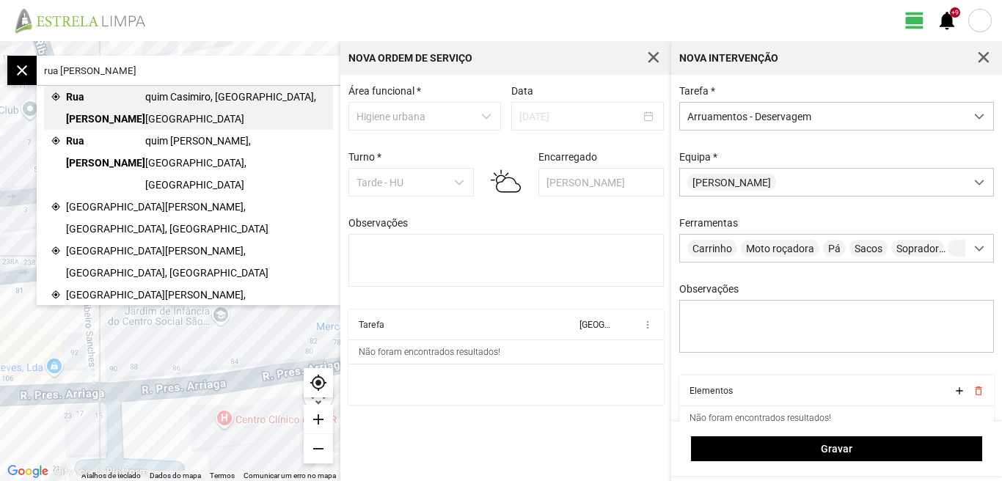
click at [161, 92] on span "quim Casimiro, [GEOGRAPHIC_DATA], [GEOGRAPHIC_DATA]" at bounding box center [235, 108] width 180 height 44
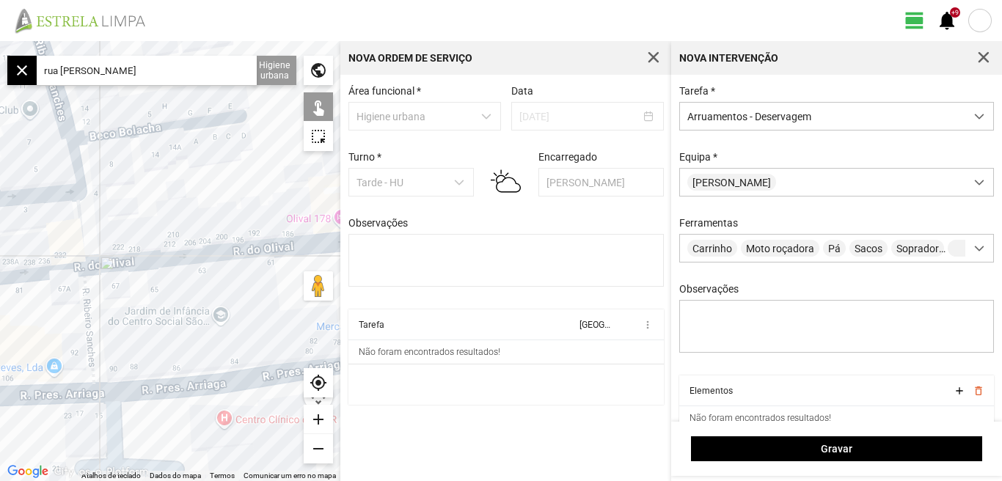
type input "R. [PERSON_NAME], 1200 [GEOGRAPHIC_DATA], [GEOGRAPHIC_DATA]"
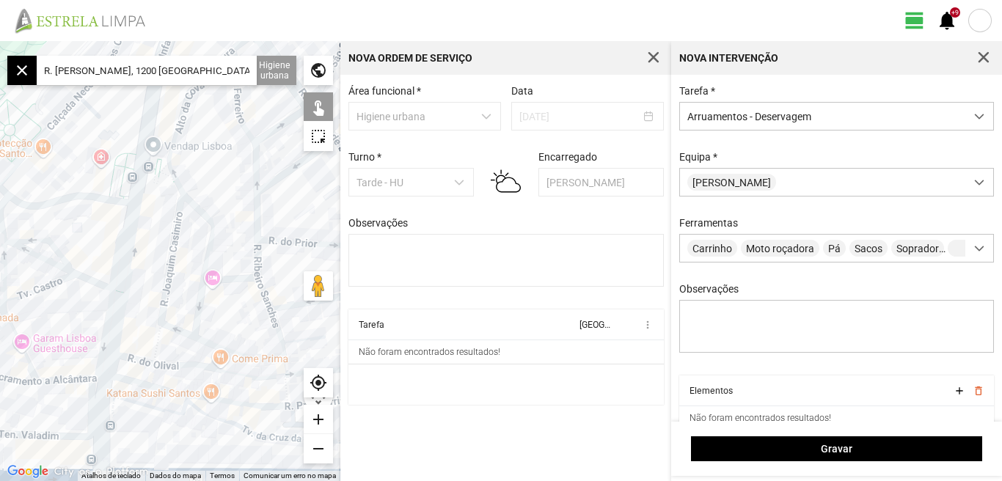
click at [315, 417] on div "add" at bounding box center [318, 419] width 29 height 29
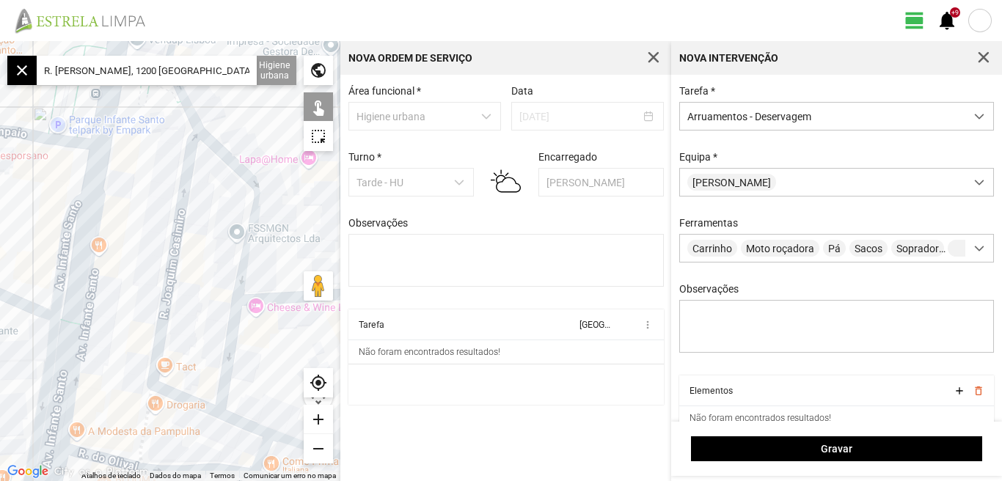
click at [159, 317] on div at bounding box center [170, 261] width 340 height 440
click at [142, 420] on div at bounding box center [170, 261] width 340 height 440
click at [191, 405] on div at bounding box center [170, 261] width 340 height 440
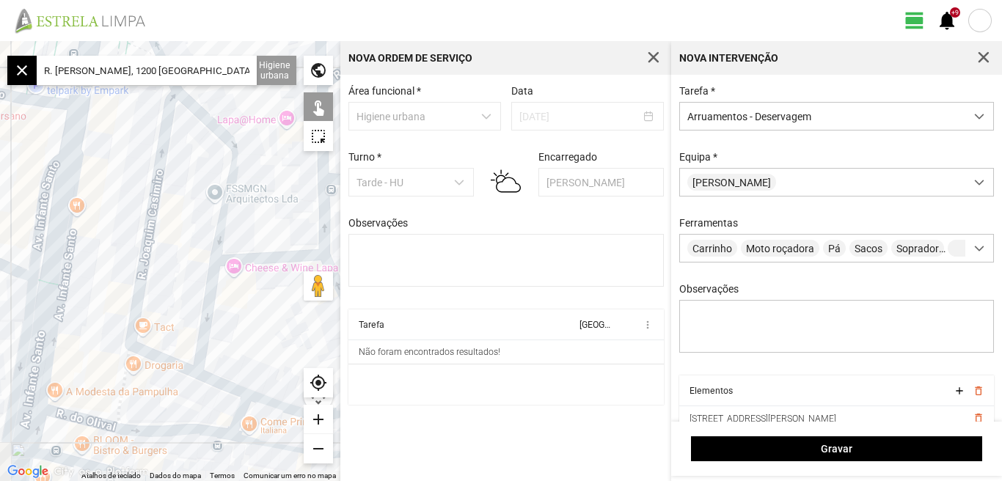
drag, startPoint x: 250, startPoint y: 353, endPoint x: 227, endPoint y: 300, distance: 57.8
click at [228, 311] on div at bounding box center [170, 261] width 340 height 440
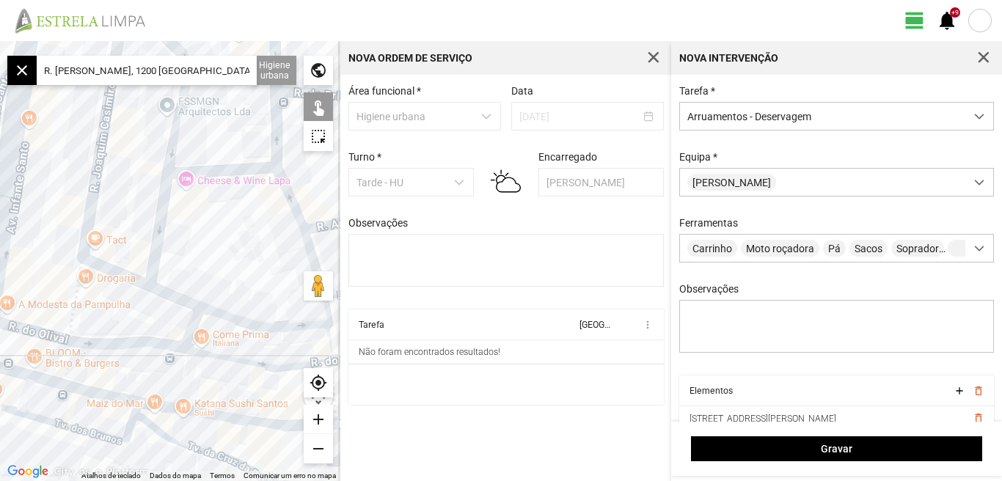
click at [184, 302] on div at bounding box center [170, 261] width 340 height 440
click at [235, 322] on div at bounding box center [170, 261] width 340 height 440
click at [320, 425] on div "add" at bounding box center [318, 419] width 29 height 29
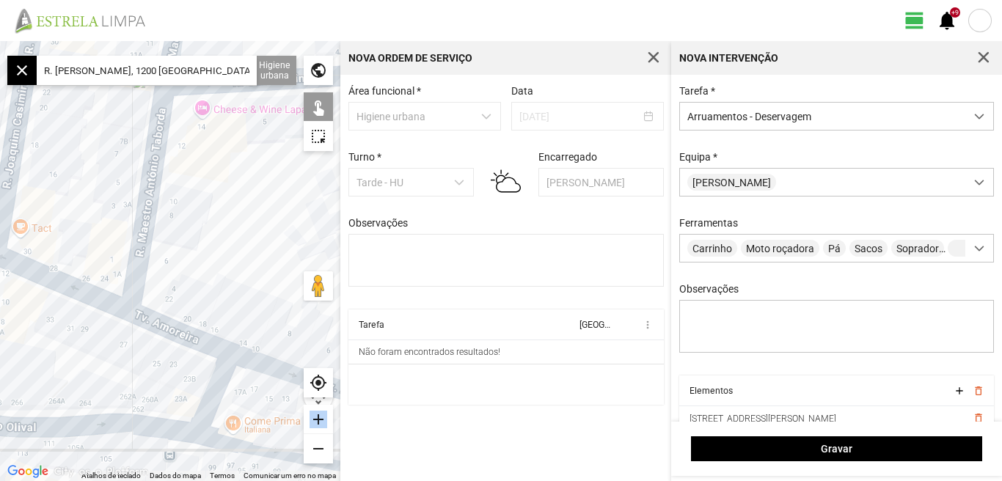
click at [320, 425] on div "add" at bounding box center [318, 419] width 29 height 29
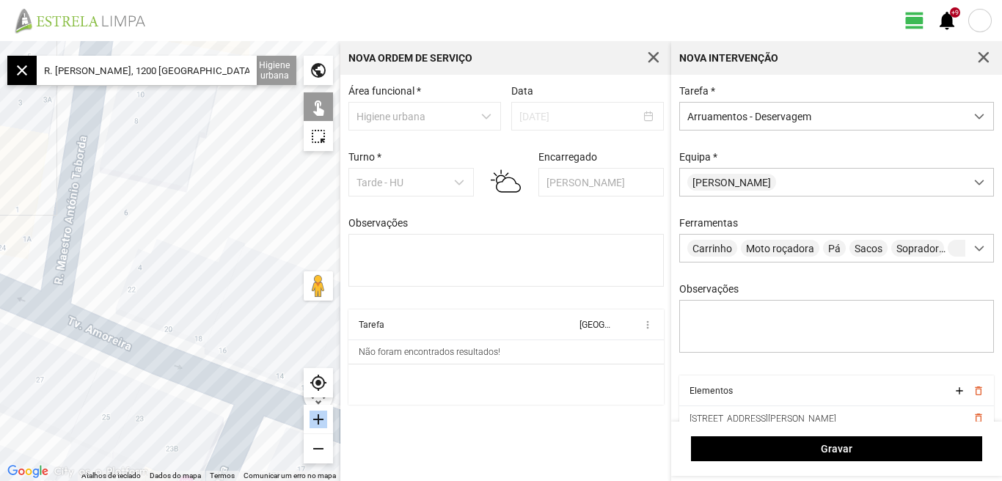
drag, startPoint x: 320, startPoint y: 425, endPoint x: 183, endPoint y: 163, distance: 295.5
click at [188, 190] on div at bounding box center [170, 261] width 340 height 440
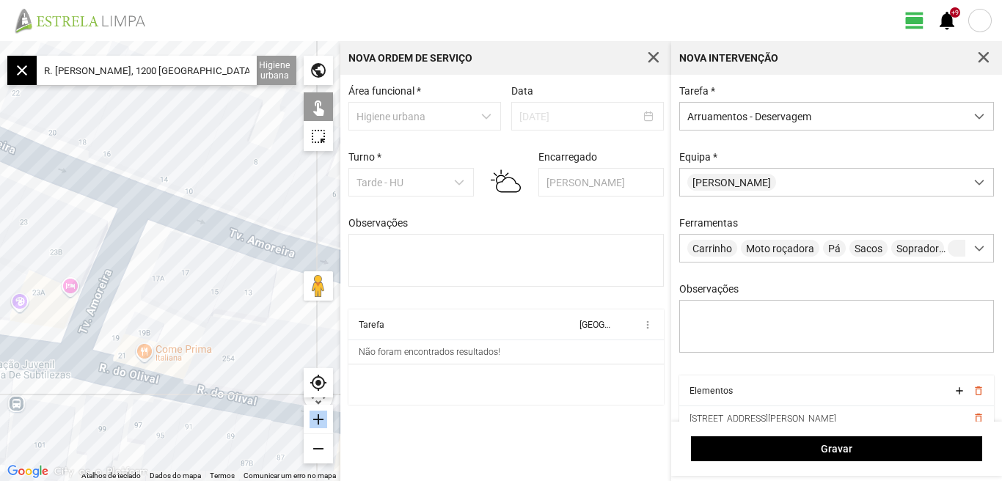
click at [98, 268] on div at bounding box center [170, 261] width 340 height 440
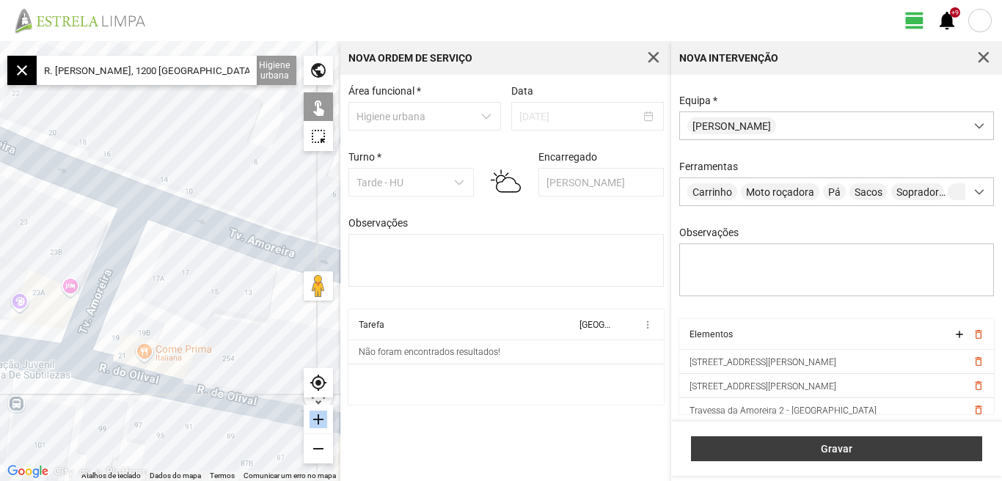
click at [819, 449] on span "Gravar" at bounding box center [837, 449] width 276 height 12
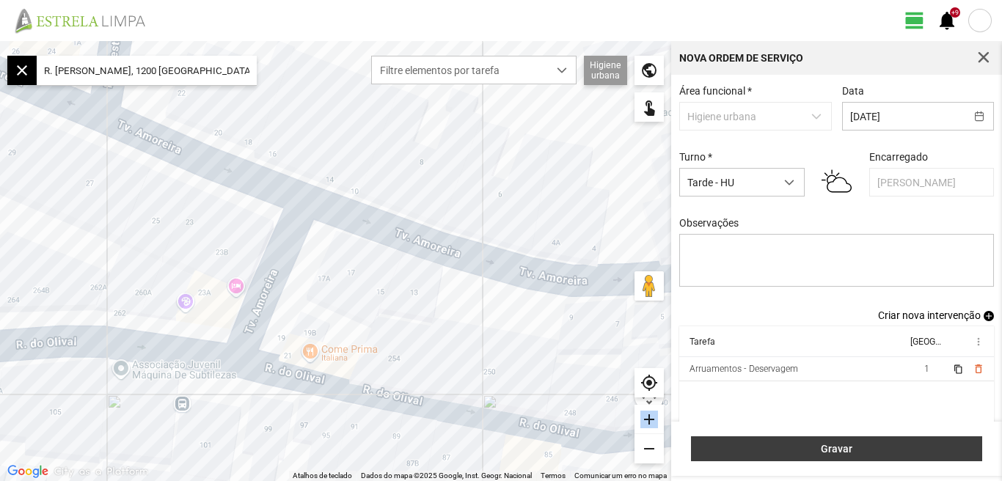
click at [839, 447] on span "Gravar" at bounding box center [837, 449] width 276 height 12
